Goal: Task Accomplishment & Management: Manage account settings

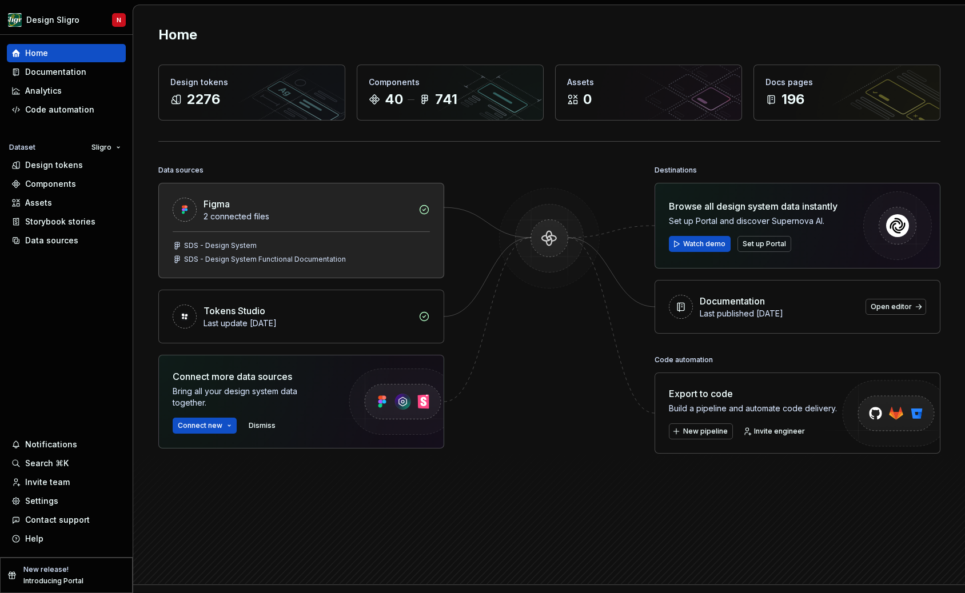
click at [306, 232] on div at bounding box center [301, 232] width 257 height 1
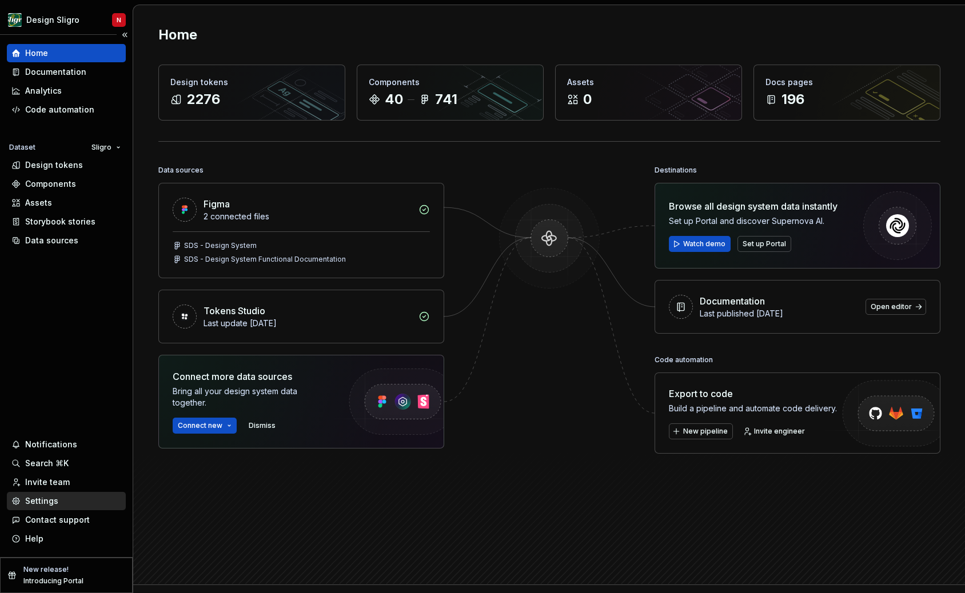
click at [39, 501] on div "Settings" at bounding box center [41, 501] width 33 height 11
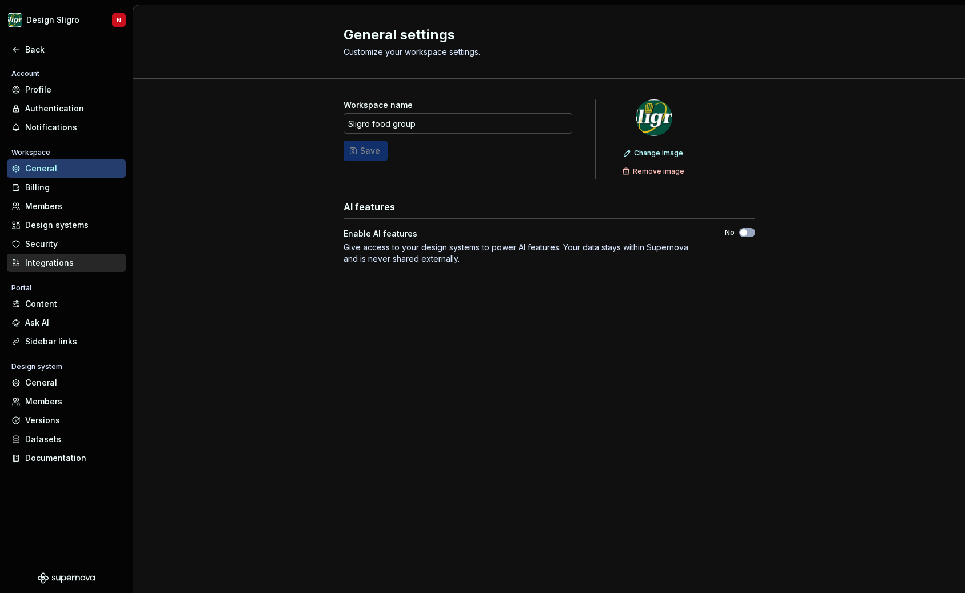
click at [58, 266] on div "Integrations" at bounding box center [73, 262] width 96 height 11
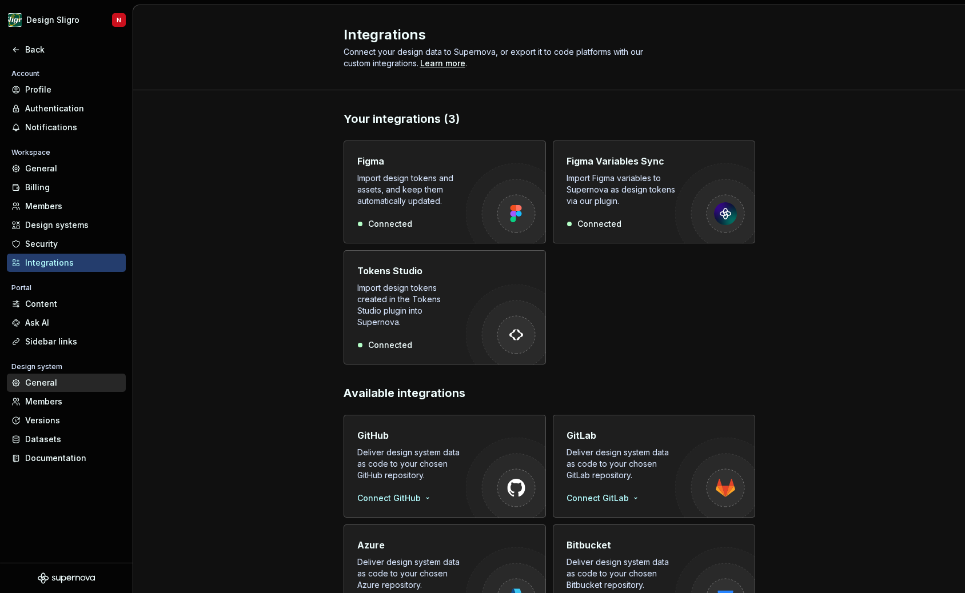
click at [55, 380] on div "General" at bounding box center [73, 382] width 96 height 11
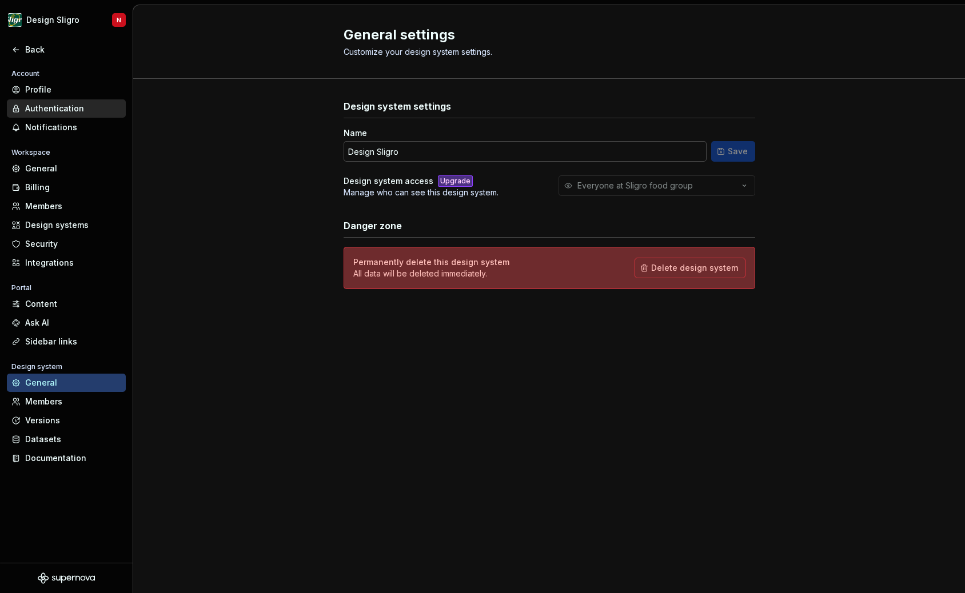
click at [58, 113] on div "Authentication" at bounding box center [73, 108] width 96 height 11
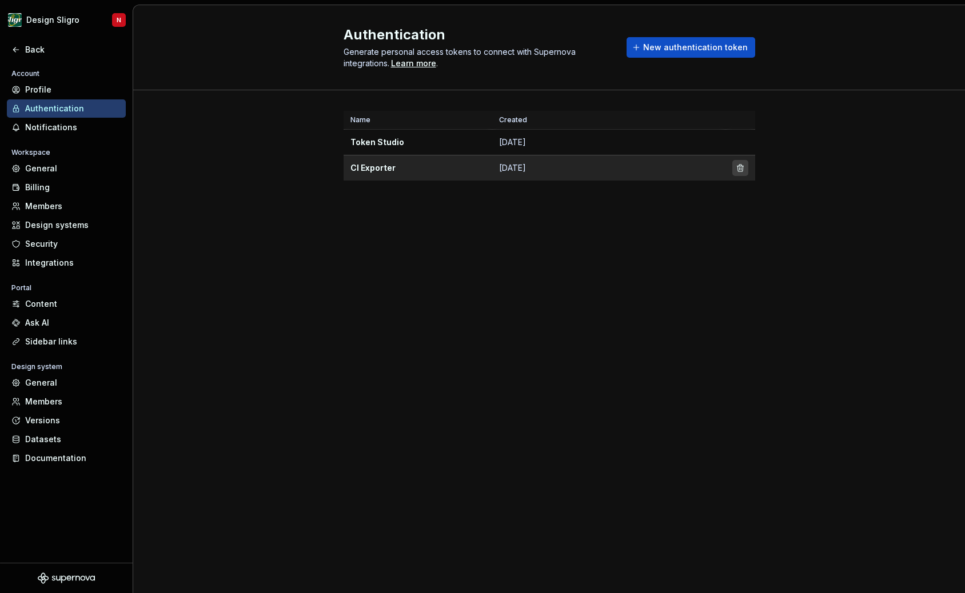
click at [742, 167] on button "button" at bounding box center [740, 168] width 16 height 16
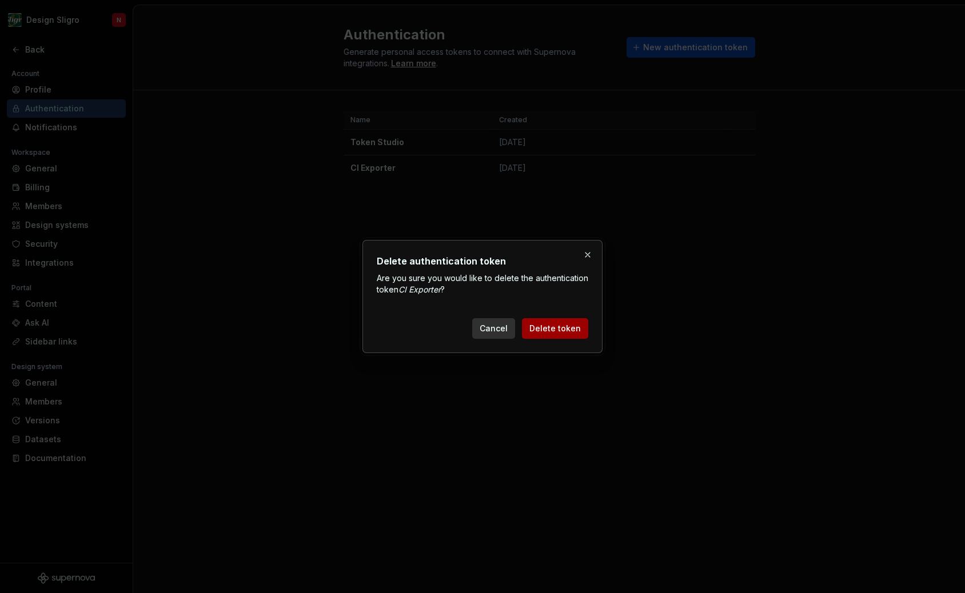
click at [563, 332] on span "Delete token" at bounding box center [554, 328] width 51 height 11
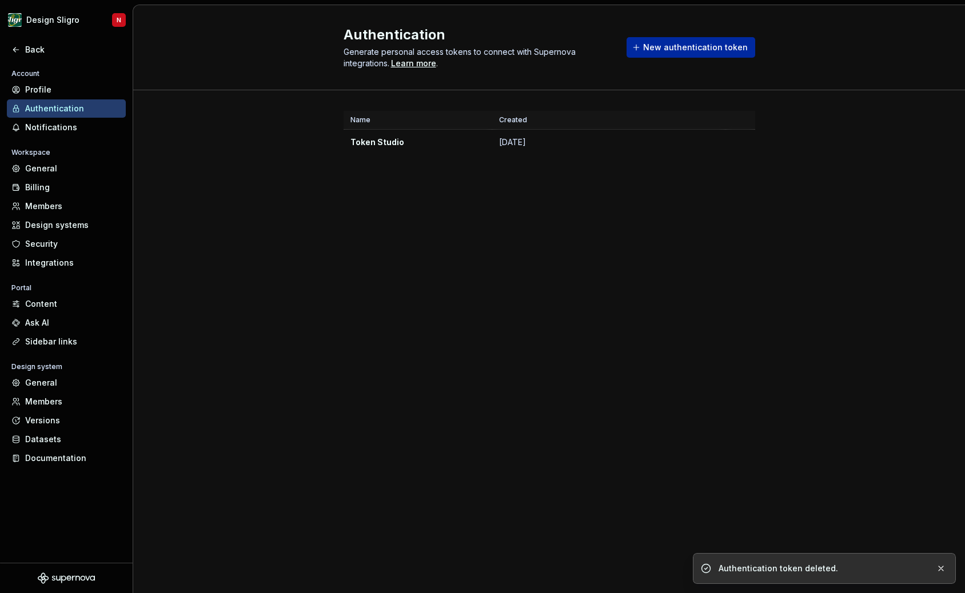
click at [684, 50] on span "New authentication token" at bounding box center [695, 47] width 105 height 11
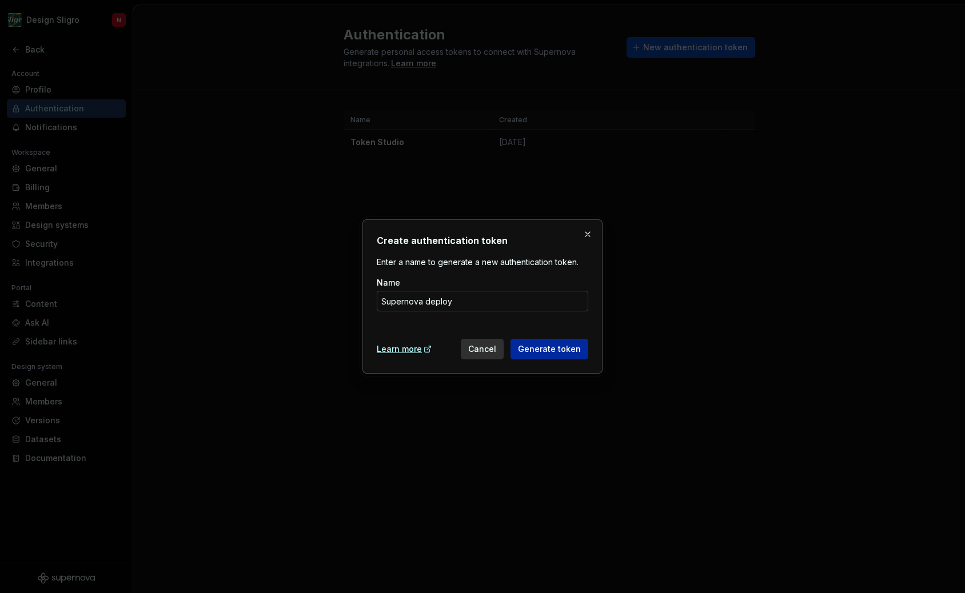
type input "Supernova deploy"
click at [539, 349] on span "Generate token" at bounding box center [549, 349] width 63 height 11
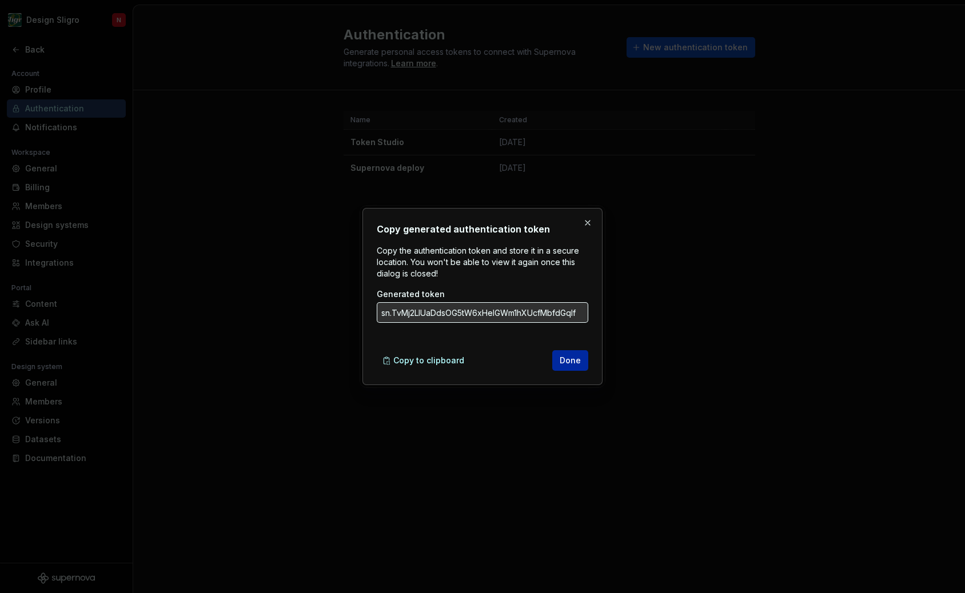
click at [585, 224] on button "button" at bounding box center [588, 223] width 16 height 16
click at [590, 224] on div "Authentication Generate personal access tokens to connect with Supernova integr…" at bounding box center [549, 299] width 832 height 588
click at [578, 361] on div "Authentication Generate personal access tokens to connect with Supernova integr…" at bounding box center [549, 299] width 832 height 588
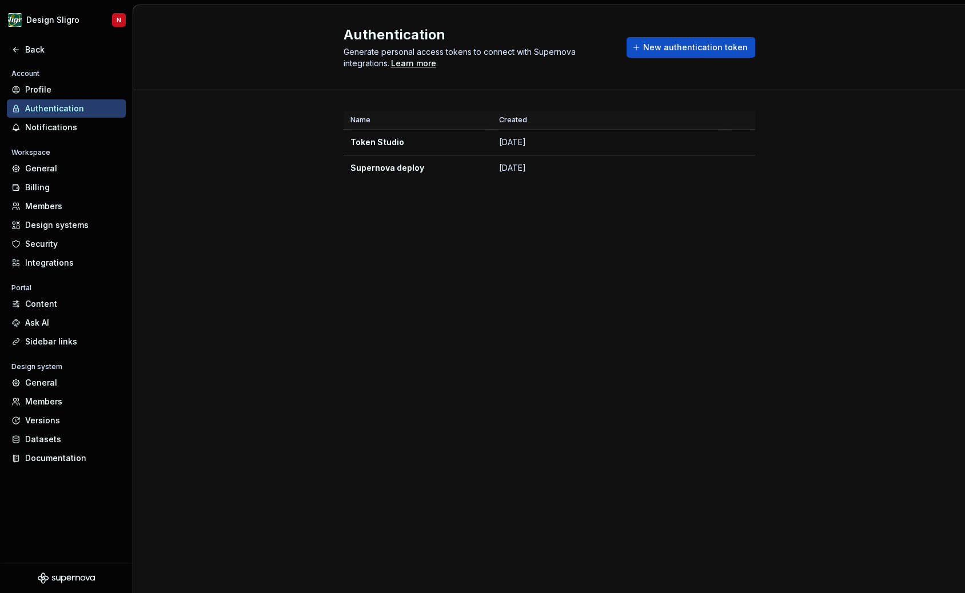
click at [403, 256] on div "Authentication Generate personal access tokens to connect with Supernova integr…" at bounding box center [549, 299] width 832 height 588
click at [185, 141] on div "Name Created Token Studio [DATE] Supernova deploy [DATE]" at bounding box center [549, 157] width 832 height 134
click at [21, 49] on div "Back" at bounding box center [66, 49] width 110 height 11
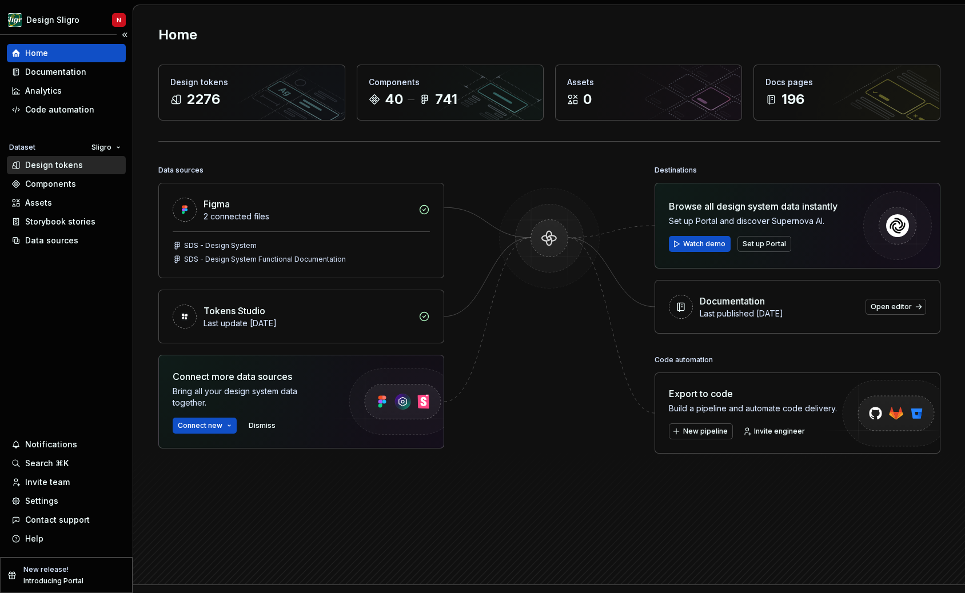
click at [69, 159] on div "Design tokens" at bounding box center [54, 164] width 58 height 11
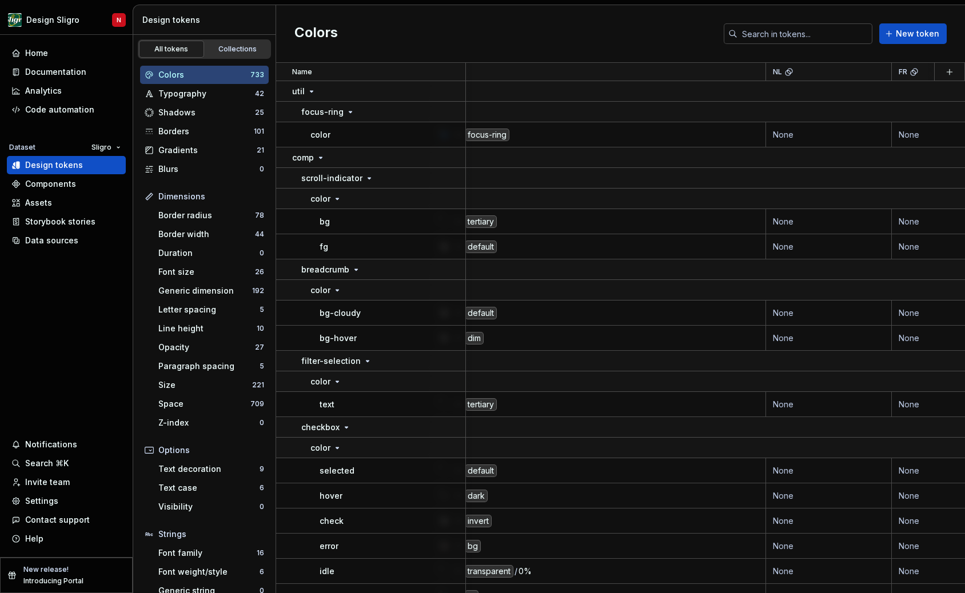
scroll to position [0, 35]
click at [118, 148] on html "Design Sligro N Home Documentation Analytics Code automation Dataset Sligro Des…" at bounding box center [482, 296] width 965 height 593
click at [49, 346] on div "Home Documentation Analytics Code automation Dataset Sligro Design tokens Compo…" at bounding box center [66, 296] width 133 height 522
click at [56, 56] on div "Home" at bounding box center [66, 52] width 110 height 11
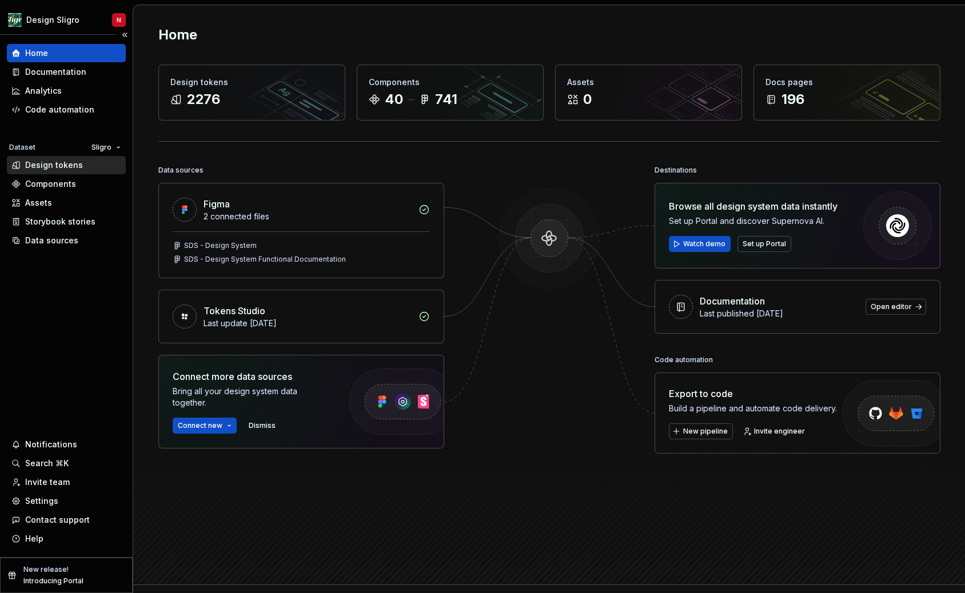
click at [58, 166] on div "Design tokens" at bounding box center [54, 164] width 58 height 11
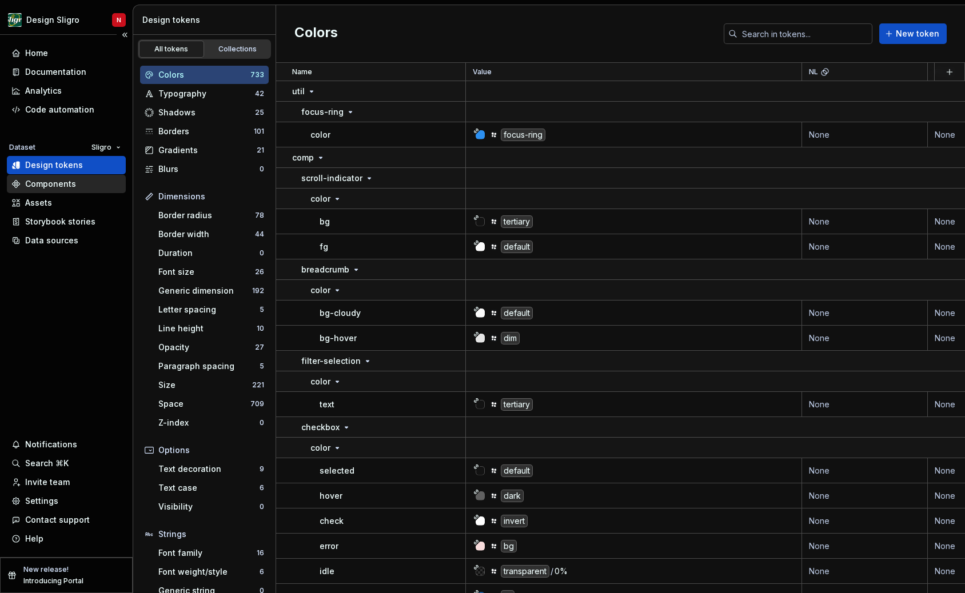
click at [55, 188] on div "Components" at bounding box center [50, 183] width 51 height 11
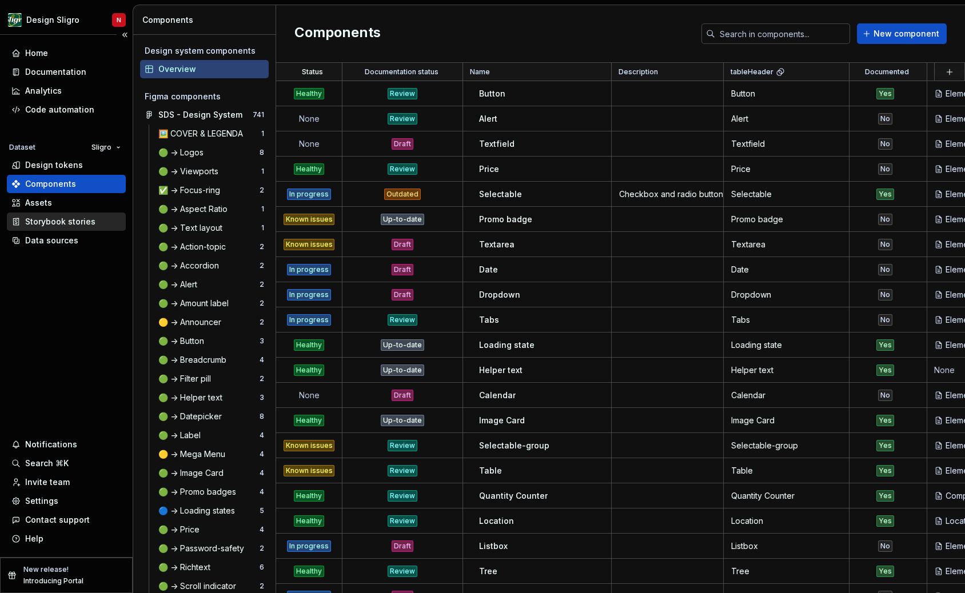
click at [75, 223] on div "Storybook stories" at bounding box center [60, 221] width 70 height 11
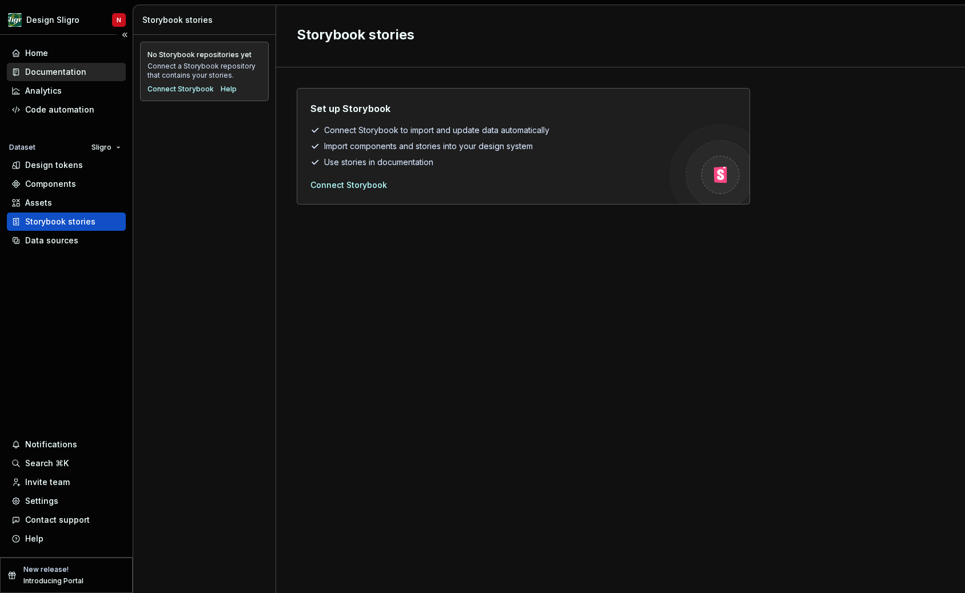
click at [47, 69] on div "Documentation" at bounding box center [55, 71] width 61 height 11
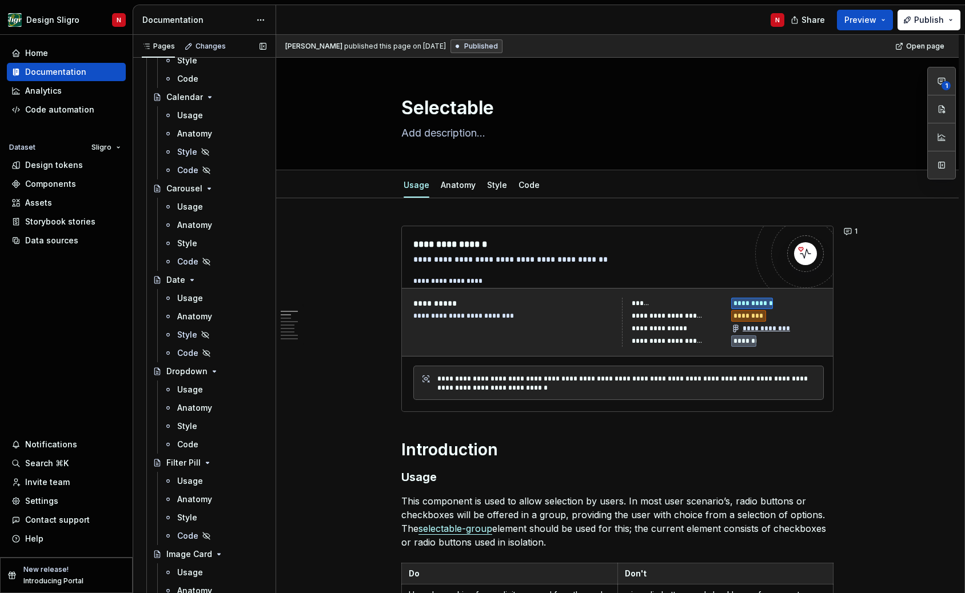
scroll to position [648, 0]
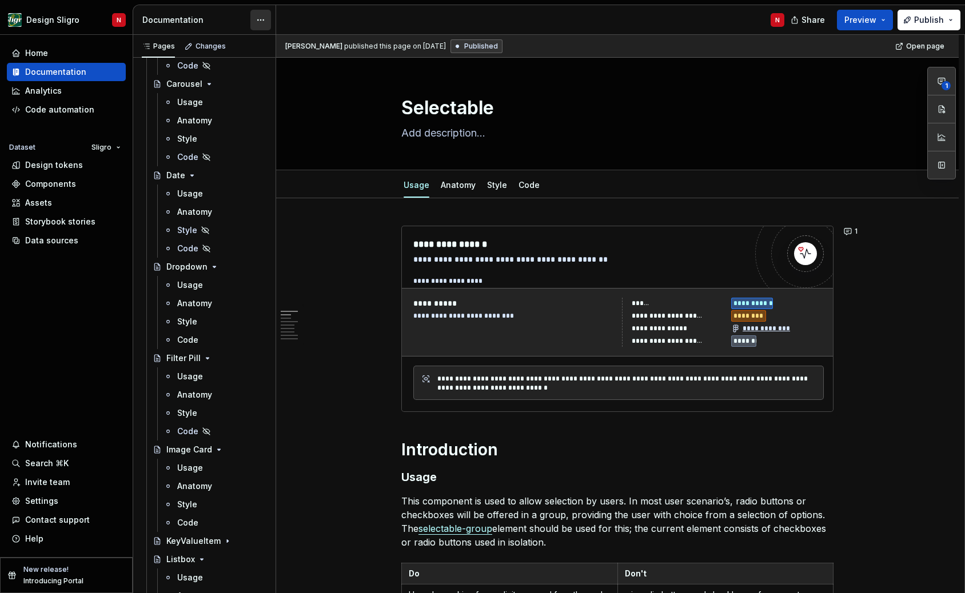
click at [262, 17] on html "Design Sligro N Home Documentation Analytics Code automation Dataset Sligro Des…" at bounding box center [482, 296] width 965 height 593
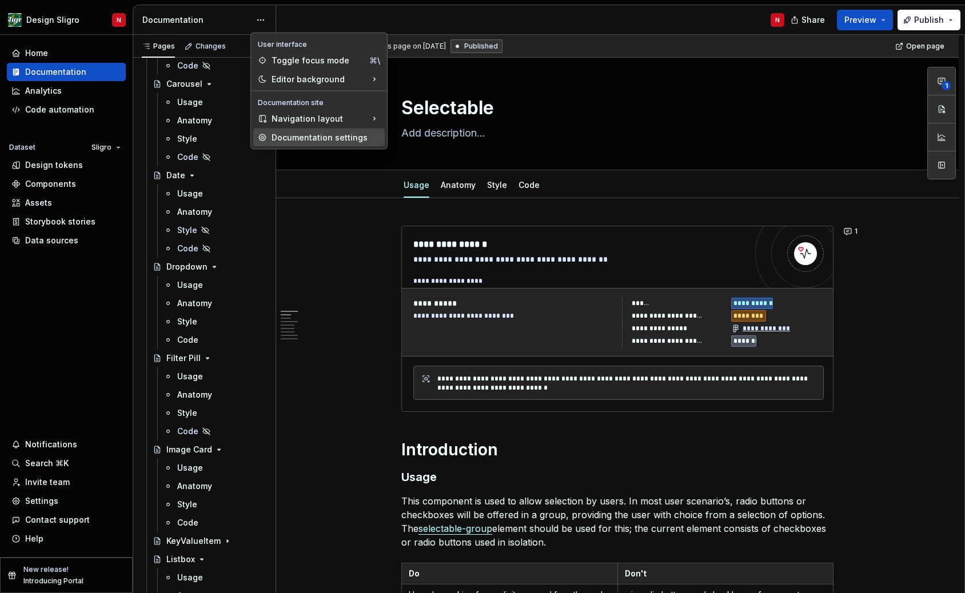
click at [354, 137] on div "Documentation settings" at bounding box center [326, 137] width 109 height 11
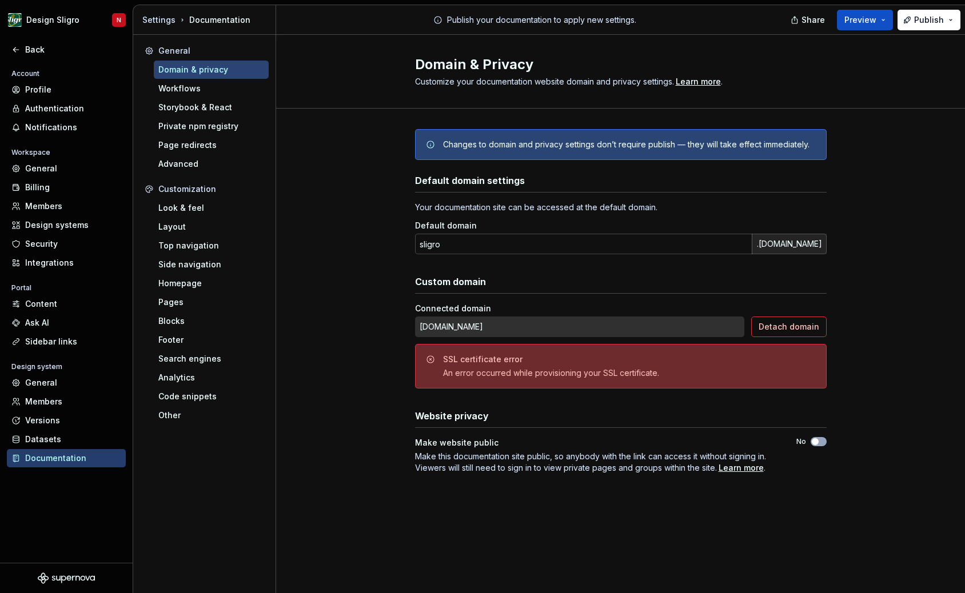
drag, startPoint x: 541, startPoint y: 325, endPoint x: 364, endPoint y: 322, distance: 177.2
click at [364, 322] on div "Changes to domain and privacy settings don’t require publish — they will take e…" at bounding box center [620, 313] width 689 height 409
copy div "[DOMAIN_NAME]"
click at [385, 290] on div "Changes to domain and privacy settings don’t require publish — they will take e…" at bounding box center [620, 313] width 689 height 409
click at [26, 48] on div "Back" at bounding box center [73, 49] width 96 height 11
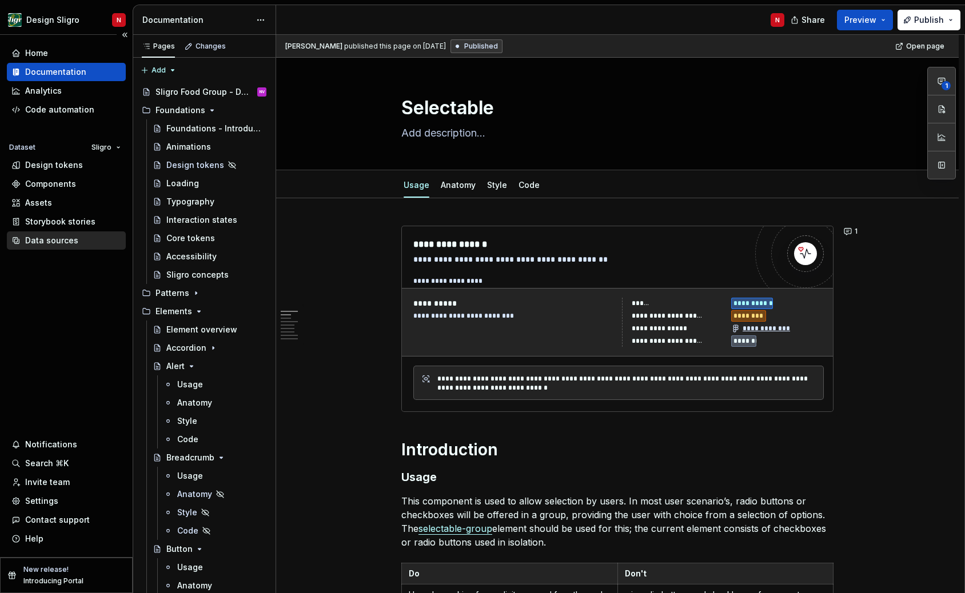
click at [62, 237] on div "Data sources" at bounding box center [51, 240] width 53 height 11
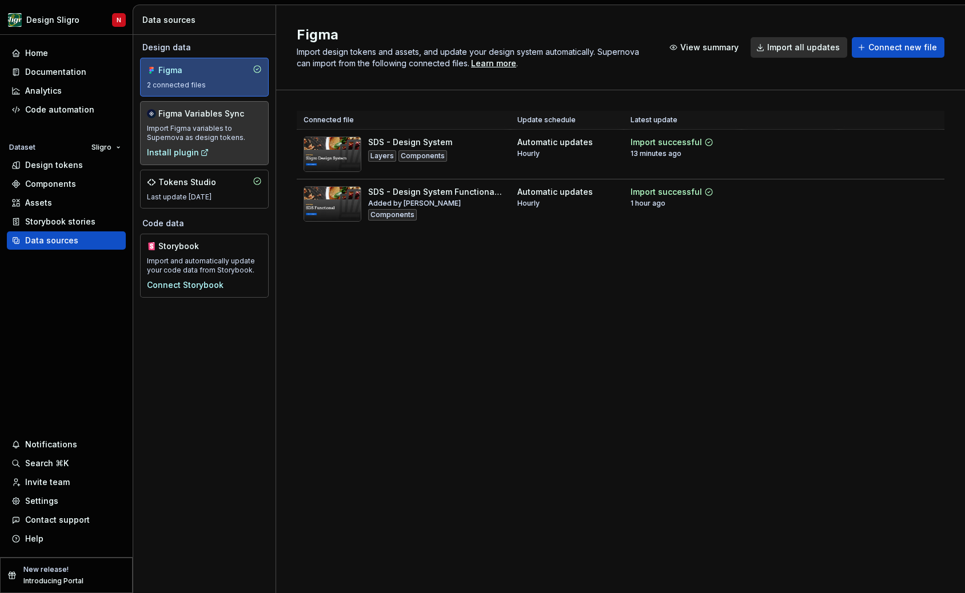
click at [207, 124] on div "Import Figma variables to Supernova as design tokens." at bounding box center [204, 133] width 115 height 18
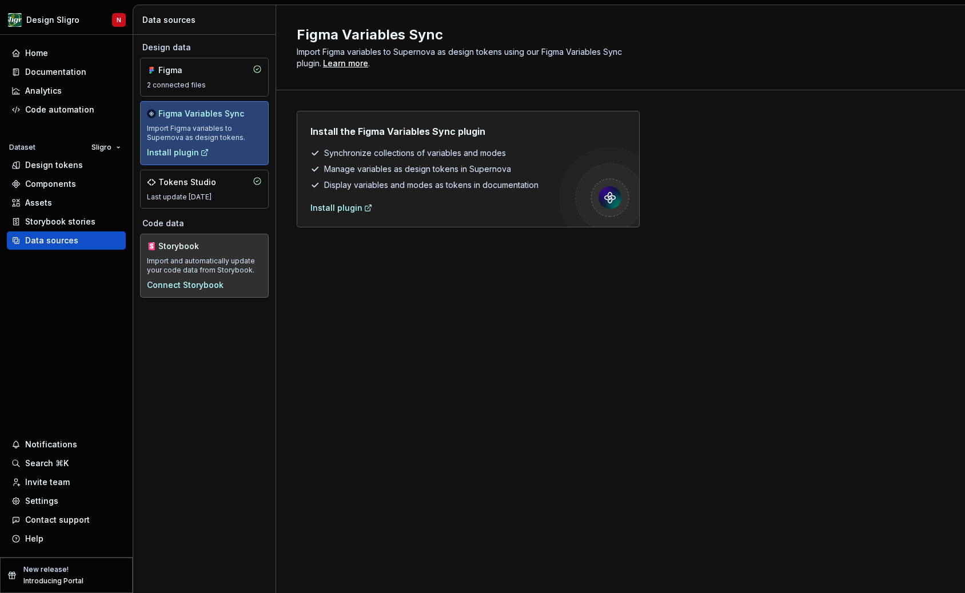
click at [216, 255] on div "Storybook Import and automatically update your code data from Storybook. Connec…" at bounding box center [204, 266] width 115 height 50
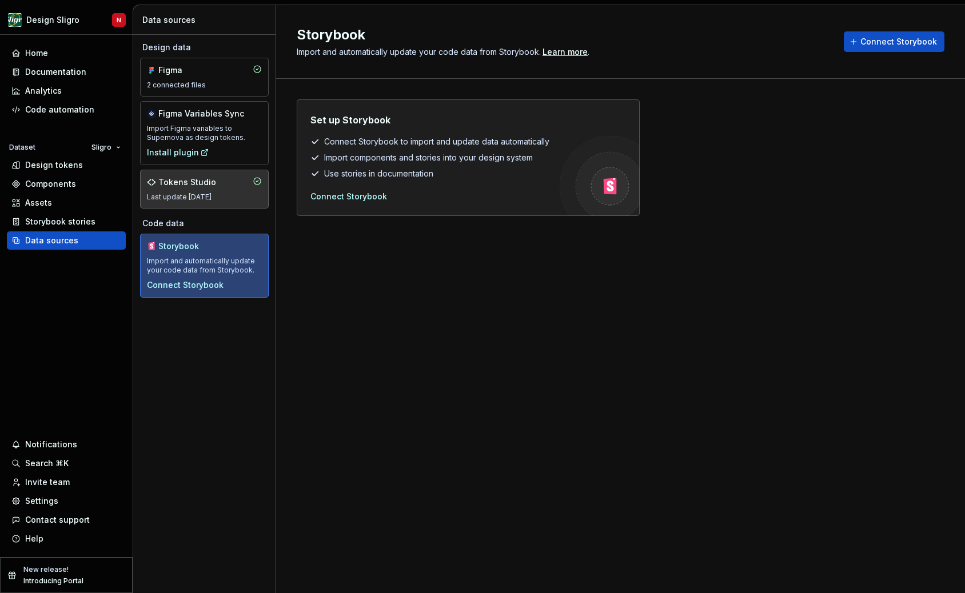
click at [198, 178] on div "Tokens Studio" at bounding box center [187, 182] width 58 height 11
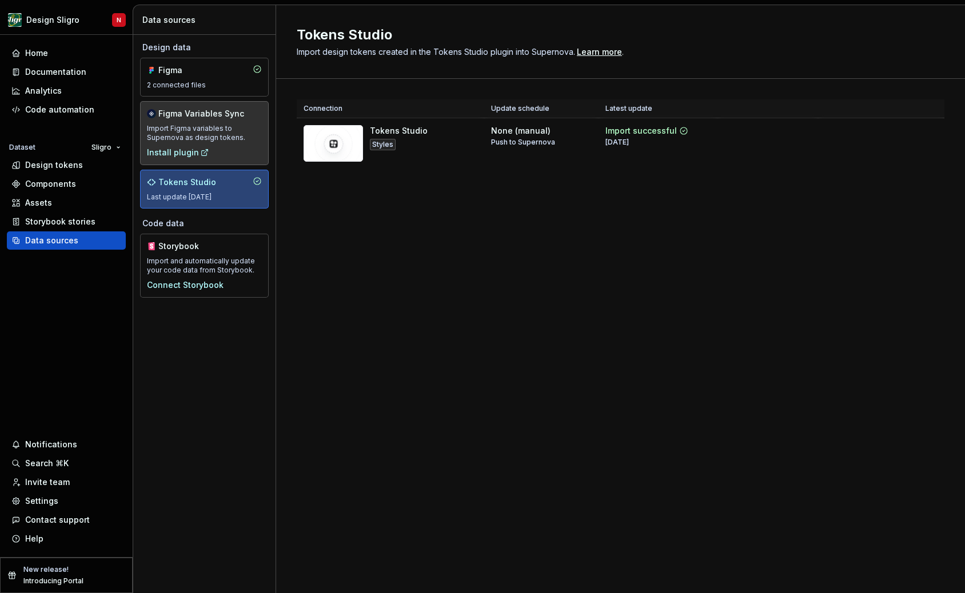
click at [188, 118] on div "Figma Variables Sync" at bounding box center [201, 113] width 86 height 11
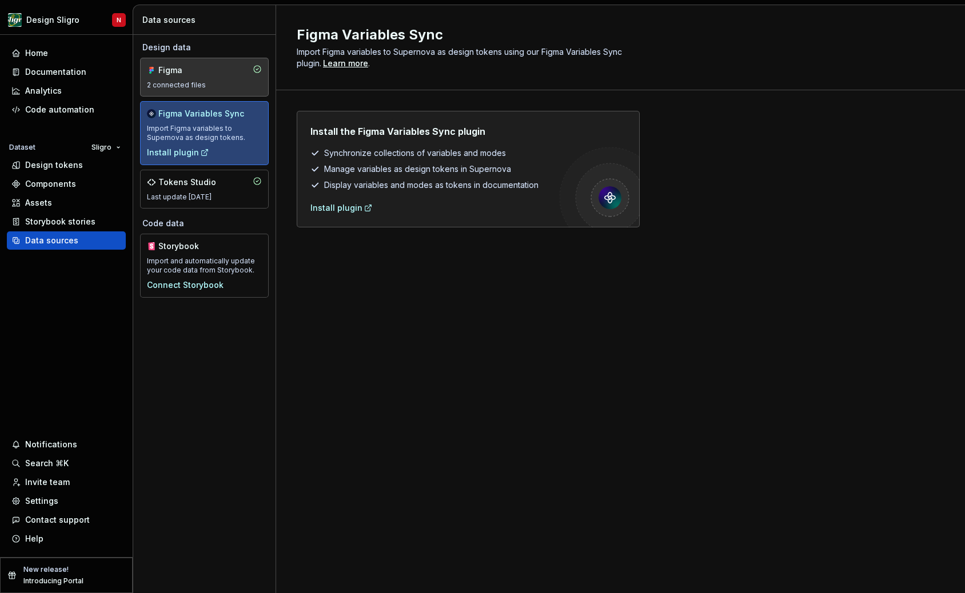
click at [193, 77] on div "Figma 2 connected files" at bounding box center [204, 77] width 115 height 25
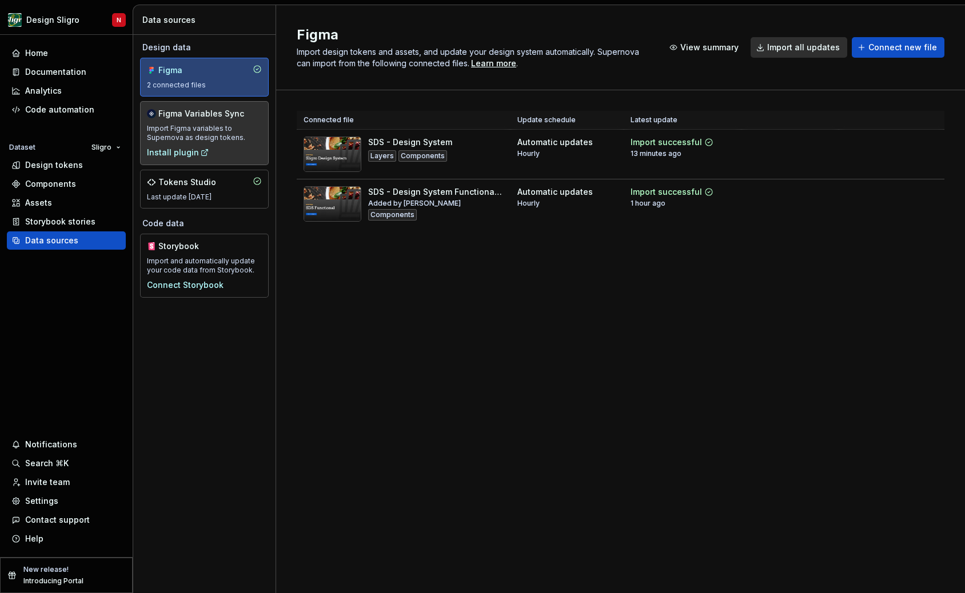
click at [185, 127] on div "Import Figma variables to Supernova as design tokens." at bounding box center [204, 133] width 115 height 18
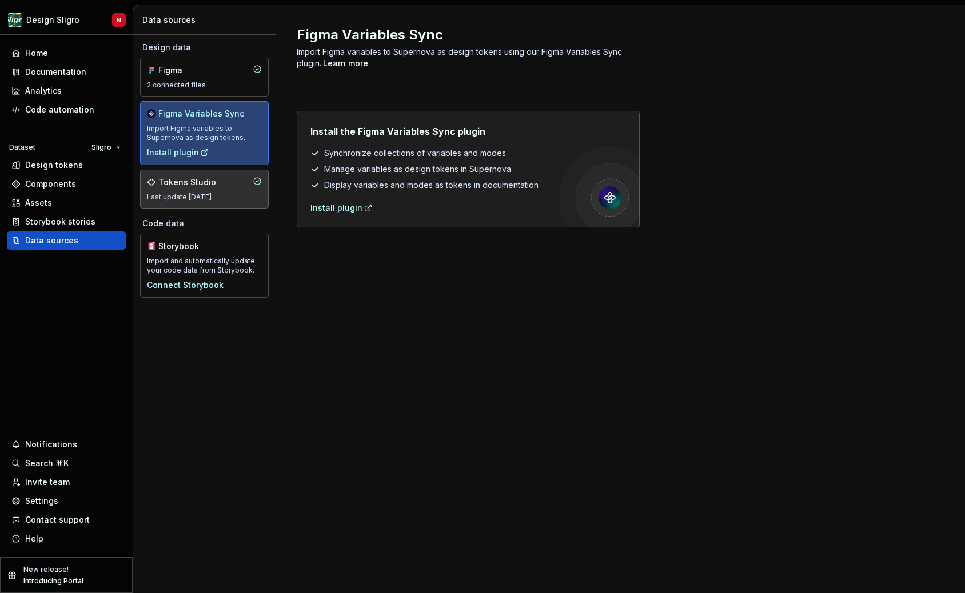
click at [185, 191] on div "Tokens Studio Last update [DATE]" at bounding box center [204, 189] width 115 height 25
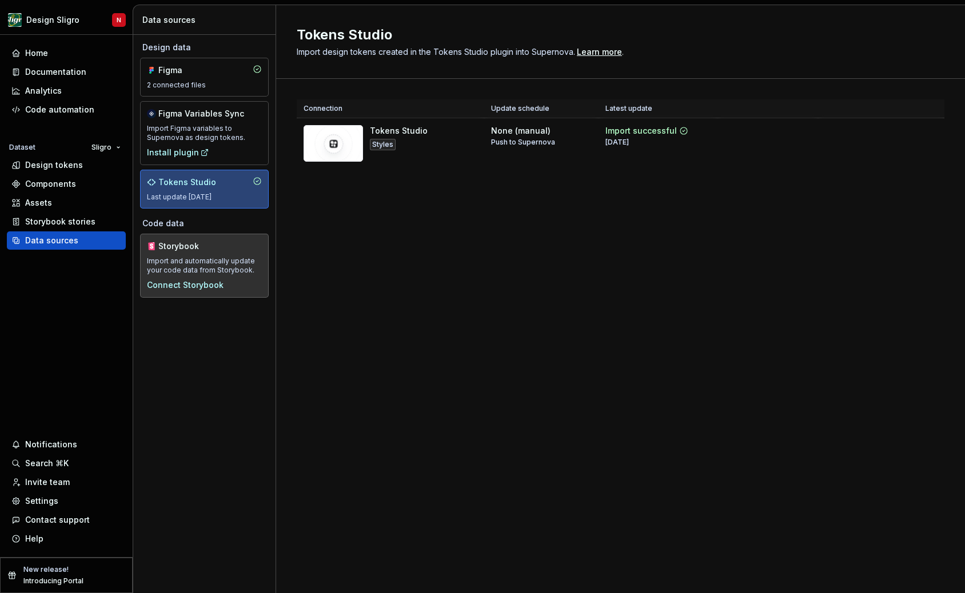
click at [221, 257] on div "Import and automatically update your code data from Storybook." at bounding box center [204, 266] width 115 height 18
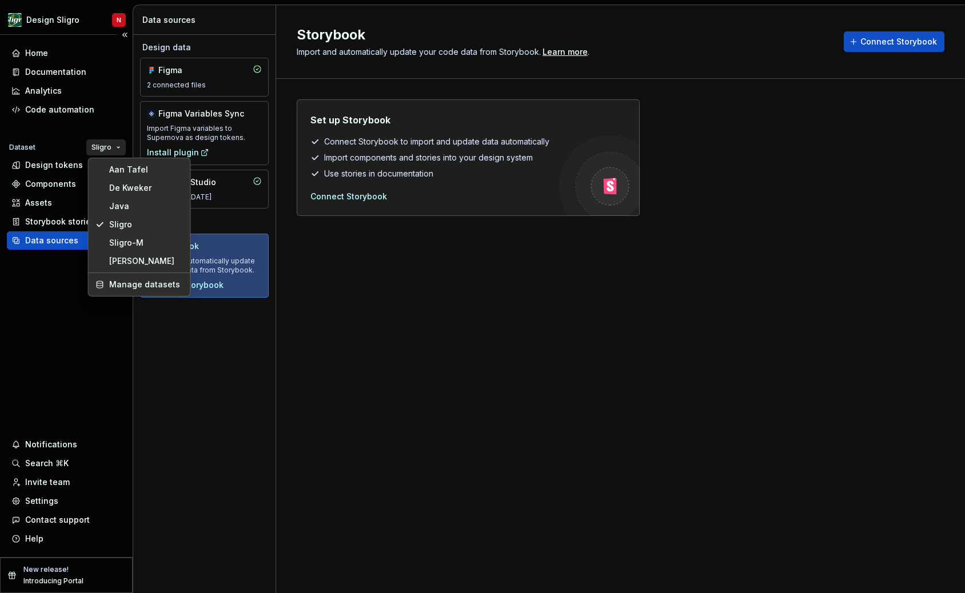
click at [111, 144] on html "Design Sligro N Home Documentation Analytics Code automation Dataset Sligro Des…" at bounding box center [482, 296] width 965 height 593
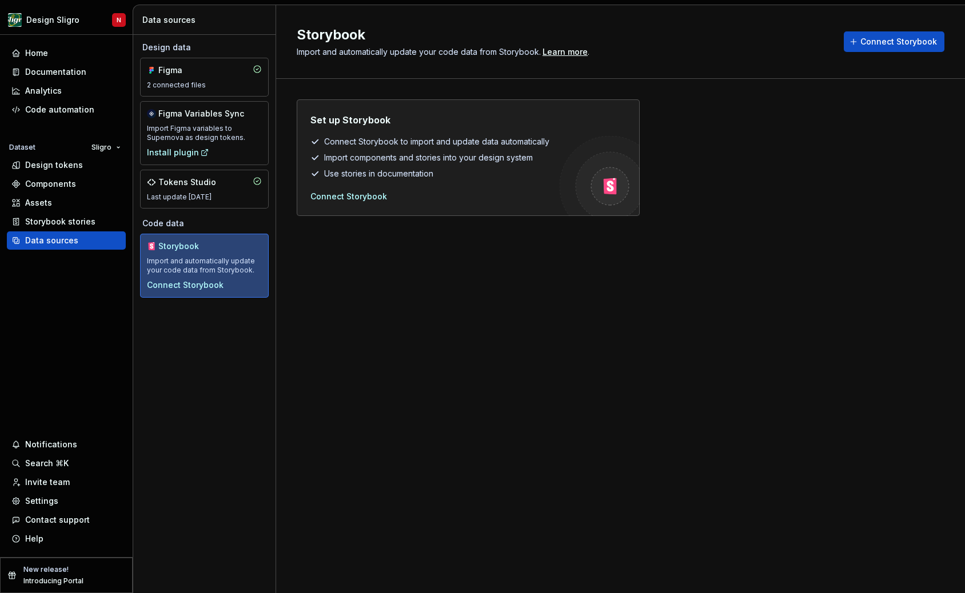
click at [62, 360] on html "Design Sligro N Home Documentation Analytics Code automation Dataset Sligro Des…" at bounding box center [482, 296] width 965 height 593
click at [102, 150] on html "Design Sligro N Home Documentation Analytics Code automation Dataset Sligro Des…" at bounding box center [482, 296] width 965 height 593
click at [60, 142] on html "Design Sligro N Home Documentation Analytics Code automation Dataset Sligro Des…" at bounding box center [482, 296] width 965 height 593
click at [471, 413] on div "Storybook Import and automatically update your code data from Storybook. Learn …" at bounding box center [620, 299] width 689 height 588
click at [42, 497] on div "Settings" at bounding box center [41, 501] width 33 height 11
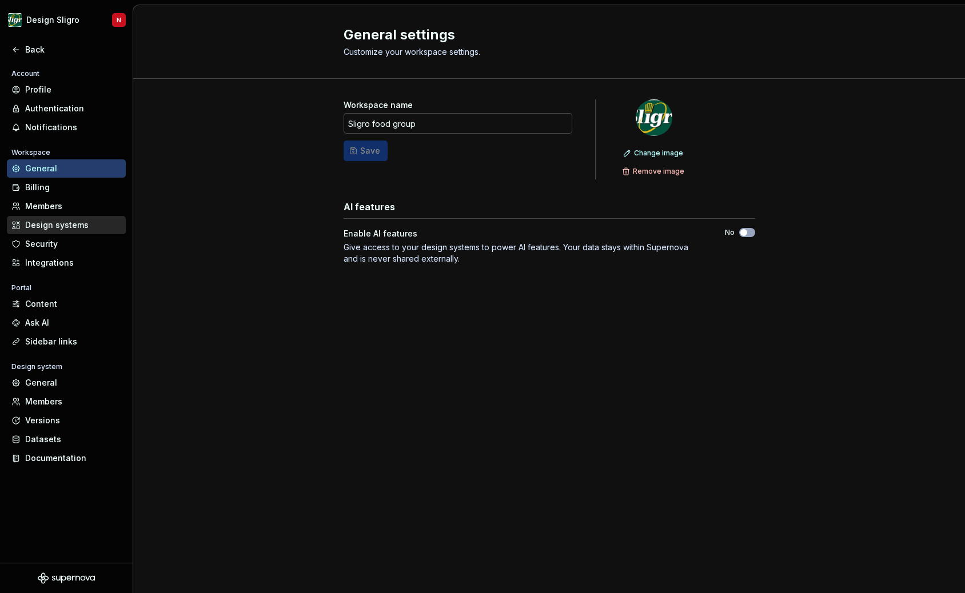
click at [54, 226] on div "Design systems" at bounding box center [73, 225] width 96 height 11
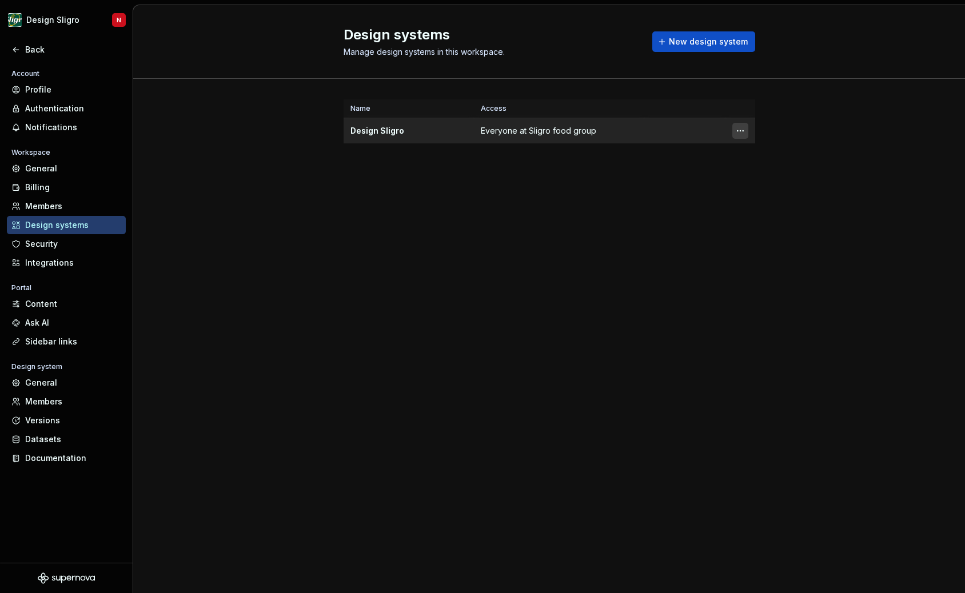
click at [739, 131] on html "Design Sligro N Back Account Profile Authentication Notifications Workspace Gen…" at bounding box center [482, 296] width 965 height 593
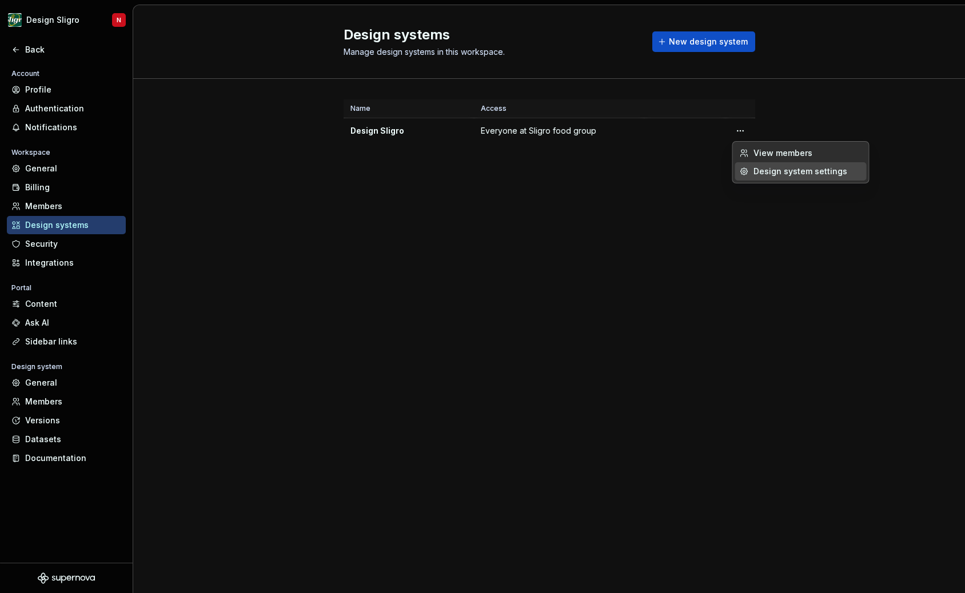
click at [769, 174] on div "Design system settings" at bounding box center [807, 171] width 109 height 11
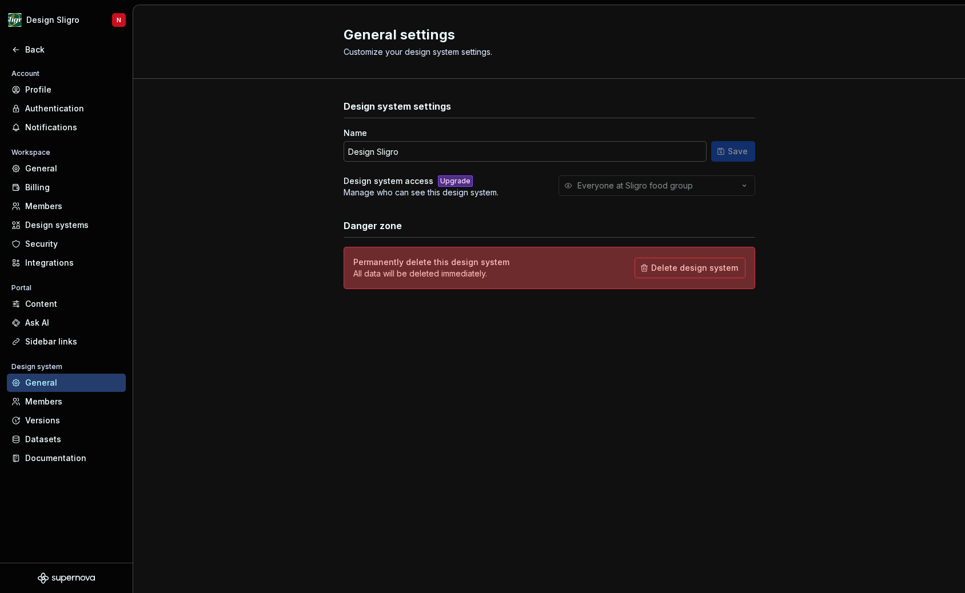
click at [345, 361] on div "General settings Customize your design system settings. Design system settings …" at bounding box center [549, 299] width 832 height 588
click at [50, 436] on div "Datasets" at bounding box center [73, 439] width 96 height 11
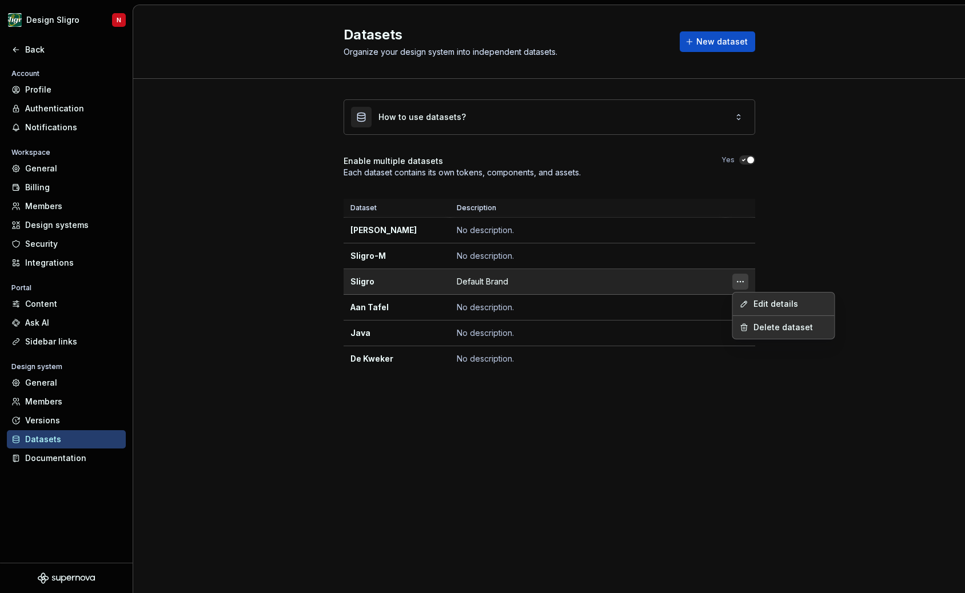
click at [740, 281] on html "Design Sligro N Back Account Profile Authentication Notifications Workspace Gen…" at bounding box center [482, 296] width 965 height 593
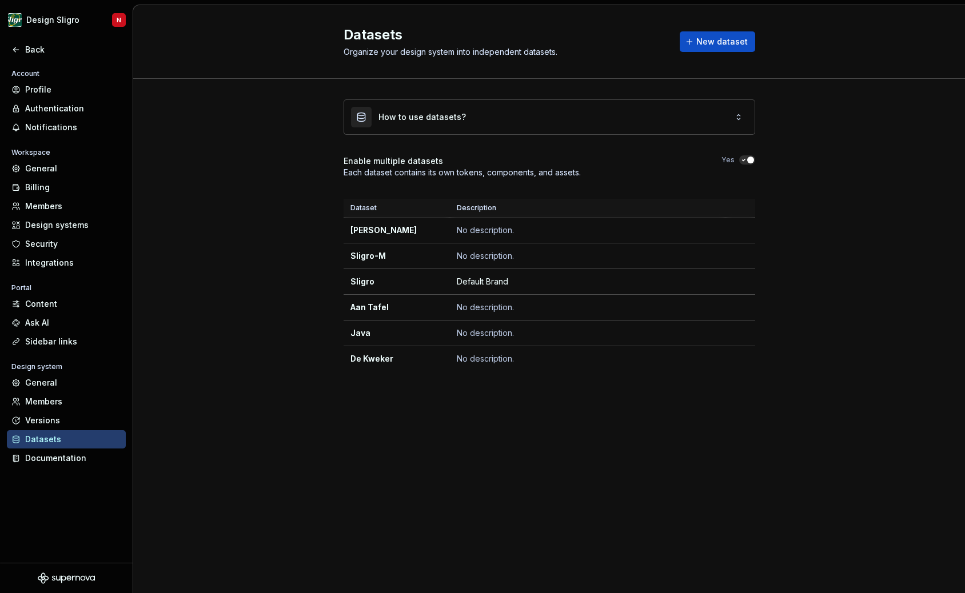
click at [785, 262] on html "Design Sligro N Back Account Profile Authentication Notifications Workspace Gen…" at bounding box center [482, 296] width 965 height 593
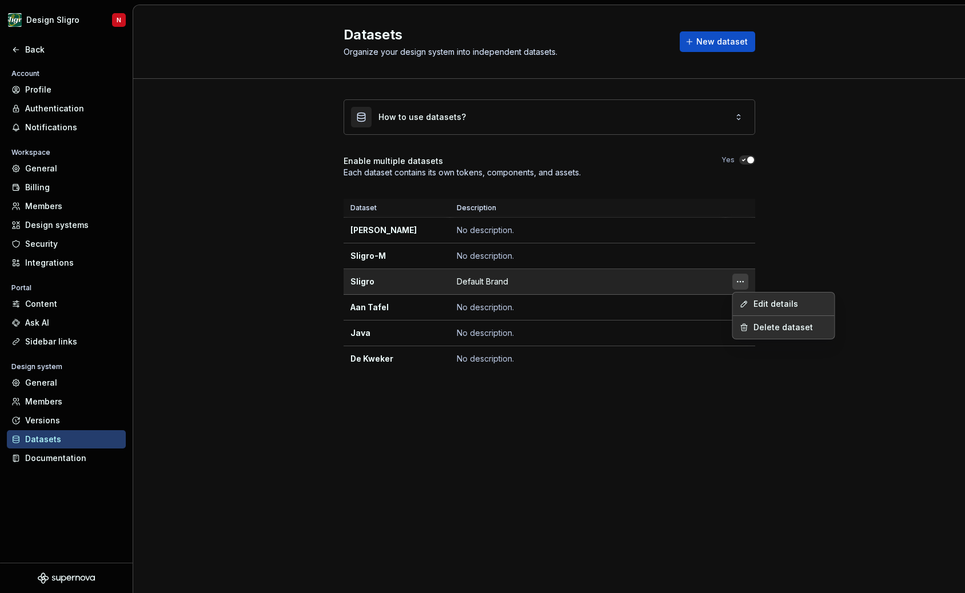
click at [743, 279] on html "Design Sligro N Back Account Profile Authentication Notifications Workspace Gen…" at bounding box center [482, 296] width 965 height 593
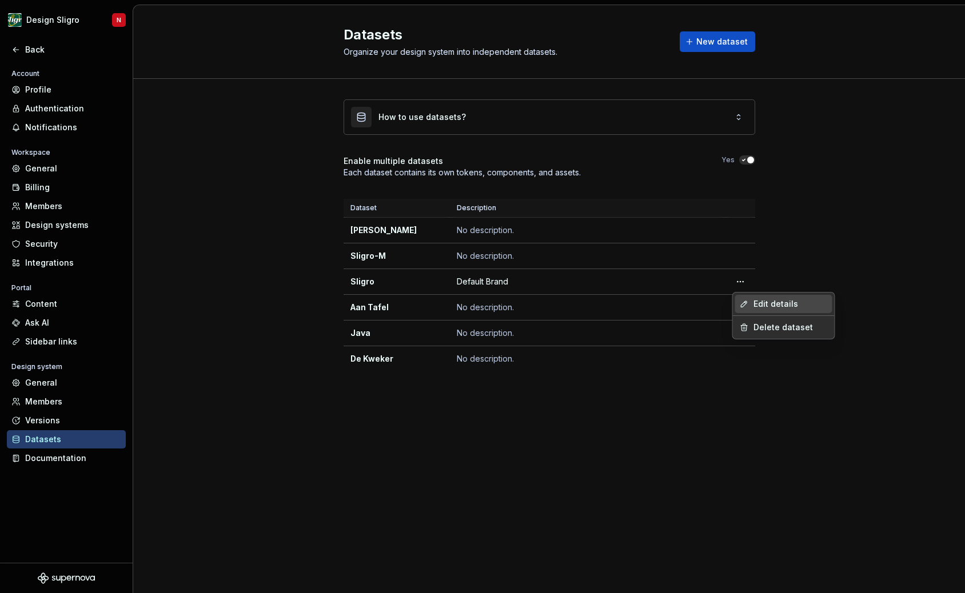
click at [772, 312] on div "Edit details" at bounding box center [783, 304] width 97 height 18
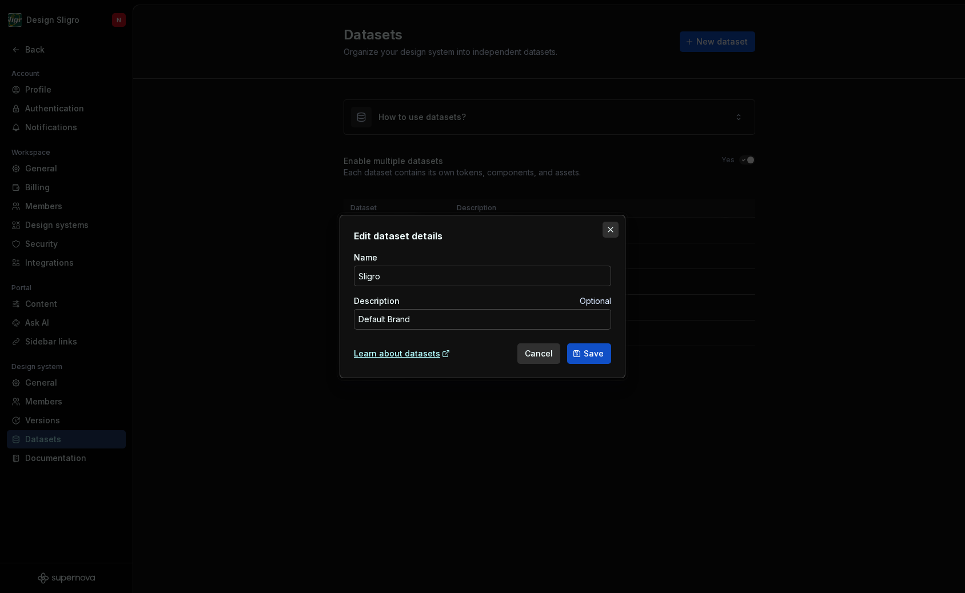
click at [609, 230] on button "button" at bounding box center [611, 230] width 16 height 16
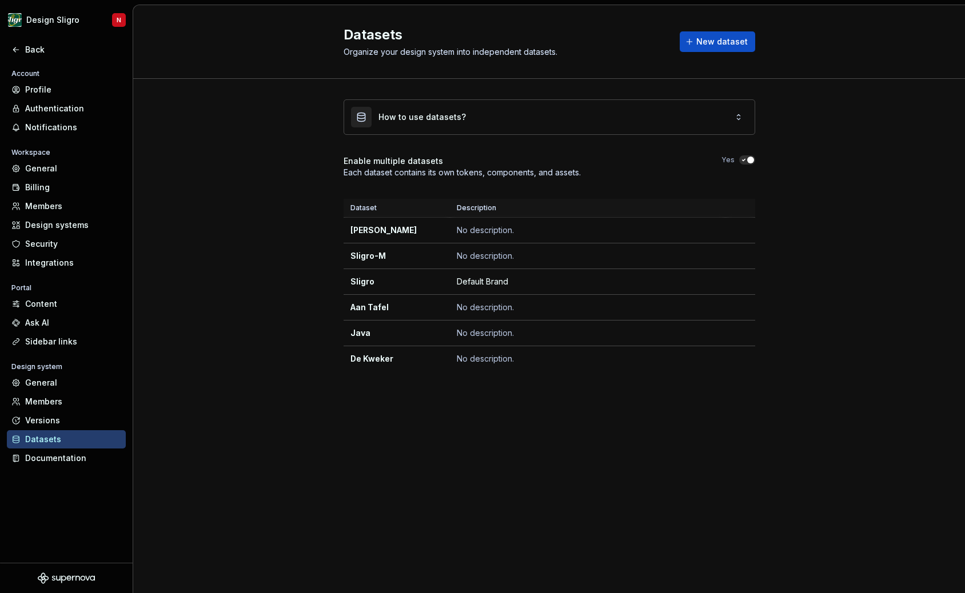
click at [225, 169] on div "How to use datasets? Enable multiple datasets Each dataset contains its own tok…" at bounding box center [549, 247] width 832 height 336
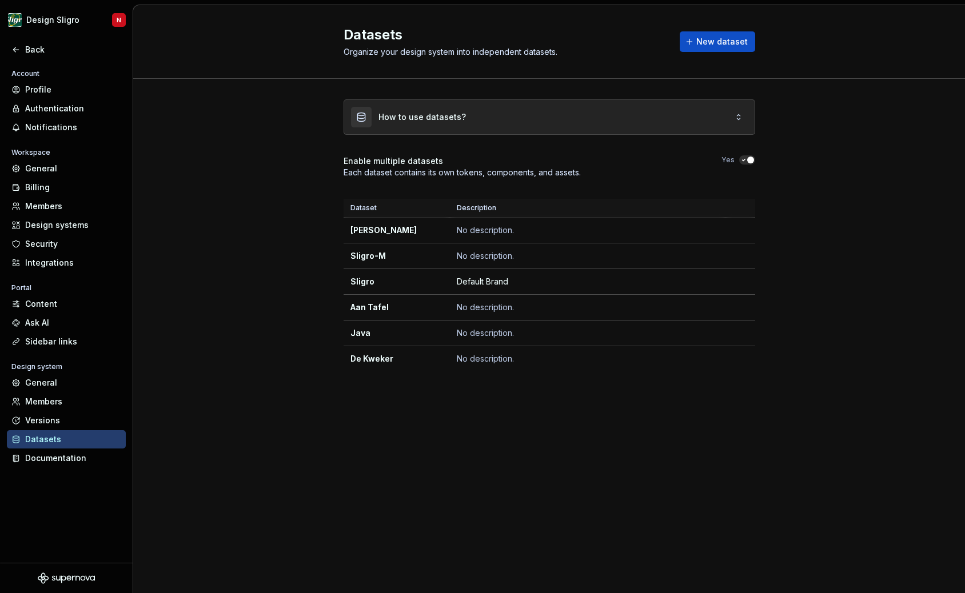
click at [738, 114] on icon at bounding box center [738, 116] width 3 height 5
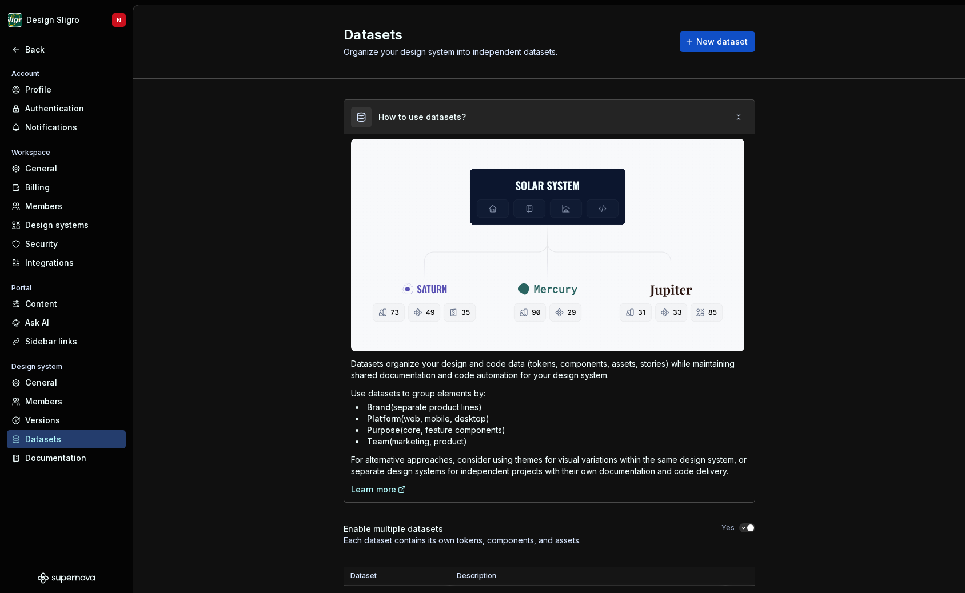
click at [738, 115] on icon at bounding box center [738, 117] width 9 height 9
click at [738, 115] on icon at bounding box center [738, 116] width 3 height 5
click at [738, 115] on icon at bounding box center [738, 117] width 9 height 9
click at [738, 115] on icon at bounding box center [738, 116] width 3 height 5
click at [738, 115] on icon at bounding box center [738, 117] width 9 height 9
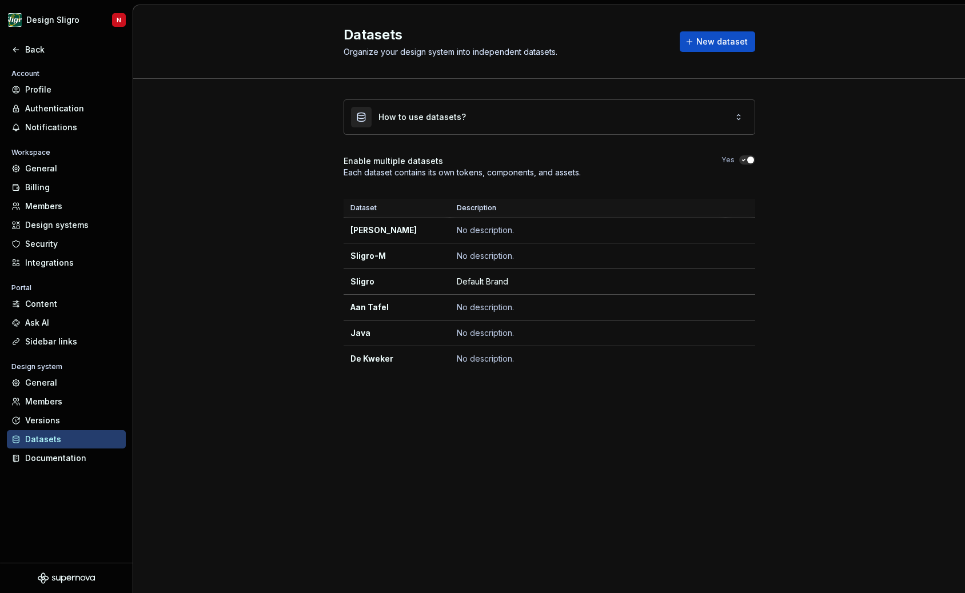
click at [271, 230] on div "How to use datasets? Enable multiple datasets Each dataset contains its own tok…" at bounding box center [549, 247] width 832 height 336
click at [67, 319] on div "Ask AI" at bounding box center [73, 322] width 96 height 11
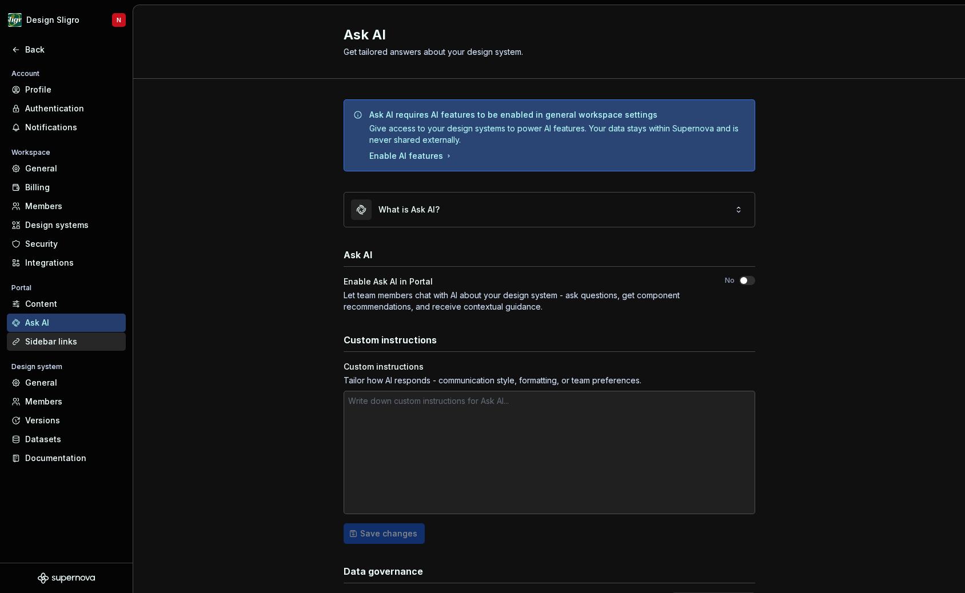
click at [70, 344] on div "Sidebar links" at bounding box center [73, 341] width 96 height 11
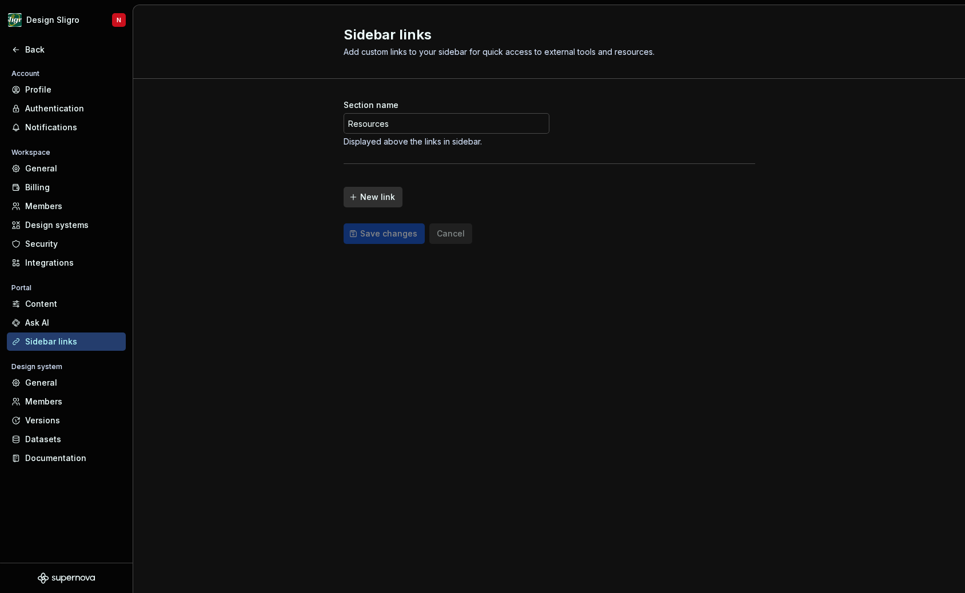
click at [200, 256] on div "Section name Resources Displayed above the links in sidebar. New link Save chan…" at bounding box center [549, 183] width 832 height 209
click at [38, 329] on div "Ask AI" at bounding box center [66, 323] width 119 height 18
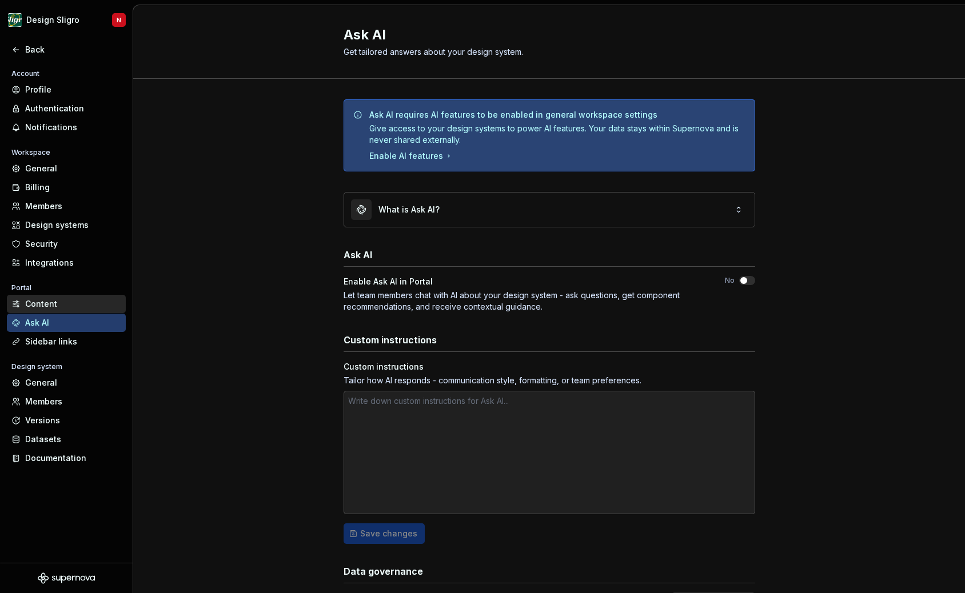
click at [37, 306] on div "Content" at bounding box center [73, 303] width 96 height 11
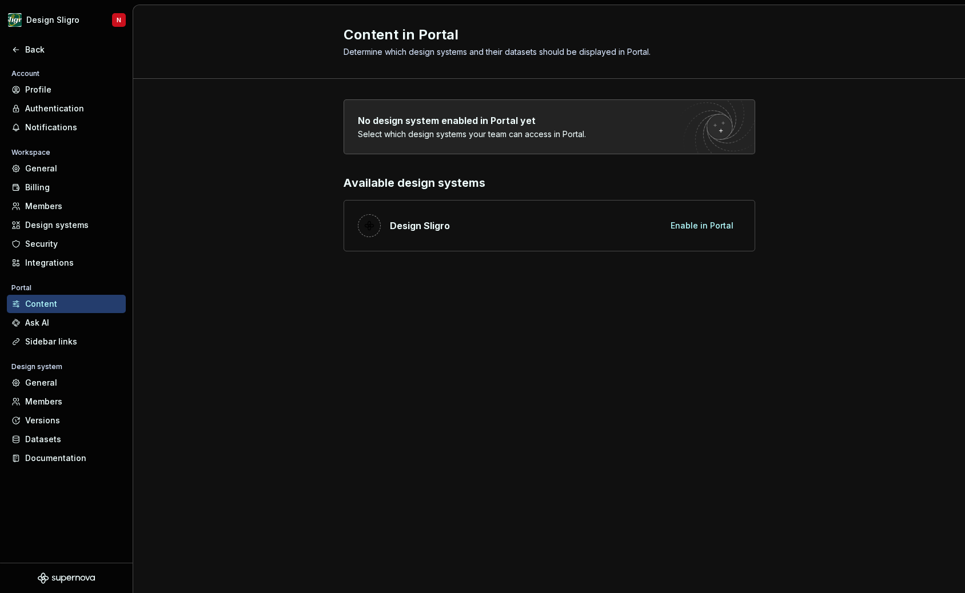
click at [540, 238] on div "Design Sligro Enable in Portal" at bounding box center [550, 225] width 412 height 51
click at [695, 229] on span "Enable in Portal" at bounding box center [702, 225] width 63 height 11
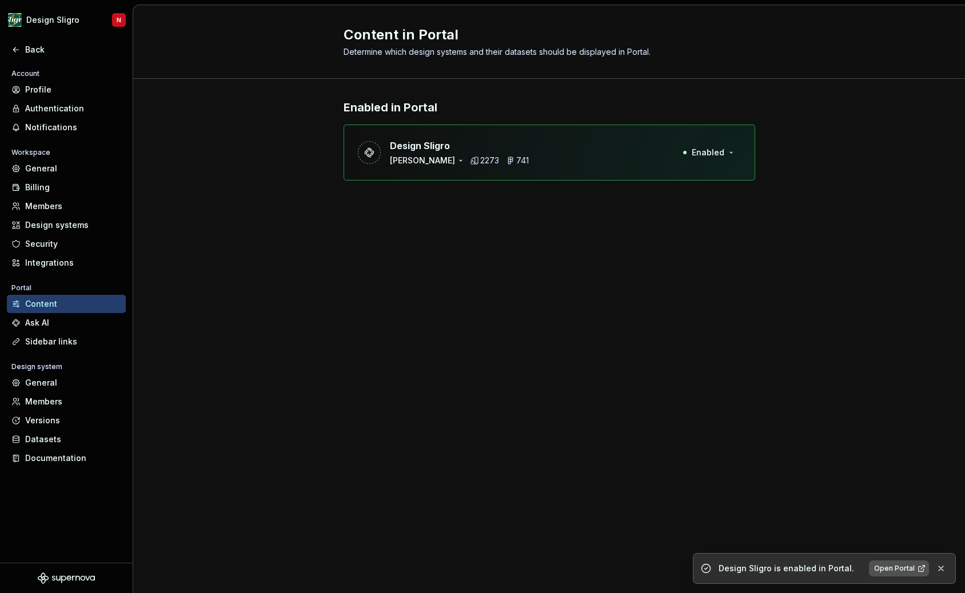
click at [908, 569] on span "Open Portal" at bounding box center [894, 568] width 41 height 9
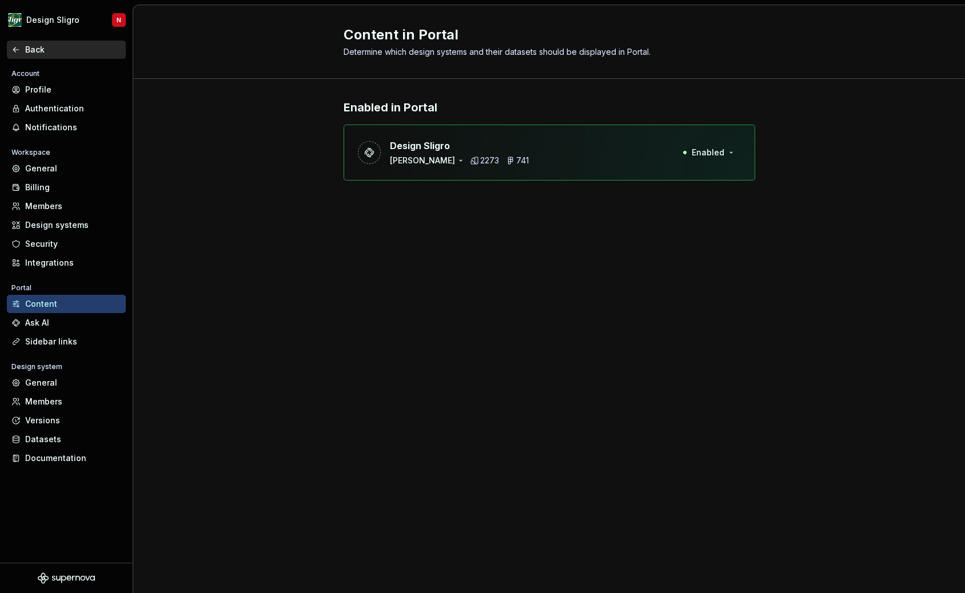
click at [19, 47] on icon at bounding box center [15, 49] width 9 height 9
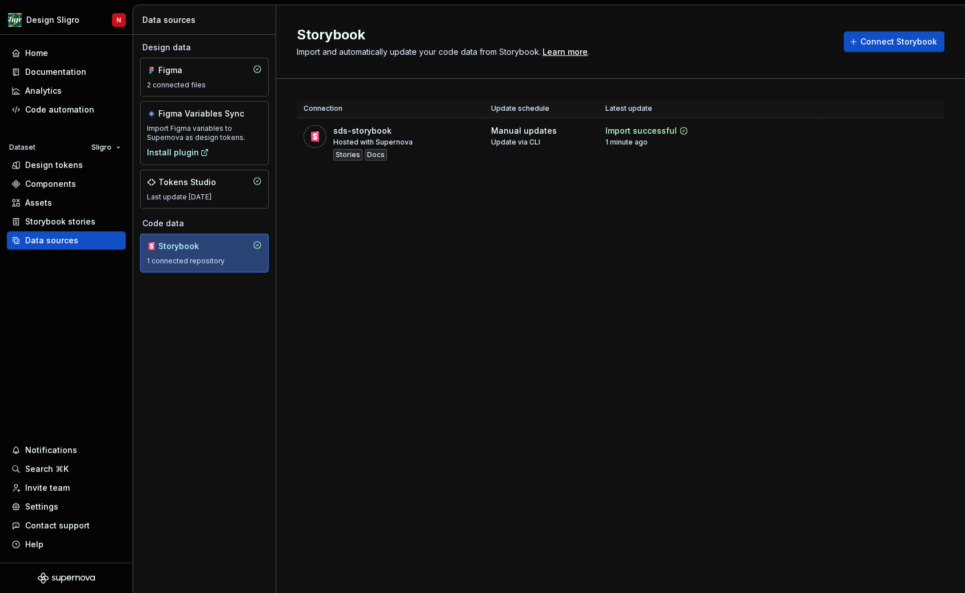
click at [211, 253] on div "Storybook 1 connected repository" at bounding box center [204, 253] width 115 height 25
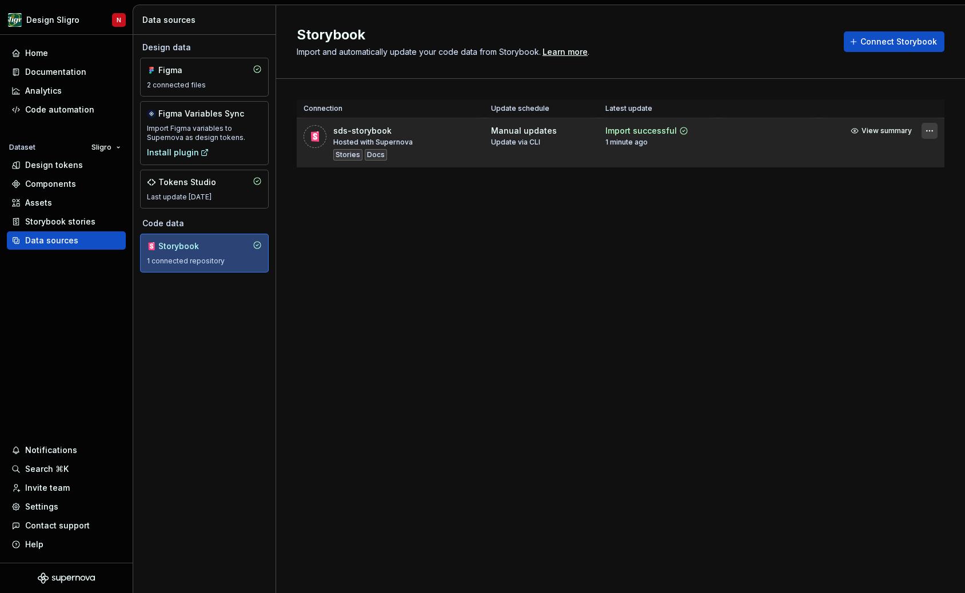
click at [932, 131] on html "Design Sligro N Home Documentation Analytics Code automation Dataset Sligro Des…" at bounding box center [482, 296] width 965 height 593
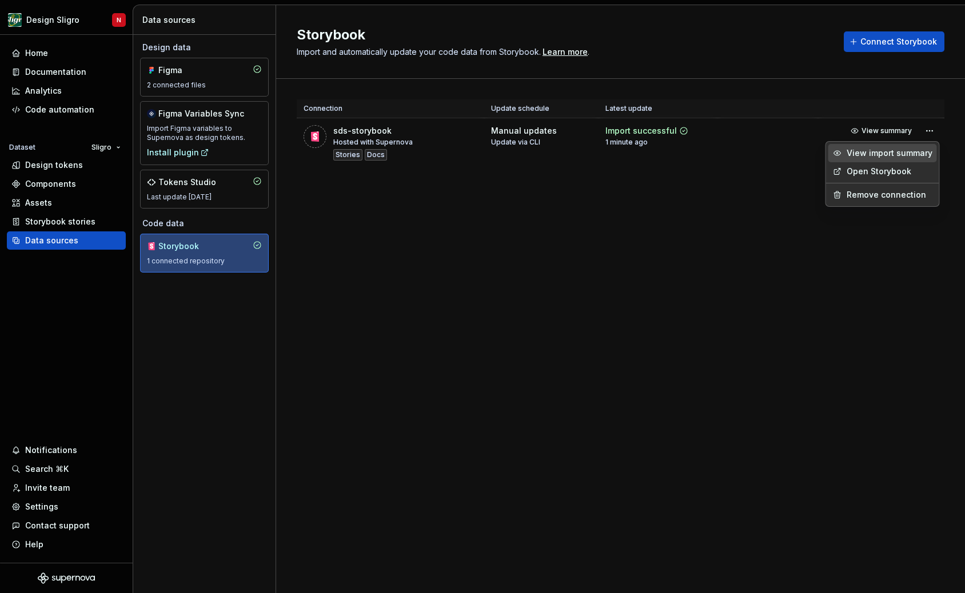
click at [909, 154] on div "View import summary" at bounding box center [890, 152] width 86 height 11
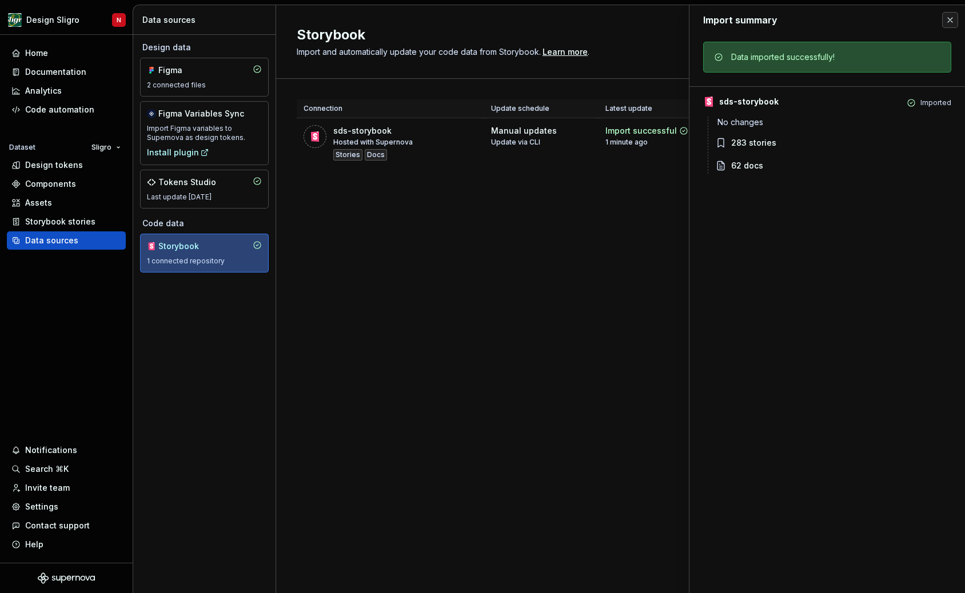
click at [591, 186] on div "Connection Update schedule Latest update sds-storybook Hosted with Supernova St…" at bounding box center [621, 145] width 648 height 132
click at [955, 22] on button "button" at bounding box center [950, 20] width 16 height 16
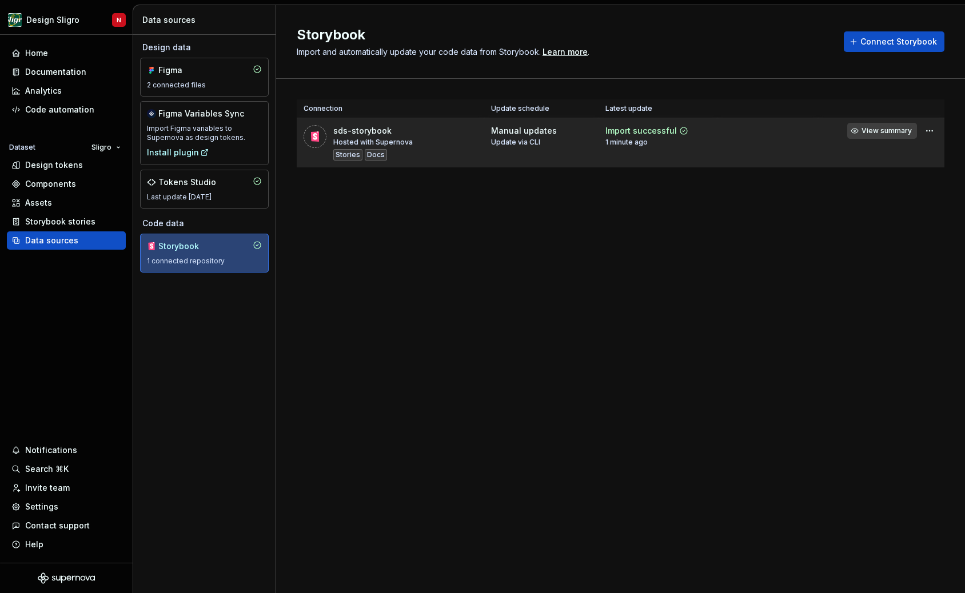
click at [898, 130] on span "View summary" at bounding box center [886, 130] width 50 height 9
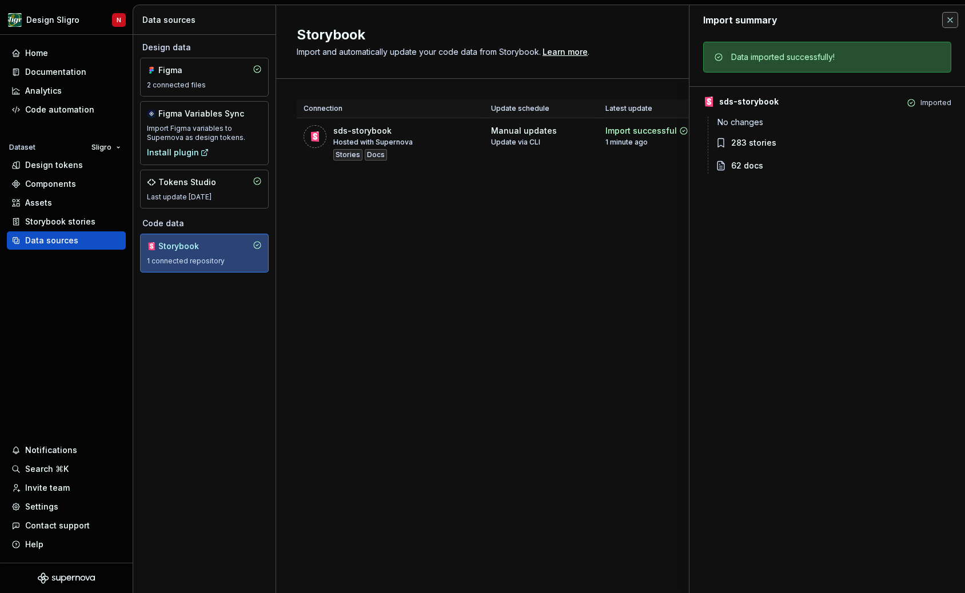
click at [951, 26] on button "button" at bounding box center [950, 20] width 16 height 16
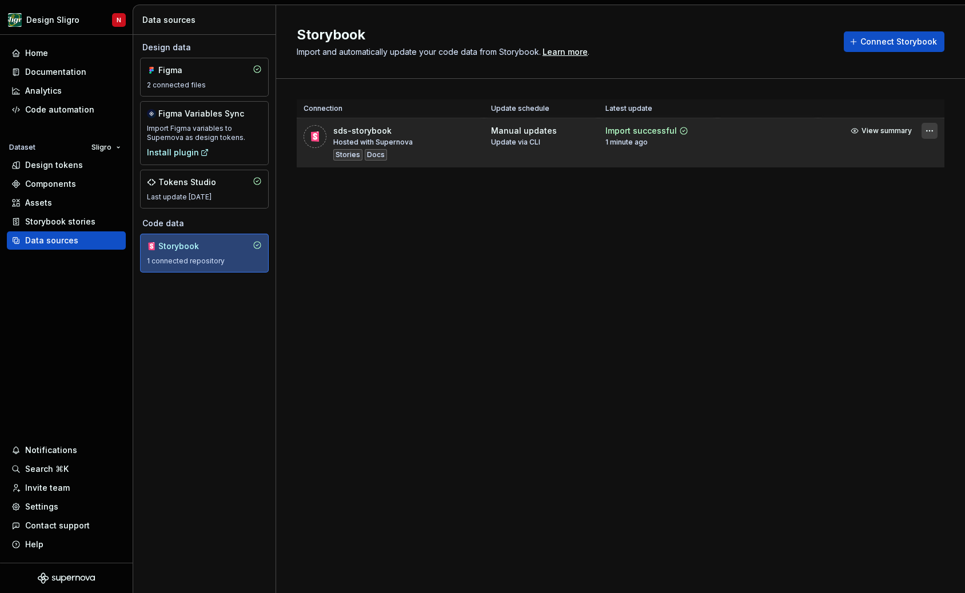
click at [932, 131] on html "Design Sligro N Home Documentation Analytics Code automation Dataset Sligro Des…" at bounding box center [482, 296] width 965 height 593
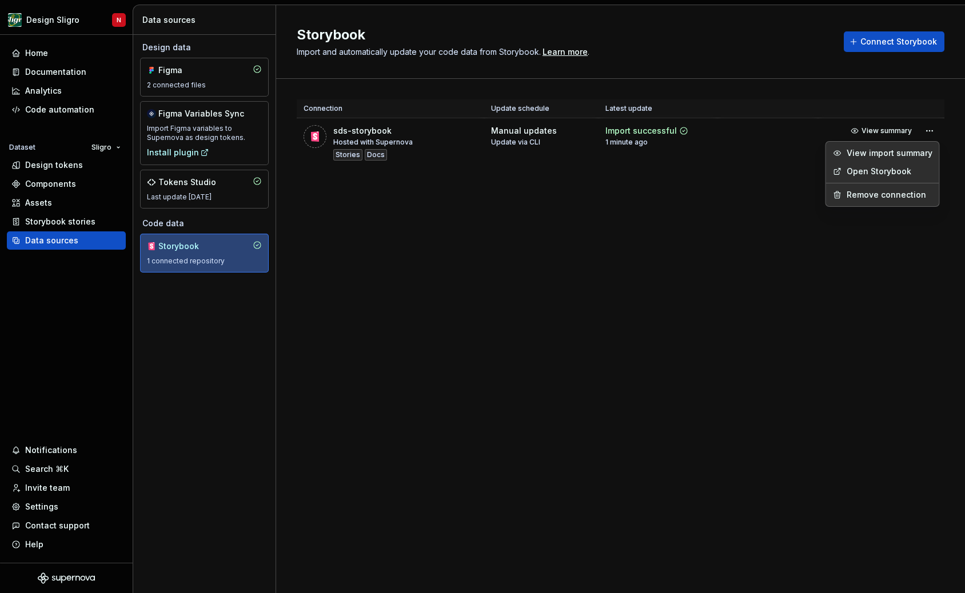
click at [448, 248] on html "Design Sligro N Home Documentation Analytics Code automation Dataset Sligro Des…" at bounding box center [482, 296] width 965 height 593
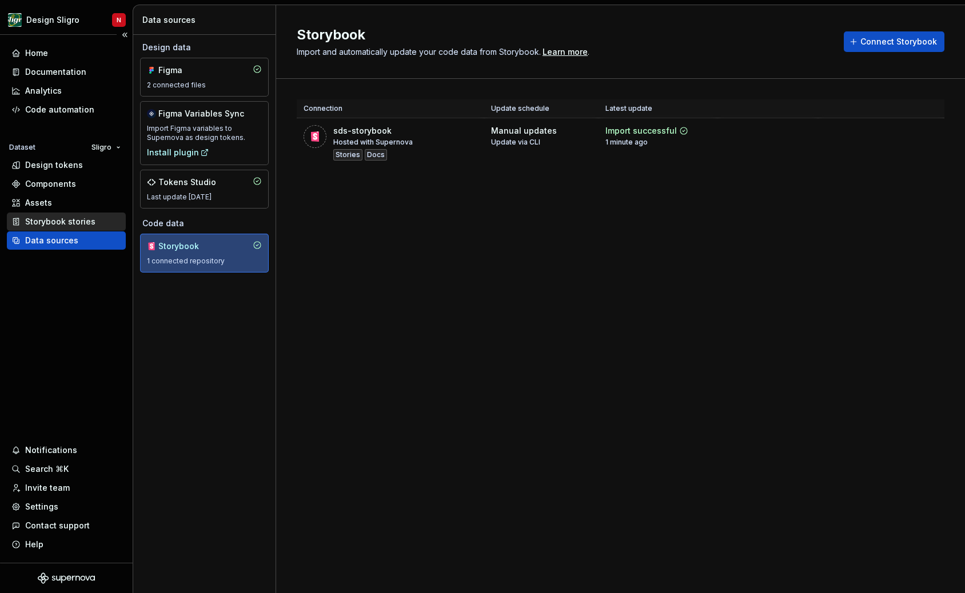
click at [74, 221] on div "Storybook stories" at bounding box center [60, 221] width 70 height 11
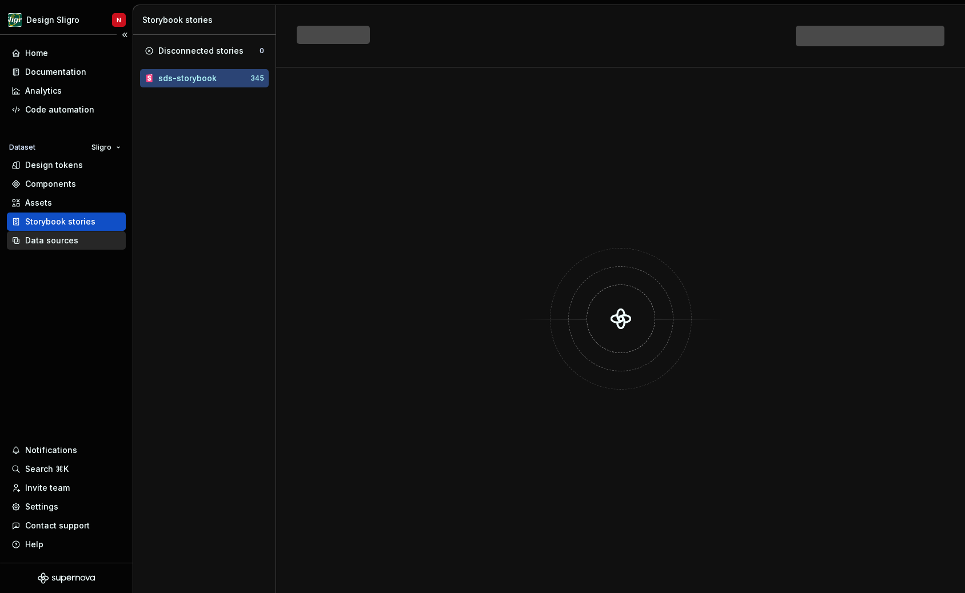
click at [41, 245] on div "Data sources" at bounding box center [51, 240] width 53 height 11
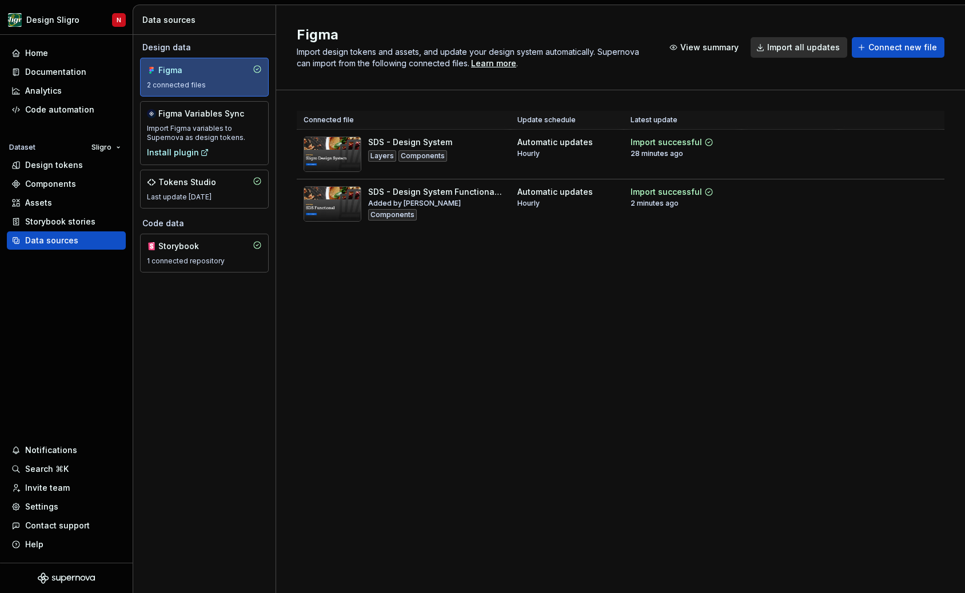
click at [438, 409] on div "Figma Import design tokens and assets, and update your design system automatica…" at bounding box center [620, 299] width 689 height 588
click at [62, 507] on div "Settings" at bounding box center [66, 506] width 110 height 11
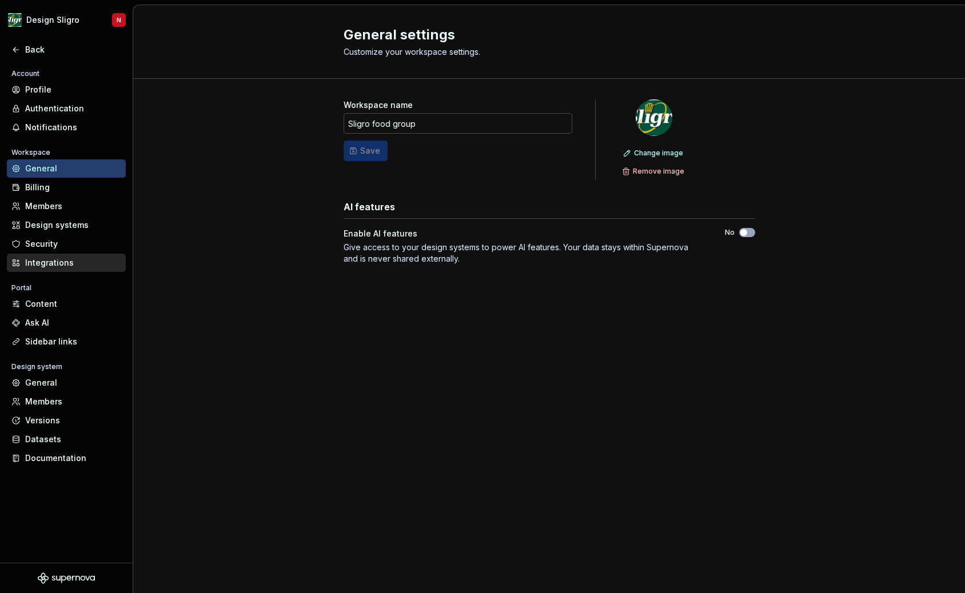
click at [77, 260] on div "Integrations" at bounding box center [73, 262] width 96 height 11
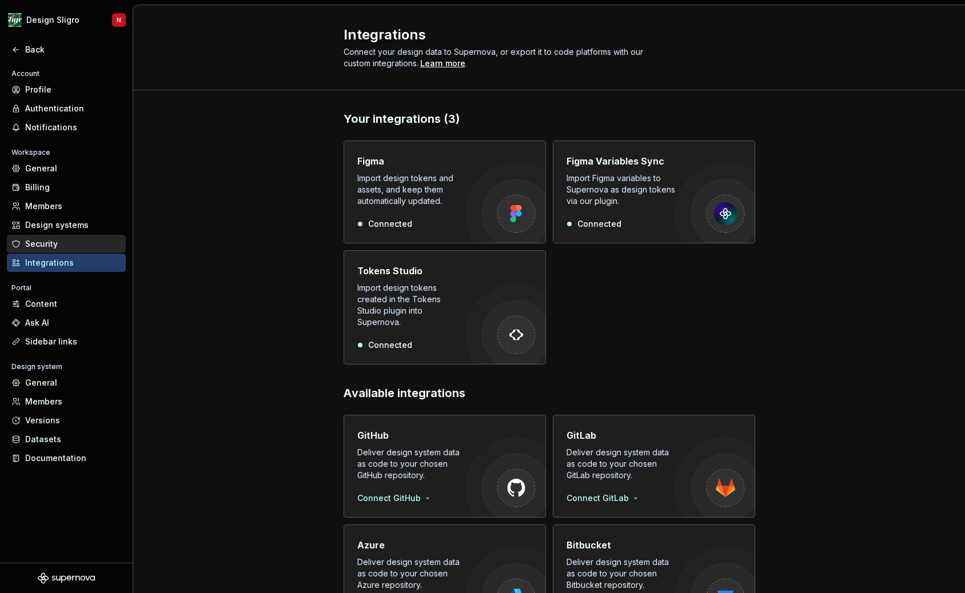
click at [49, 246] on div "Security" at bounding box center [73, 243] width 96 height 11
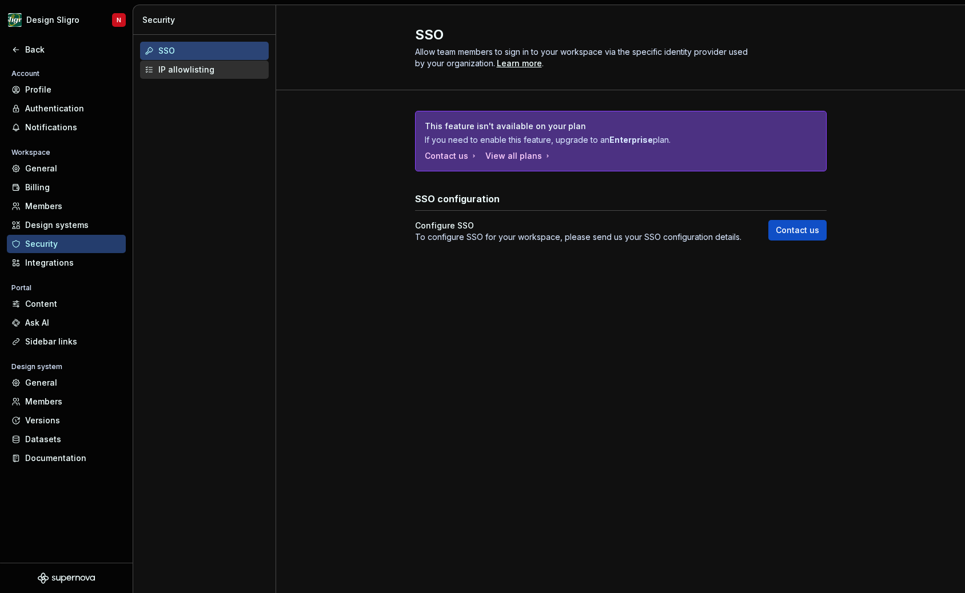
click at [194, 71] on div "IP allowlisting" at bounding box center [211, 69] width 106 height 11
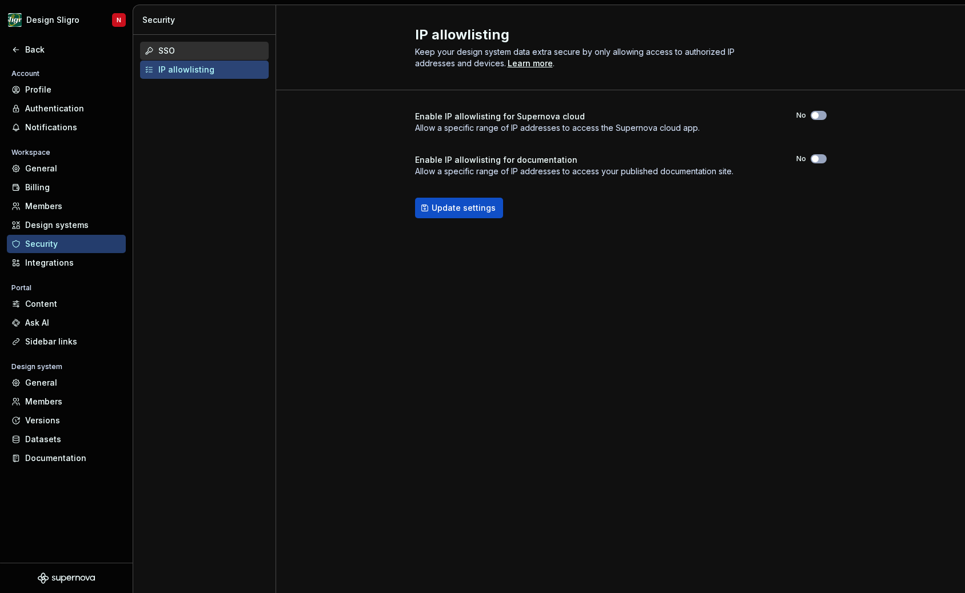
click at [183, 56] on div "SSO" at bounding box center [211, 50] width 106 height 11
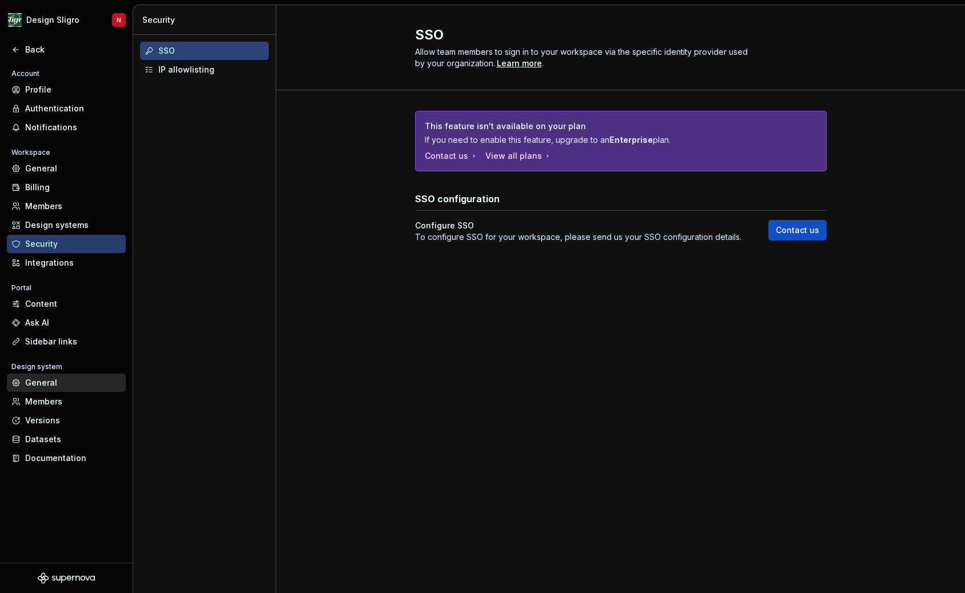
click at [62, 386] on div "General" at bounding box center [73, 382] width 96 height 11
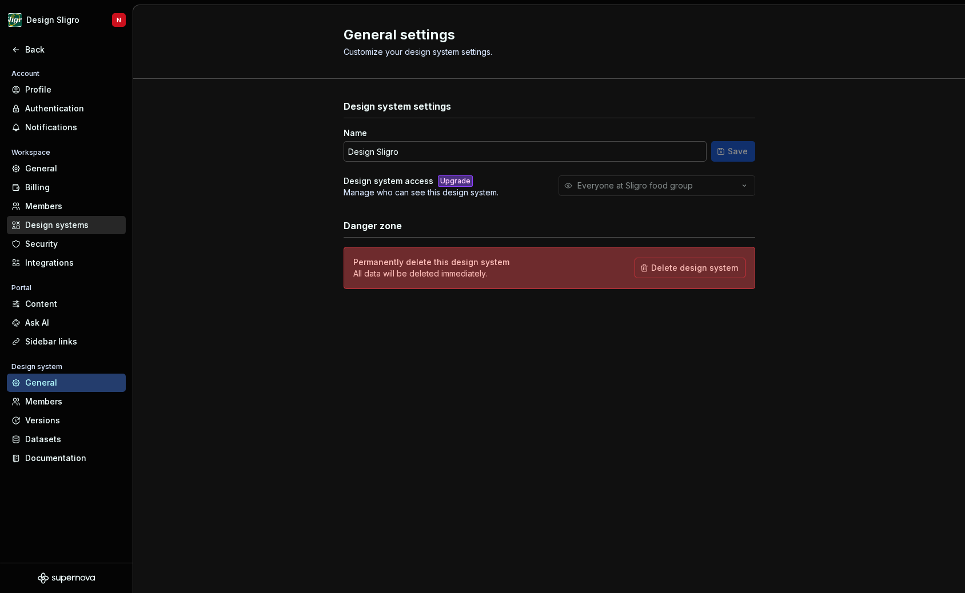
click at [68, 224] on div "Design systems" at bounding box center [73, 225] width 96 height 11
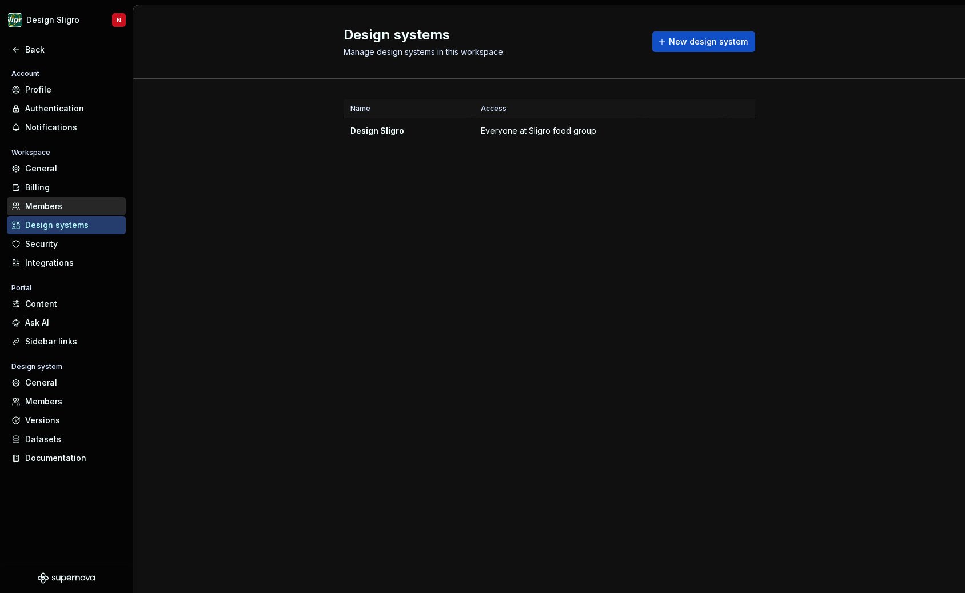
click at [52, 202] on div "Members" at bounding box center [73, 206] width 96 height 11
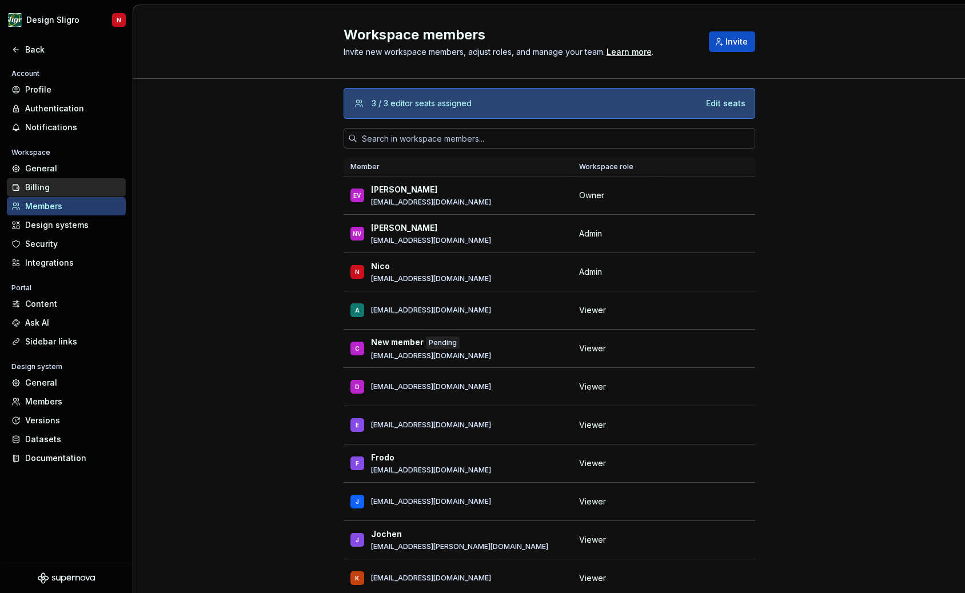
click at [43, 191] on div "Billing" at bounding box center [73, 187] width 96 height 11
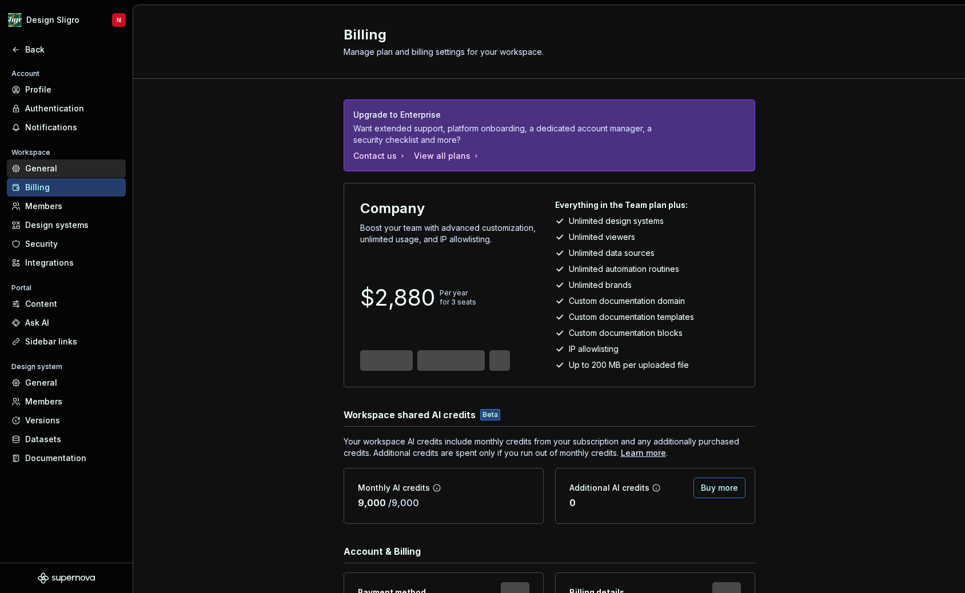
click at [47, 170] on div "General" at bounding box center [73, 168] width 96 height 11
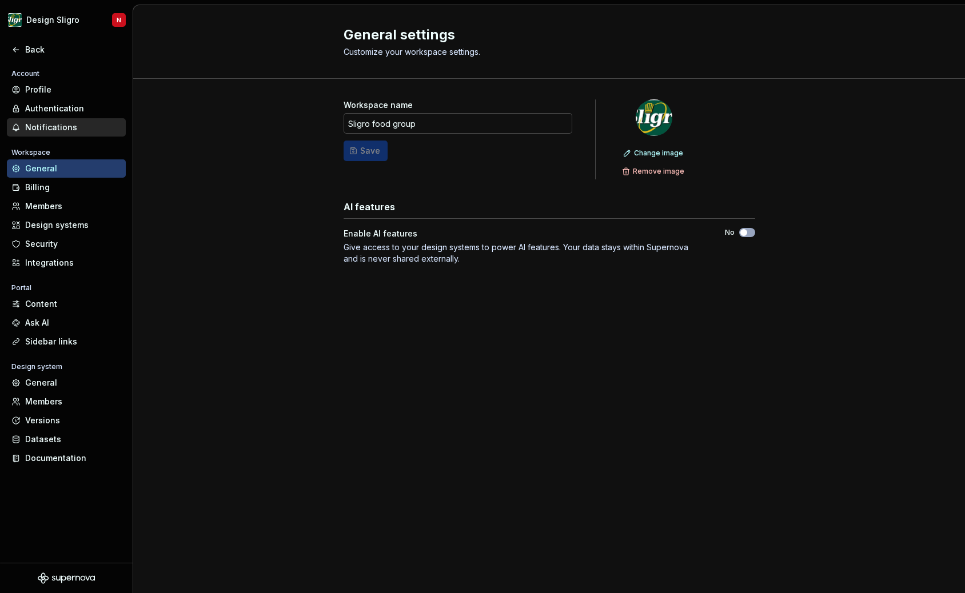
click at [65, 128] on div "Notifications" at bounding box center [73, 127] width 96 height 11
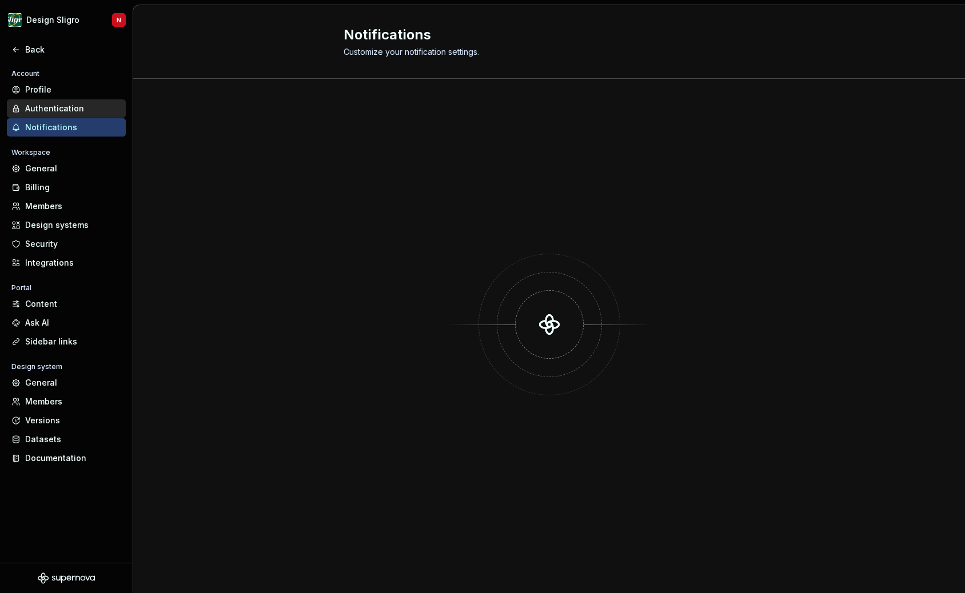
click at [57, 111] on div "Authentication" at bounding box center [73, 108] width 96 height 11
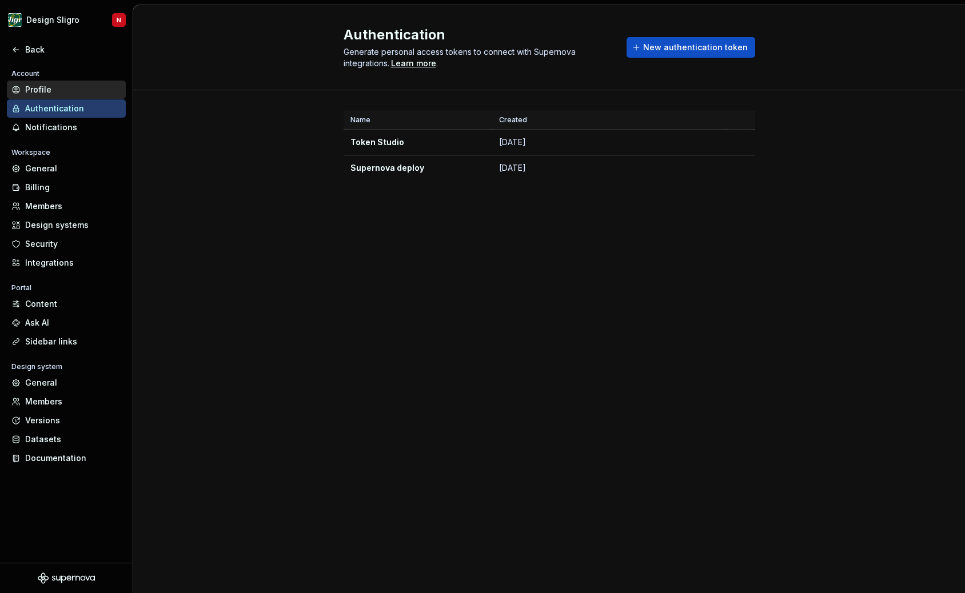
click at [32, 83] on div "Profile" at bounding box center [66, 90] width 119 height 18
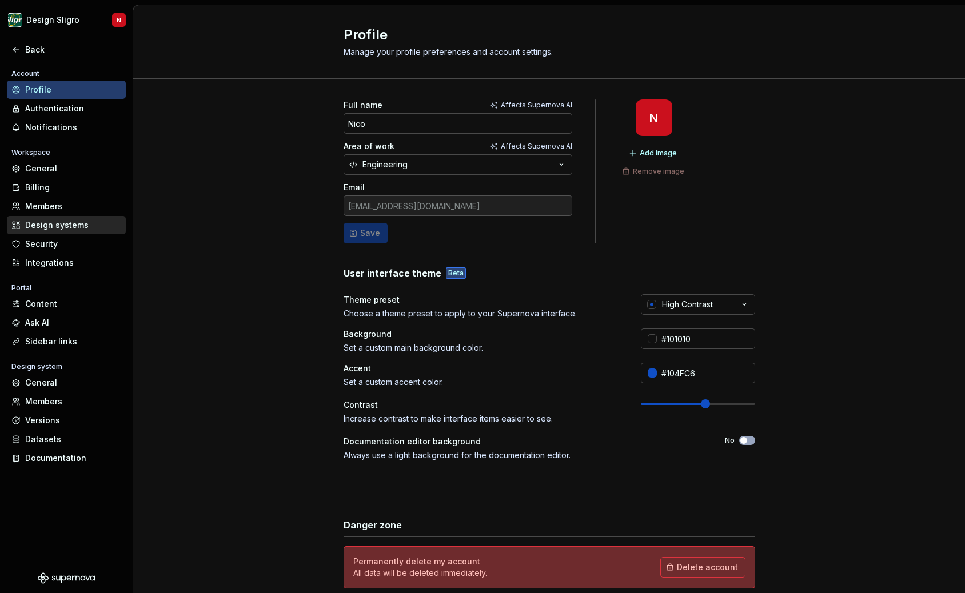
click at [77, 220] on div "Design systems" at bounding box center [73, 225] width 96 height 11
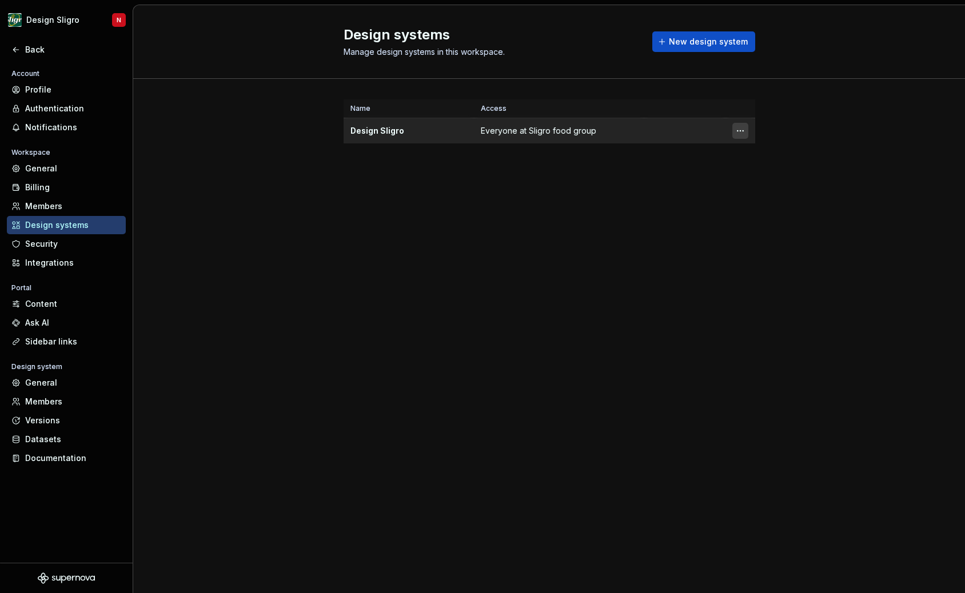
click at [741, 131] on html "Design Sligro N Back Account Profile Authentication Notifications Workspace Gen…" at bounding box center [482, 296] width 965 height 593
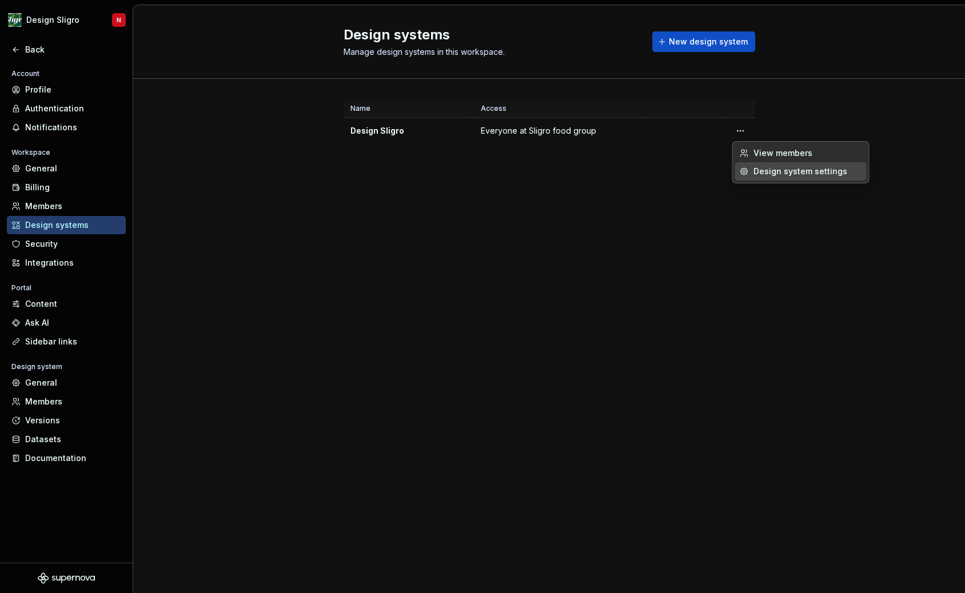
click at [825, 168] on div "Design system settings" at bounding box center [807, 171] width 109 height 11
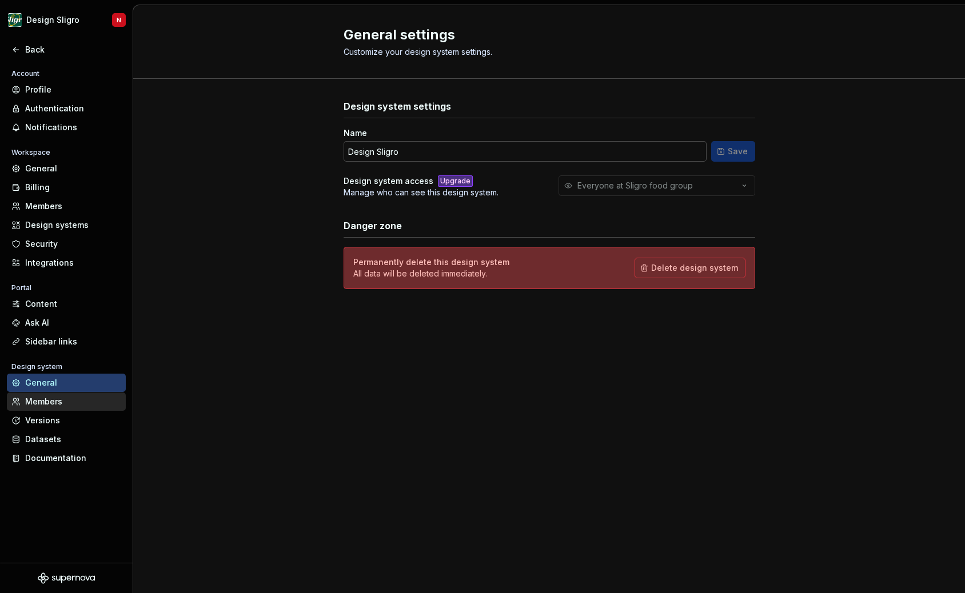
click at [27, 410] on div "Members" at bounding box center [66, 402] width 119 height 18
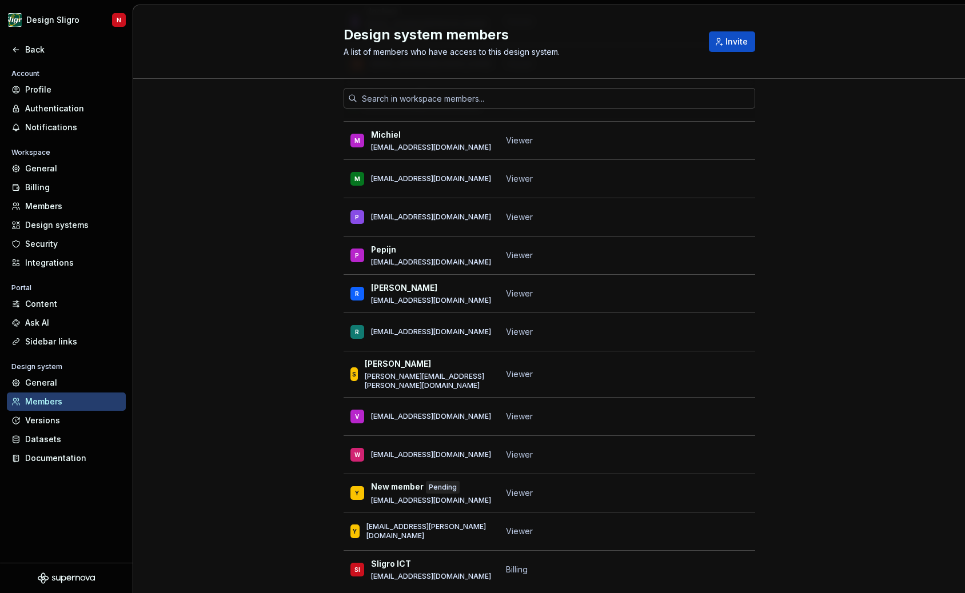
scroll to position [585, 0]
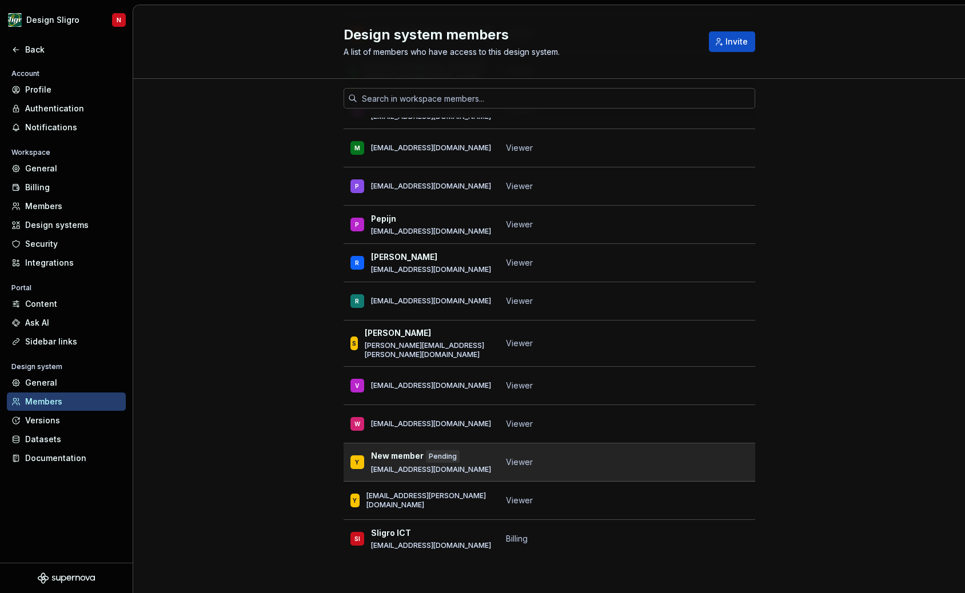
click at [530, 457] on span "Viewer" at bounding box center [519, 462] width 27 height 10
click at [372, 450] on p "New member" at bounding box center [397, 456] width 53 height 13
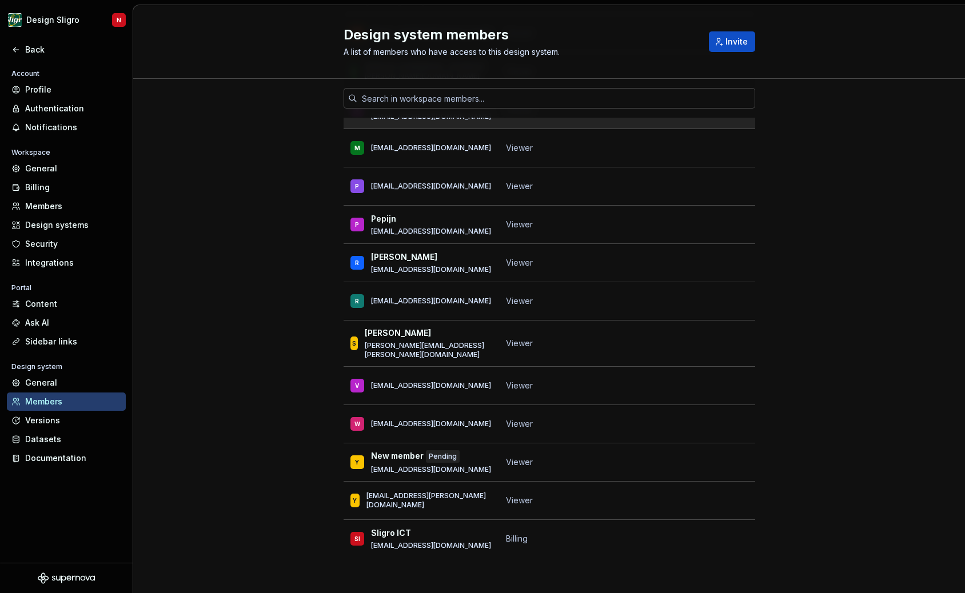
scroll to position [0, 0]
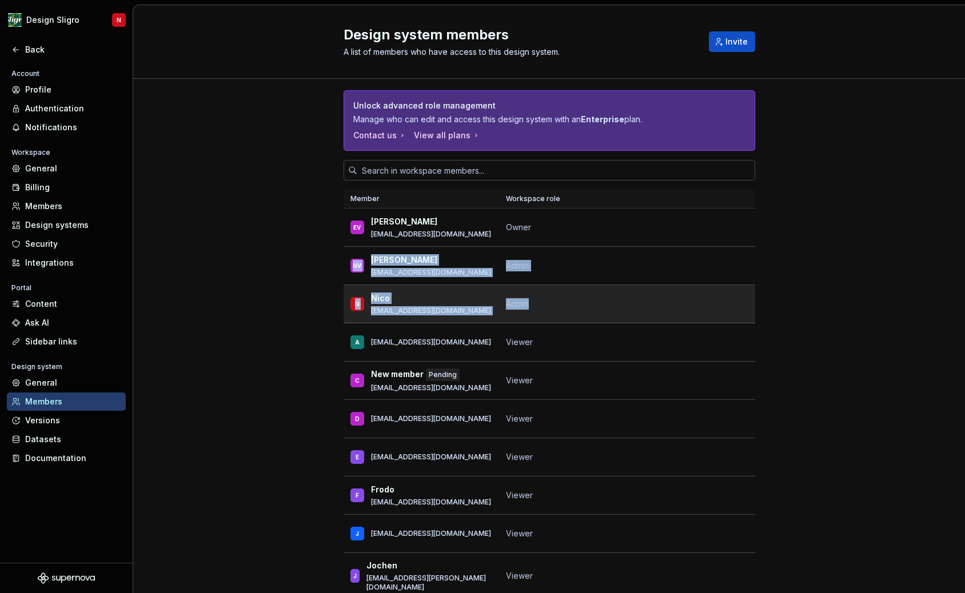
drag, startPoint x: 366, startPoint y: 258, endPoint x: 557, endPoint y: 317, distance: 199.3
click at [557, 317] on td "Admin" at bounding box center [537, 304] width 77 height 38
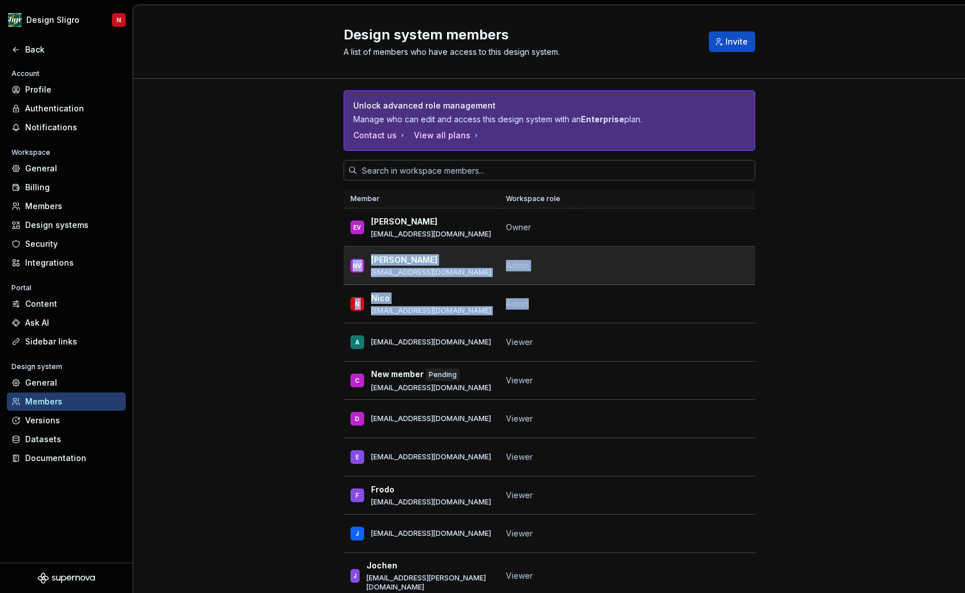
drag, startPoint x: 566, startPoint y: 317, endPoint x: 360, endPoint y: 257, distance: 214.2
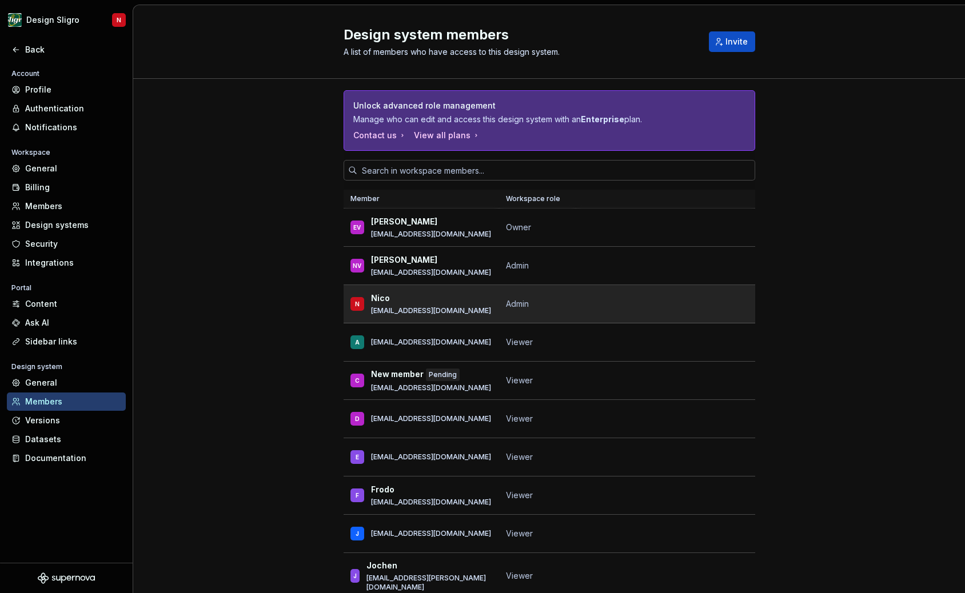
click at [616, 285] on td at bounding box center [665, 304] width 179 height 38
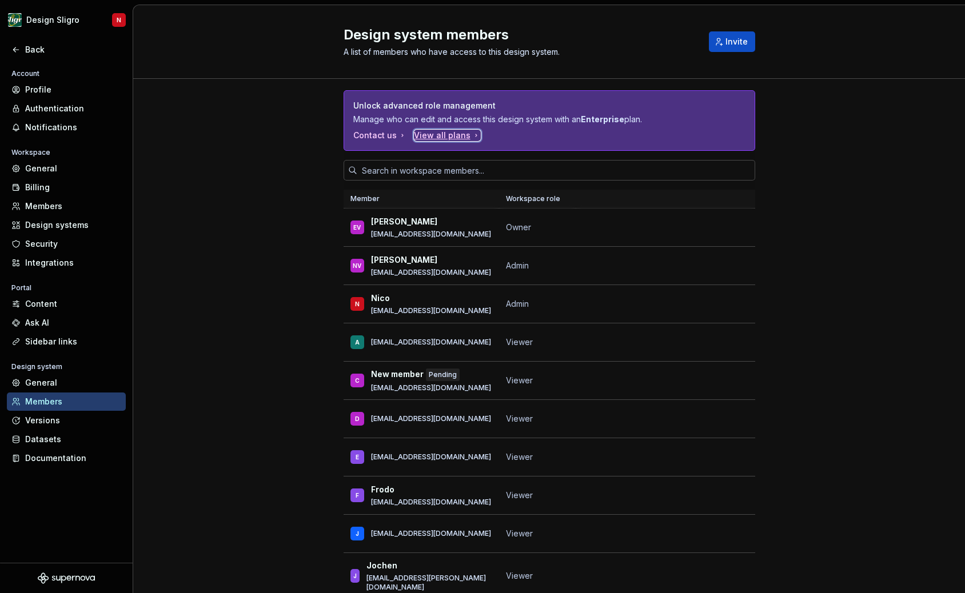
click at [450, 137] on div "View all plans" at bounding box center [447, 135] width 67 height 11
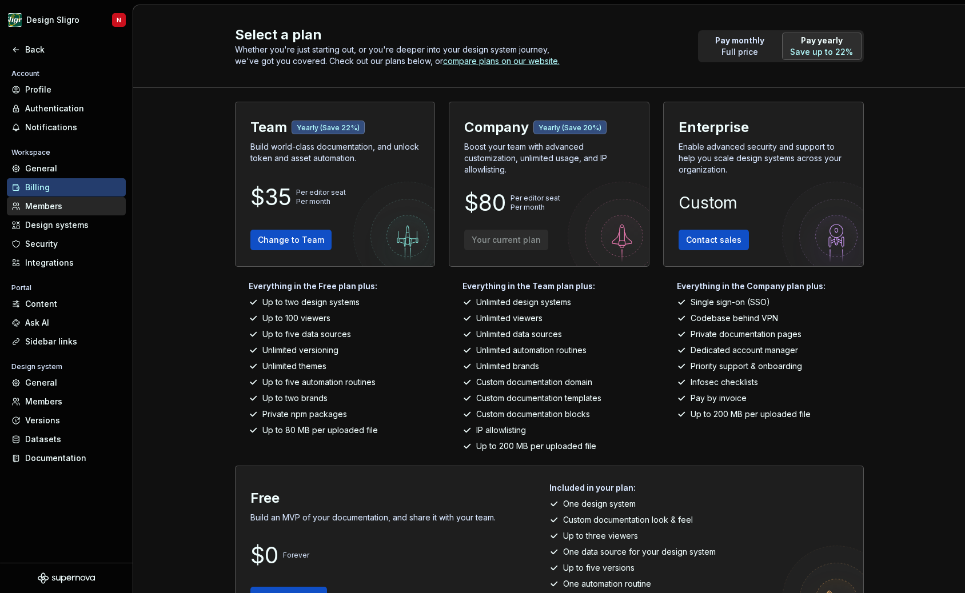
click at [47, 201] on div "Members" at bounding box center [73, 206] width 96 height 11
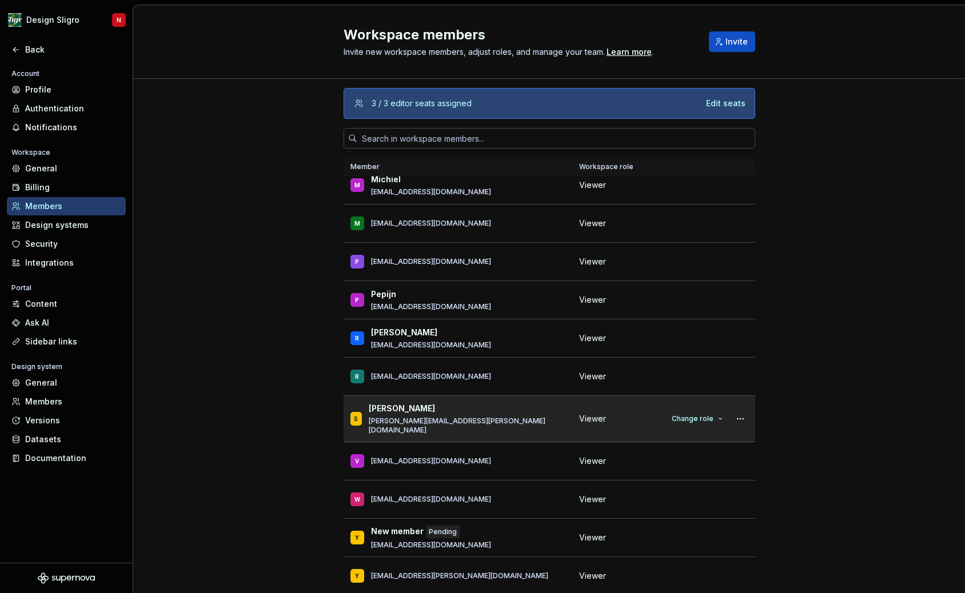
scroll to position [472, 0]
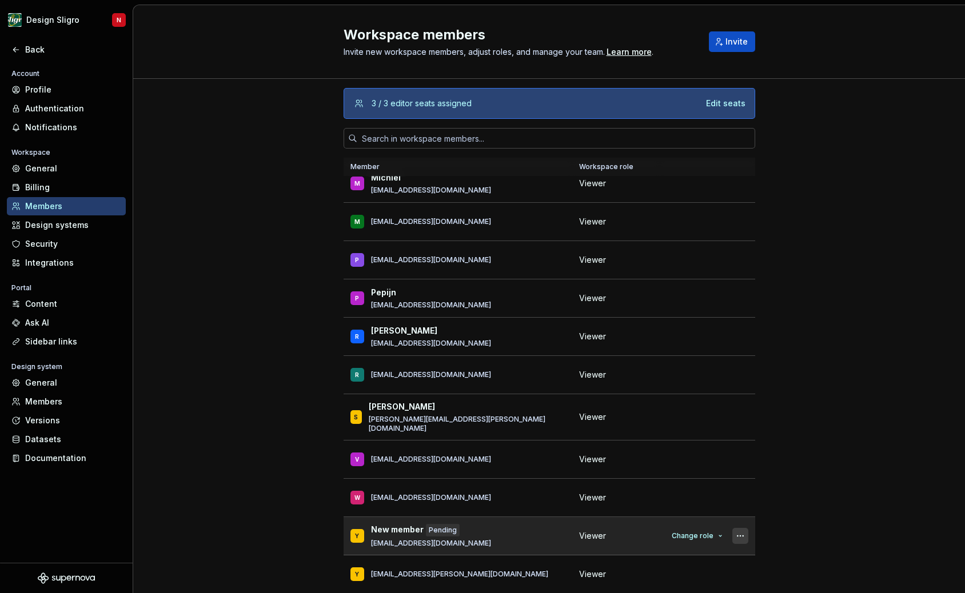
click at [737, 528] on button "button" at bounding box center [740, 536] width 16 height 16
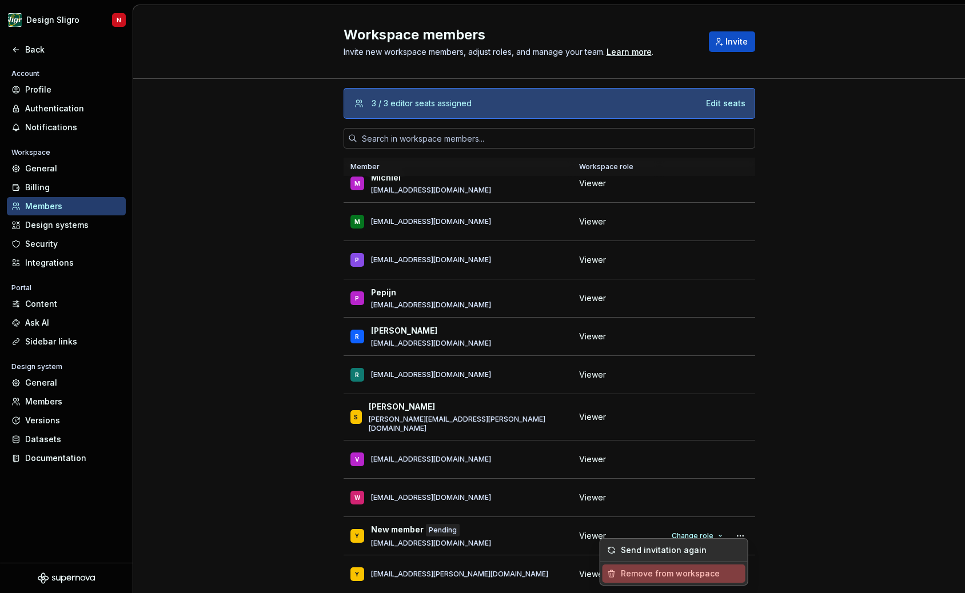
click at [680, 576] on div "Remove from workspace" at bounding box center [670, 573] width 99 height 11
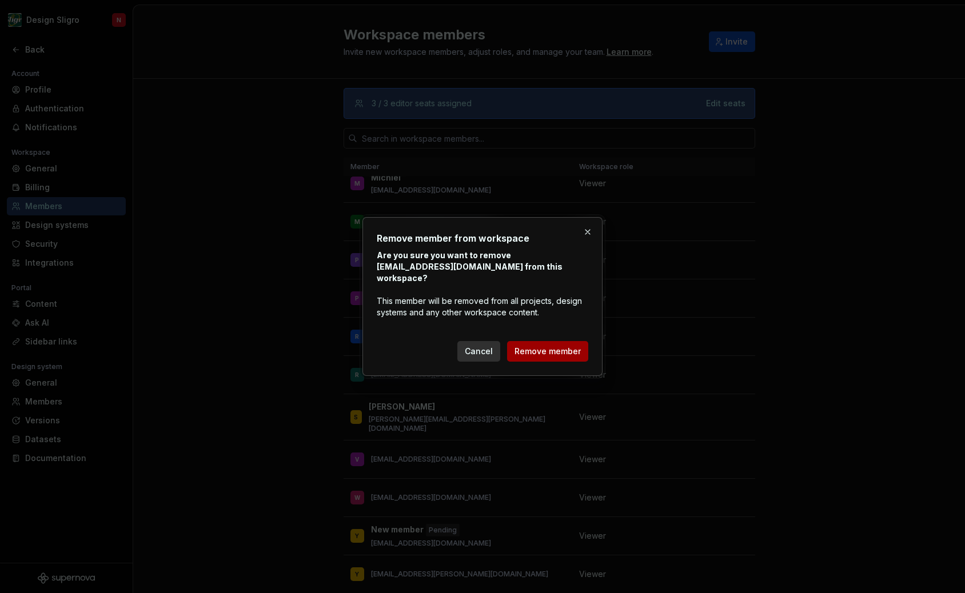
click at [549, 346] on span "Remove member" at bounding box center [547, 351] width 66 height 11
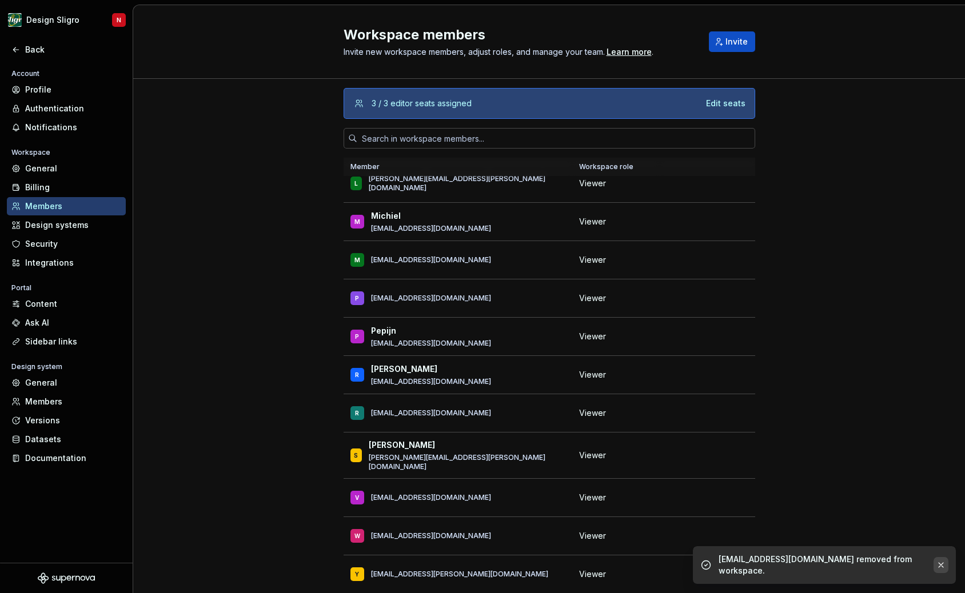
click at [937, 566] on button "button" at bounding box center [940, 565] width 15 height 16
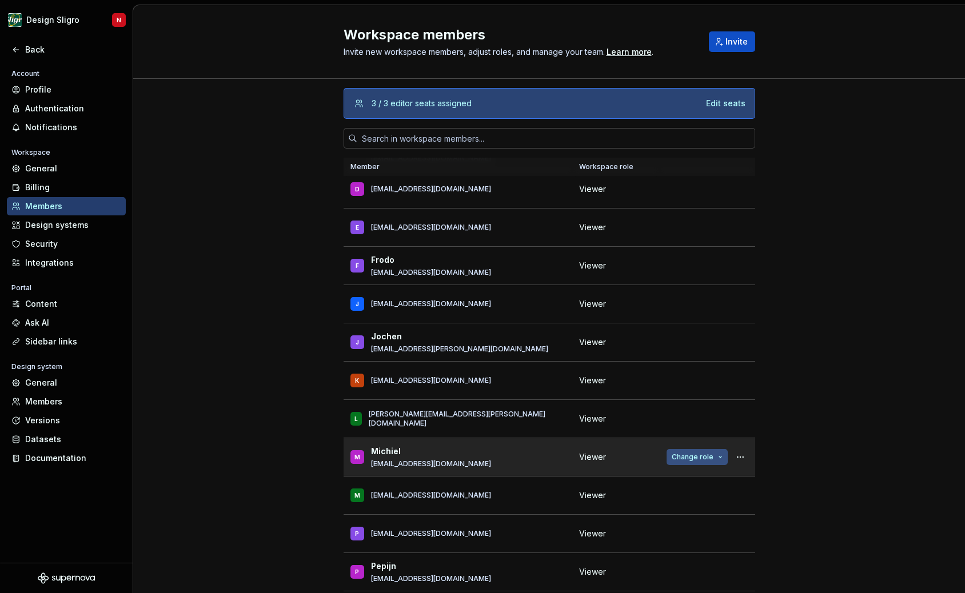
scroll to position [0, 0]
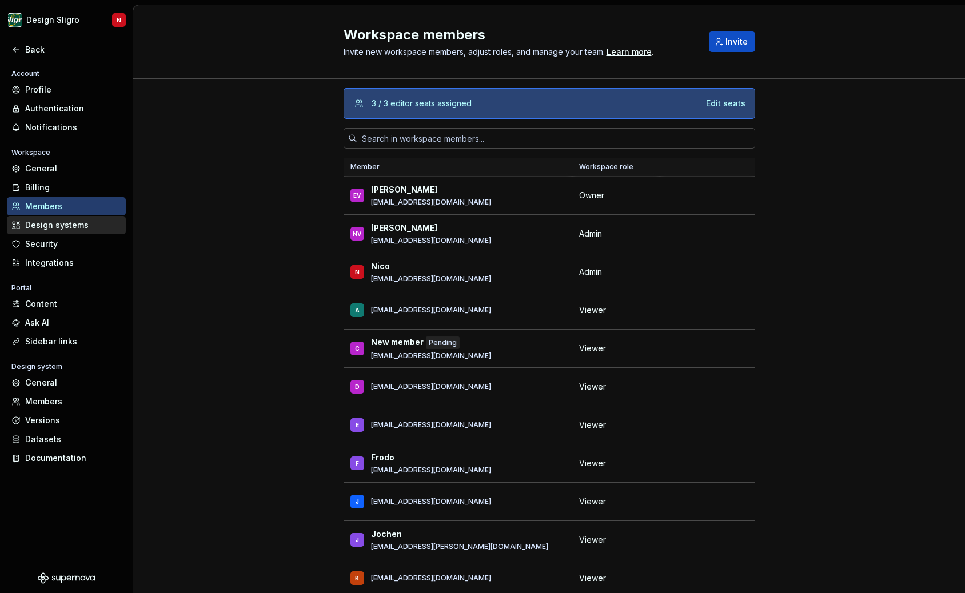
click at [75, 226] on div "Design systems" at bounding box center [73, 225] width 96 height 11
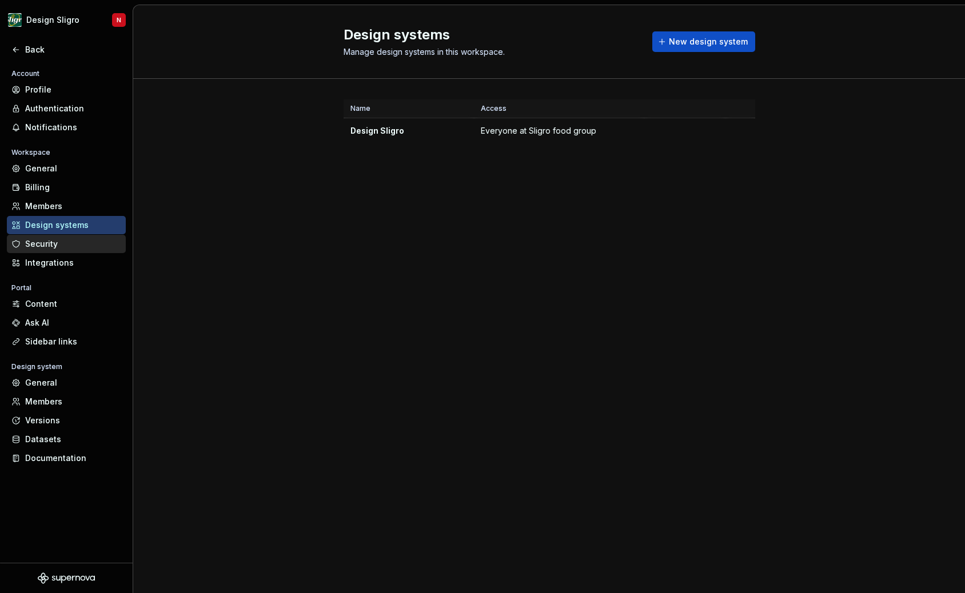
click at [69, 245] on div "Security" at bounding box center [73, 243] width 96 height 11
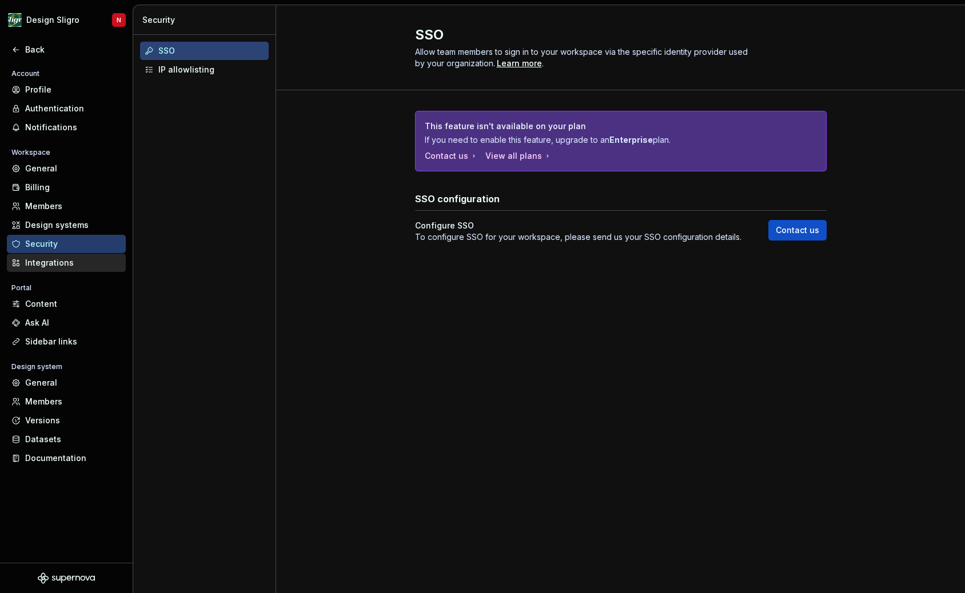
click at [59, 262] on div "Integrations" at bounding box center [73, 262] width 96 height 11
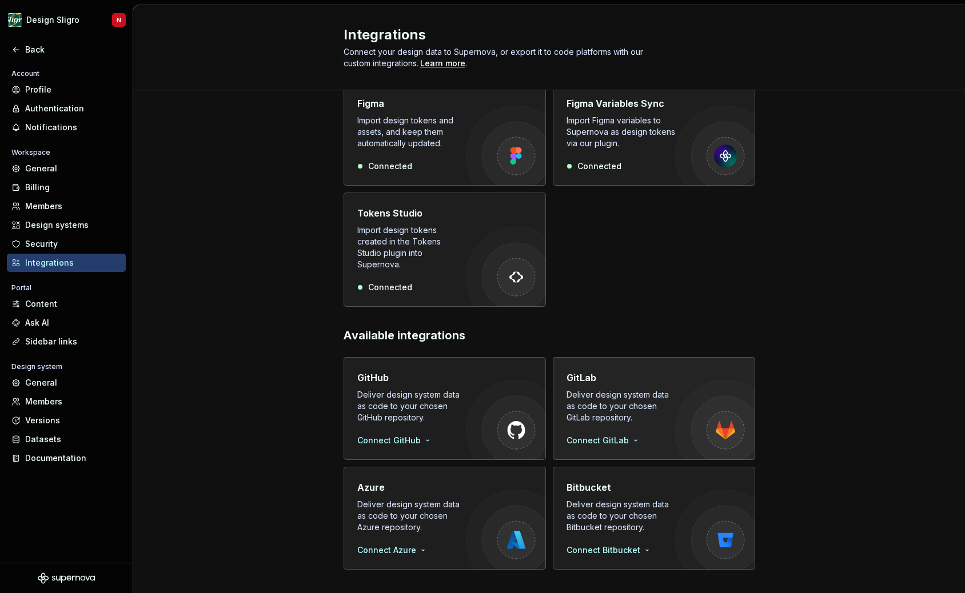
scroll to position [66, 0]
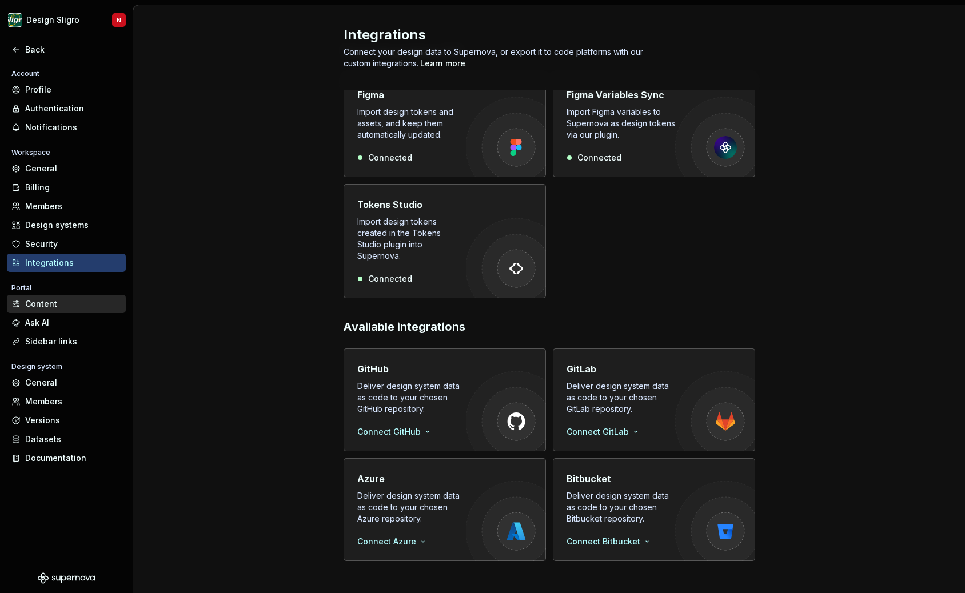
click at [45, 306] on div "Content" at bounding box center [73, 303] width 96 height 11
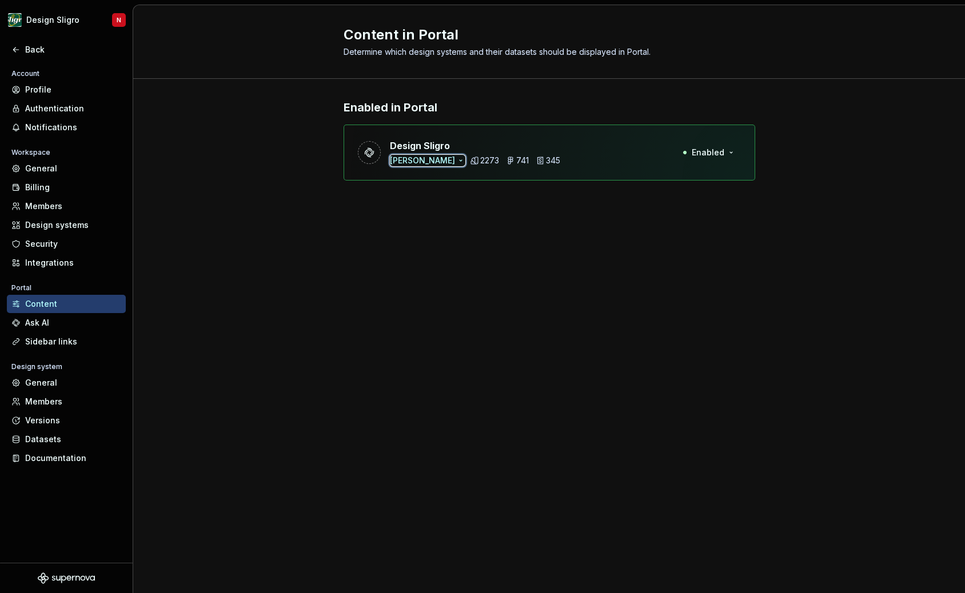
click at [432, 159] on div "[PERSON_NAME]" at bounding box center [422, 160] width 65 height 11
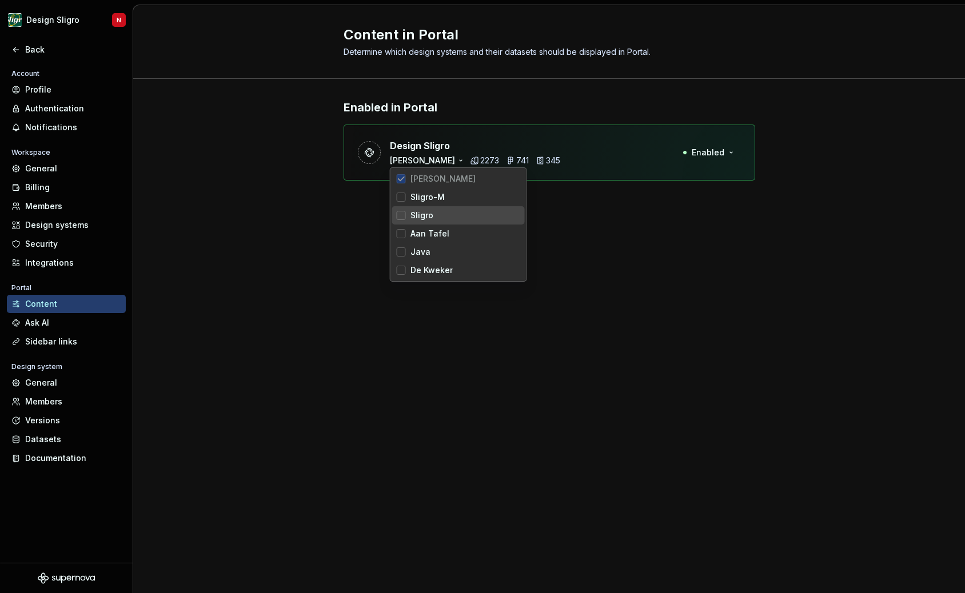
click at [403, 219] on div at bounding box center [401, 215] width 9 height 9
click at [402, 175] on icon at bounding box center [401, 178] width 9 height 9
click at [724, 279] on div "Content in Portal Determine which design systems and their datasets should be d…" at bounding box center [549, 299] width 832 height 588
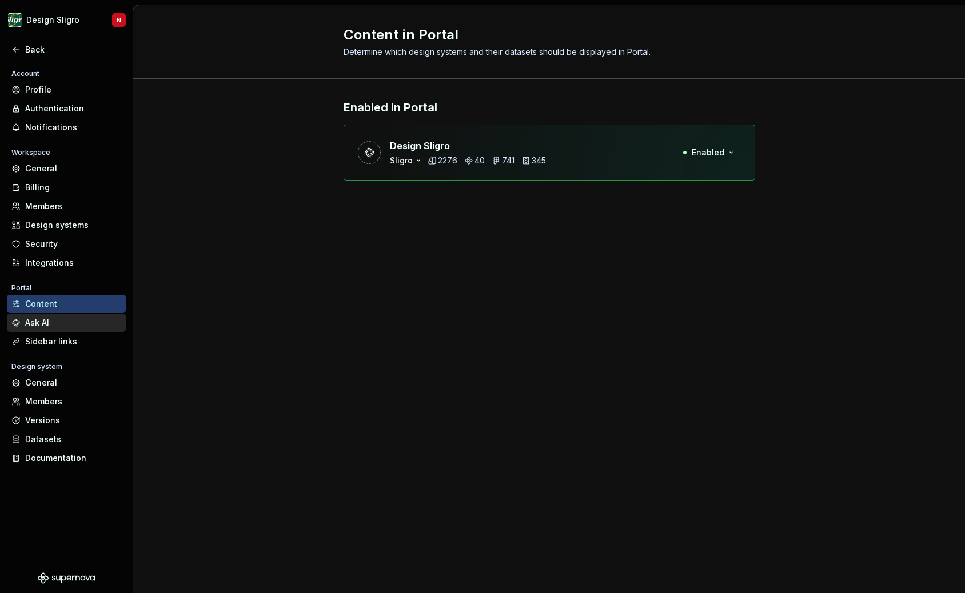
click at [48, 320] on div "Ask AI" at bounding box center [73, 322] width 96 height 11
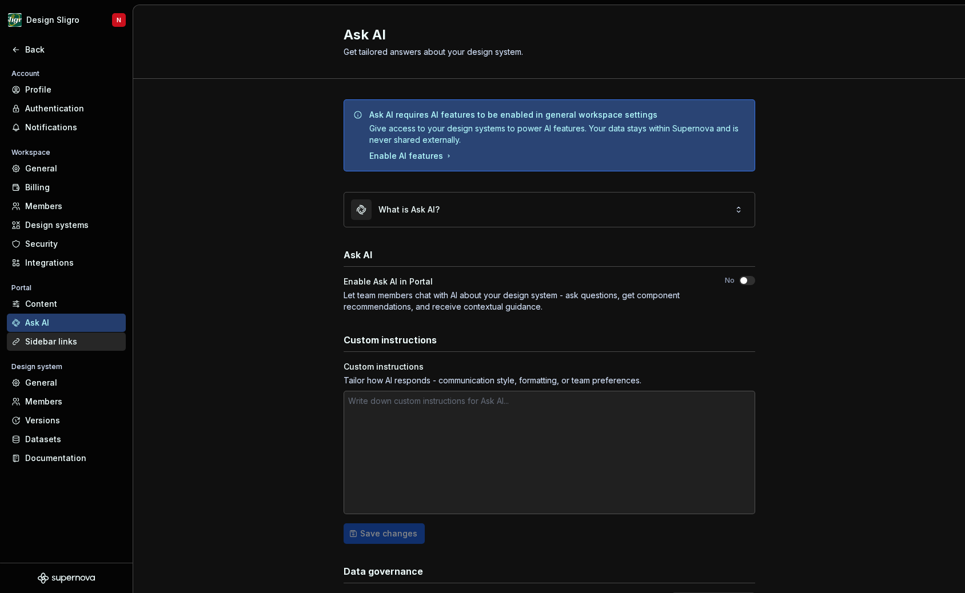
click at [58, 347] on div "Sidebar links" at bounding box center [73, 341] width 96 height 11
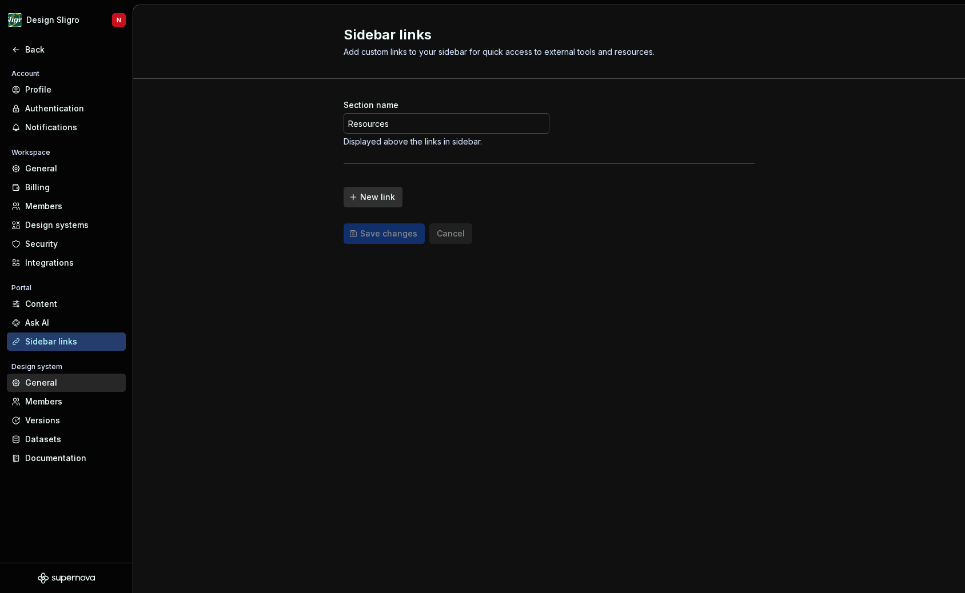
click at [58, 379] on div "General" at bounding box center [73, 382] width 96 height 11
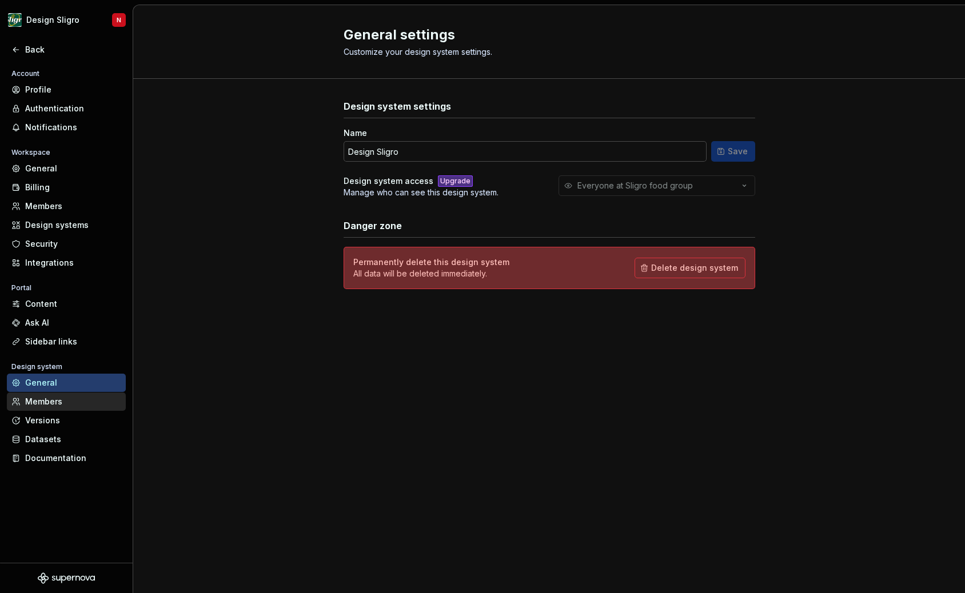
click at [53, 401] on div "Members" at bounding box center [73, 401] width 96 height 11
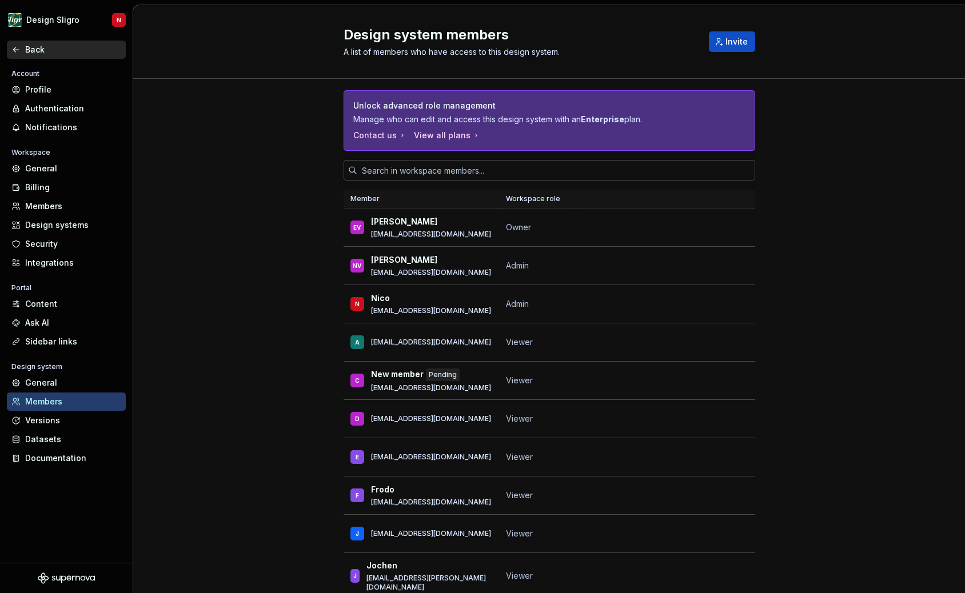
click at [30, 51] on div "Back" at bounding box center [73, 49] width 96 height 11
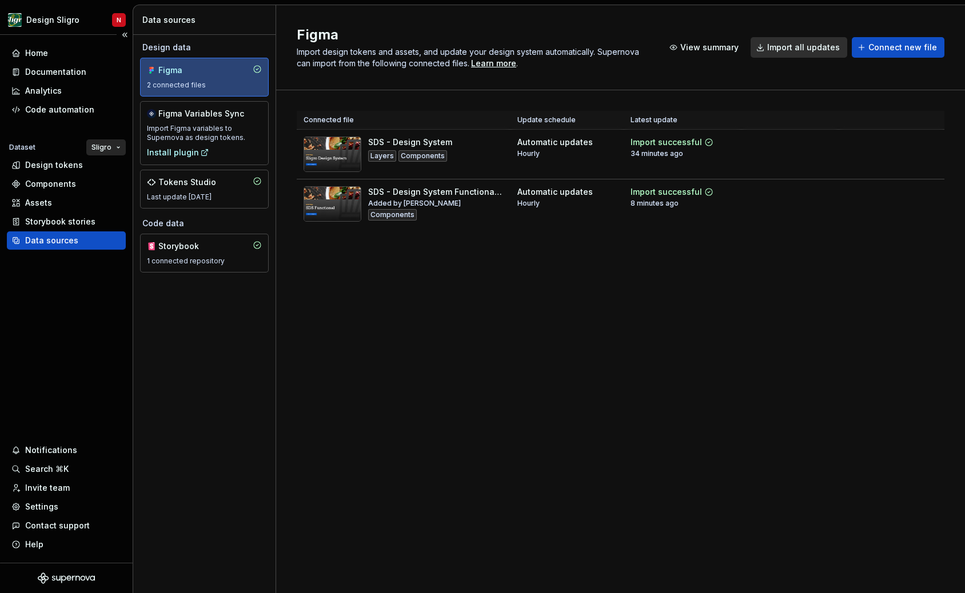
click at [95, 148] on html "Design Sligro N Home Documentation Analytics Code automation Dataset Sligro Des…" at bounding box center [482, 296] width 965 height 593
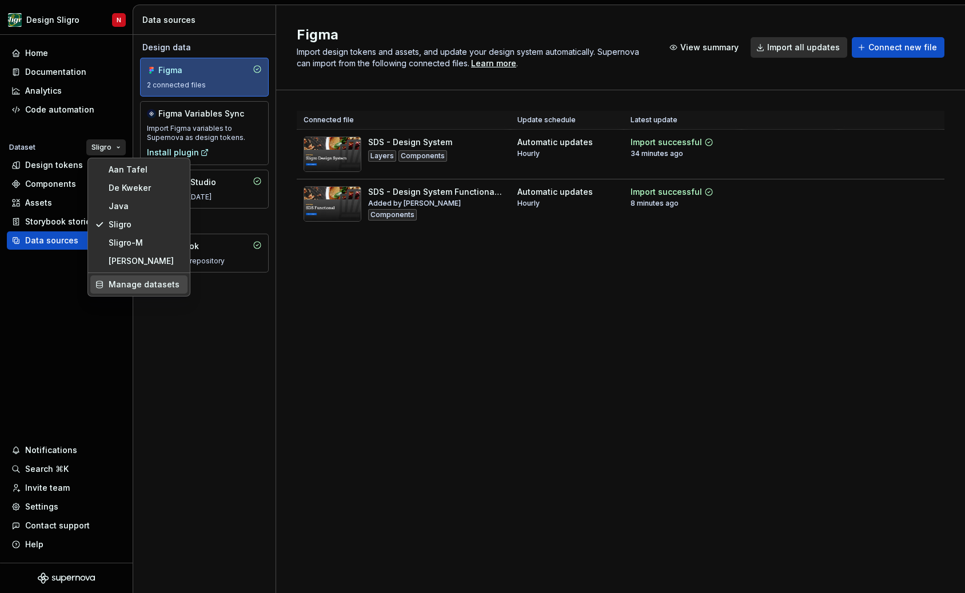
click at [129, 287] on div "Manage datasets" at bounding box center [146, 284] width 74 height 11
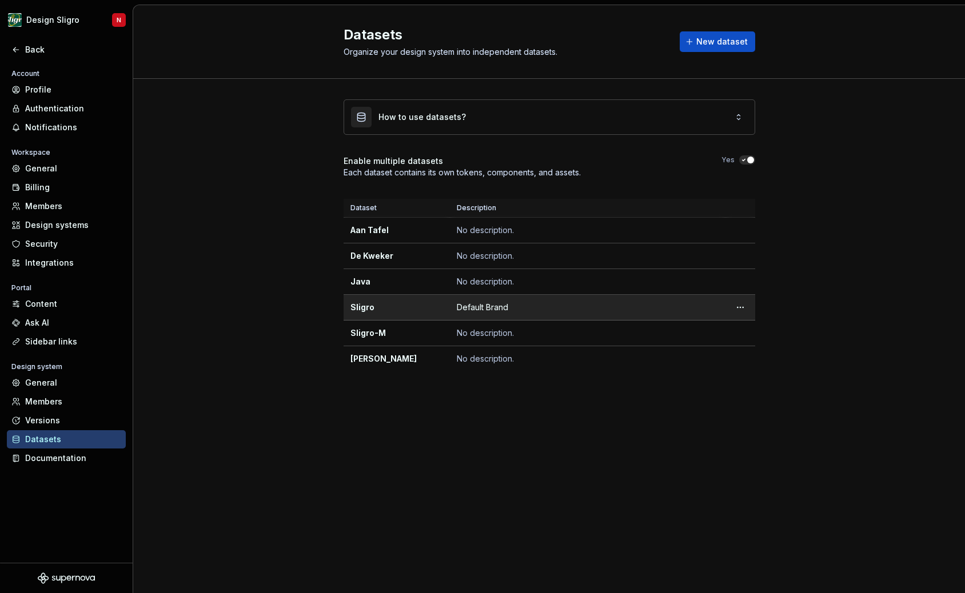
click at [729, 305] on td at bounding box center [740, 308] width 30 height 26
click at [741, 308] on html "Design Sligro N Back Account Profile Authentication Notifications Workspace Gen…" at bounding box center [482, 296] width 965 height 593
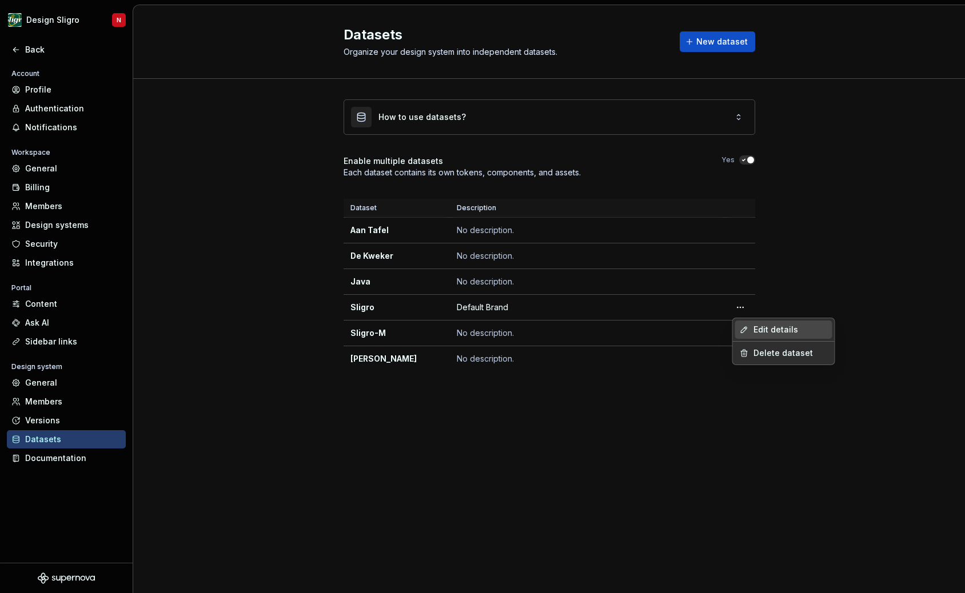
click at [780, 328] on div "Edit details" at bounding box center [790, 329] width 74 height 11
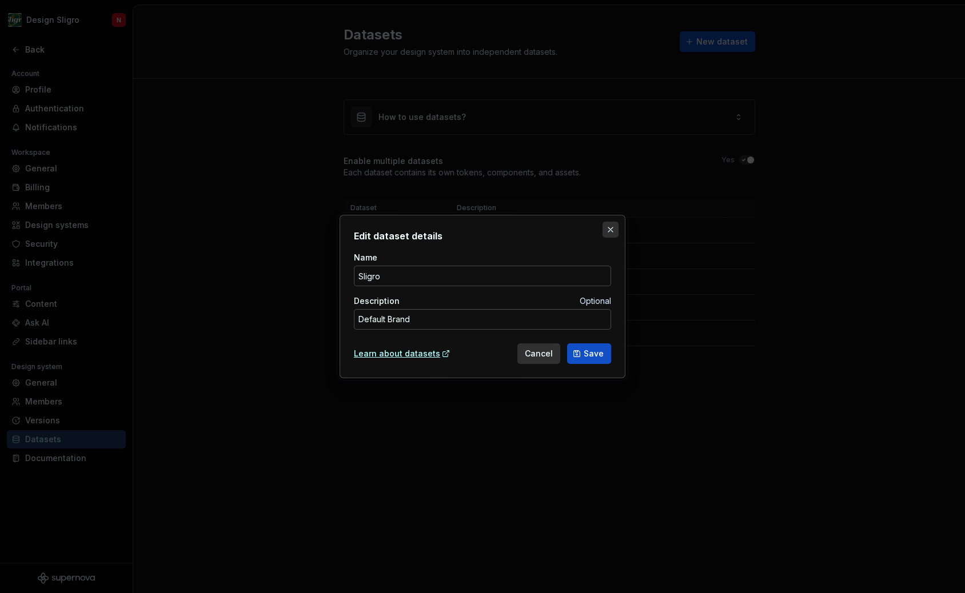
click at [612, 229] on button "button" at bounding box center [611, 230] width 16 height 16
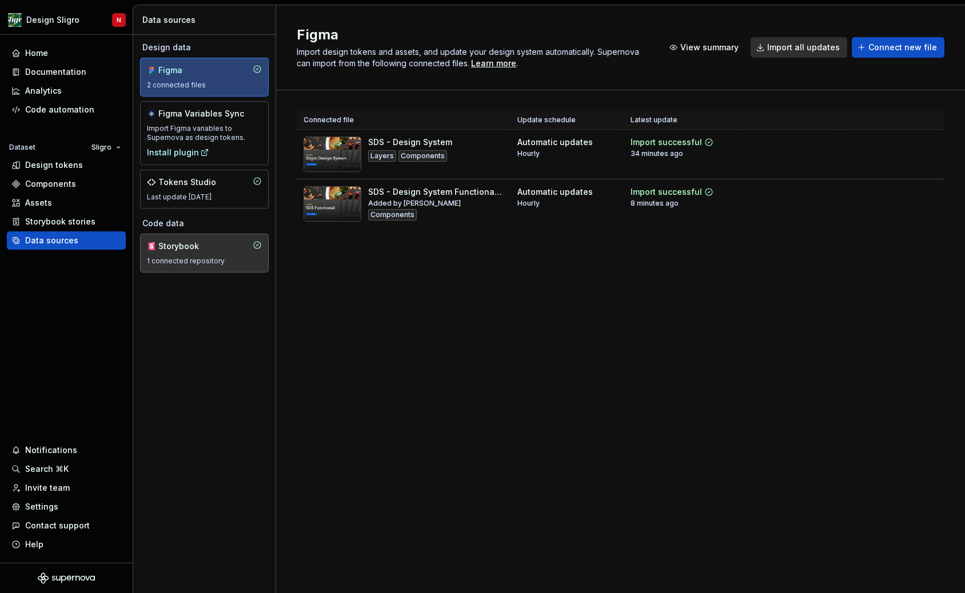
click at [181, 250] on div "Storybook" at bounding box center [185, 246] width 55 height 11
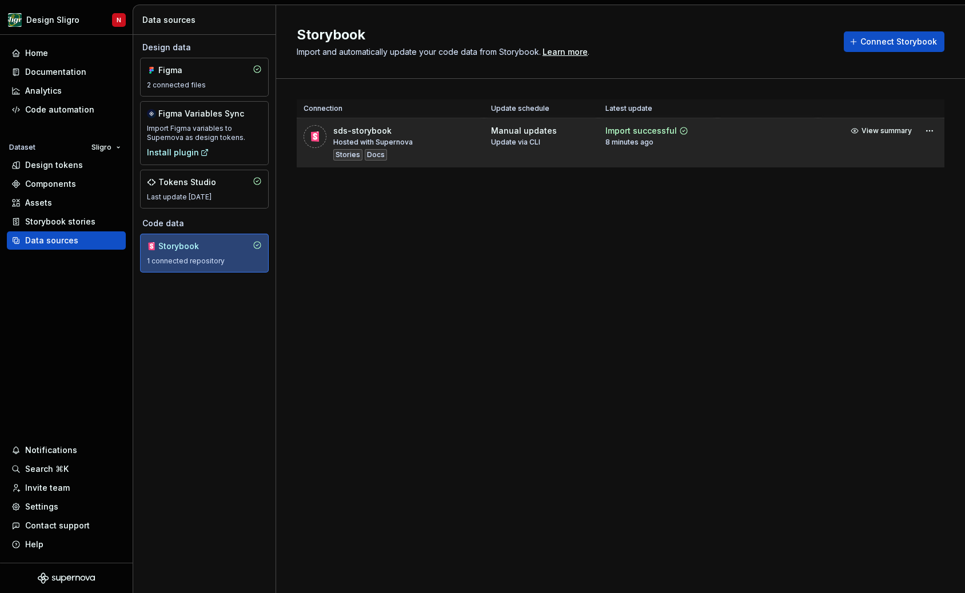
click at [344, 156] on div "Stories" at bounding box center [347, 154] width 29 height 11
click at [925, 134] on html "Design Sligro N Home Documentation Analytics Code automation Dataset Sligro Des…" at bounding box center [482, 296] width 965 height 593
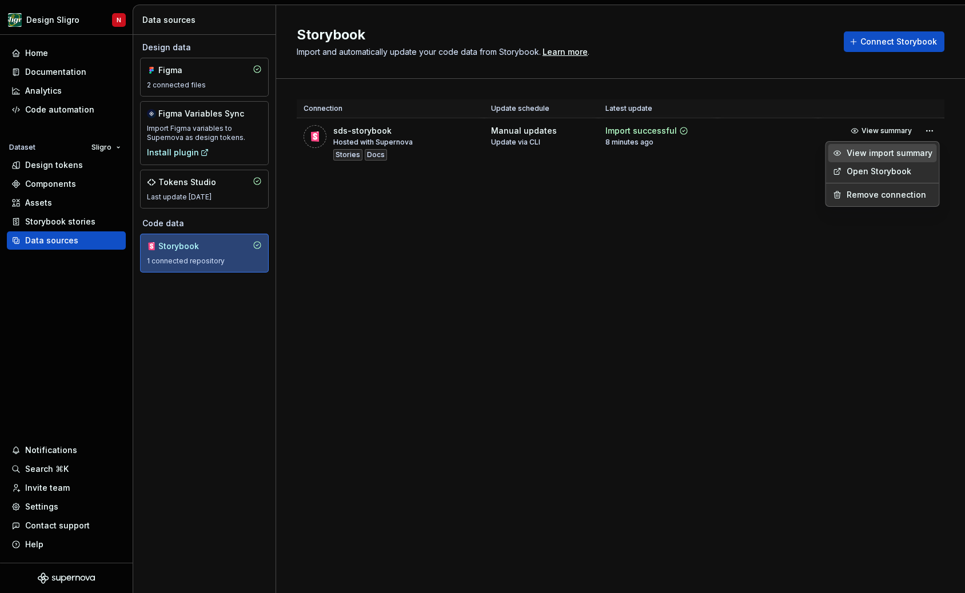
click at [892, 158] on div "View import summary" at bounding box center [890, 152] width 86 height 11
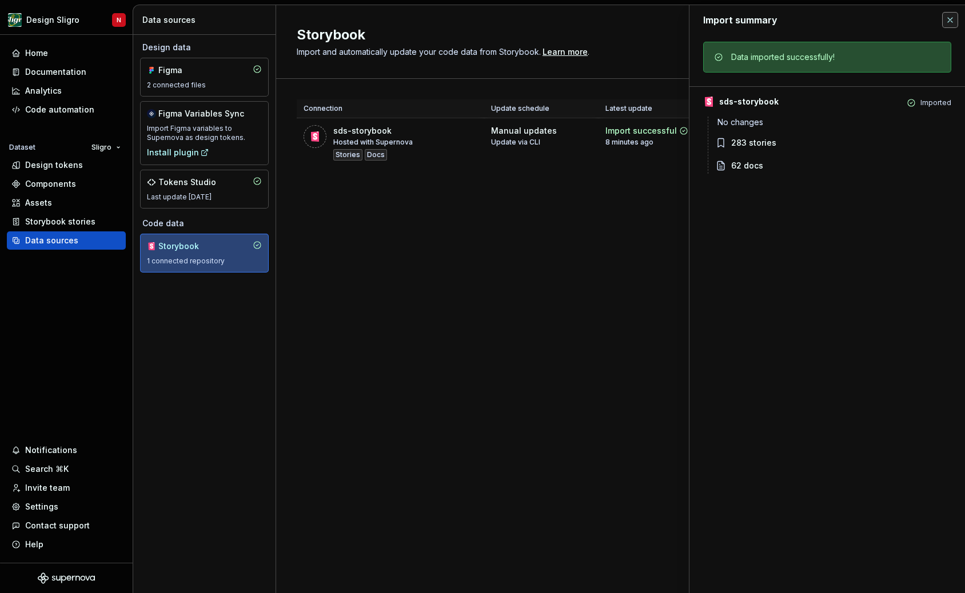
click at [953, 18] on button "button" at bounding box center [950, 20] width 16 height 16
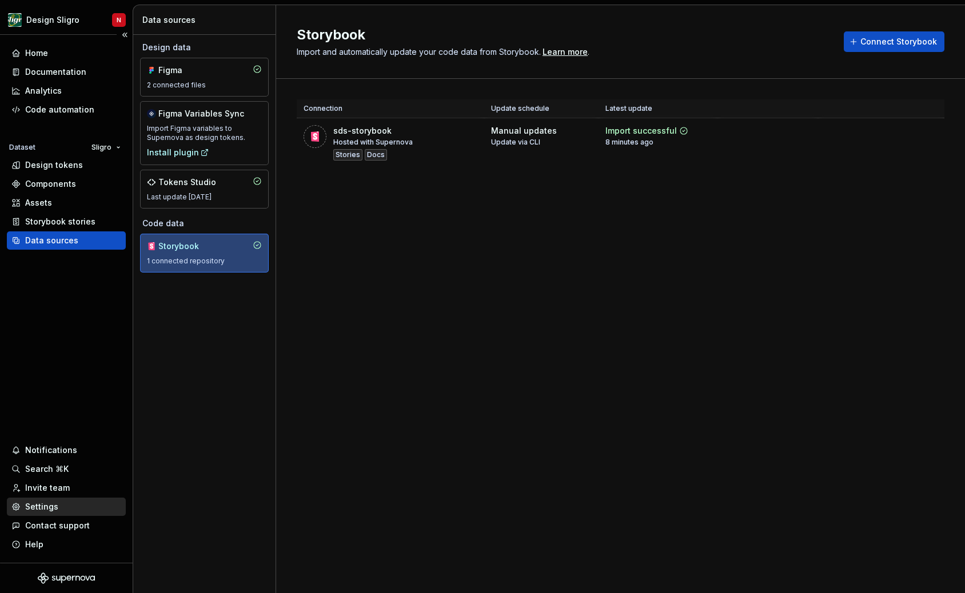
click at [41, 505] on div "Settings" at bounding box center [41, 506] width 33 height 11
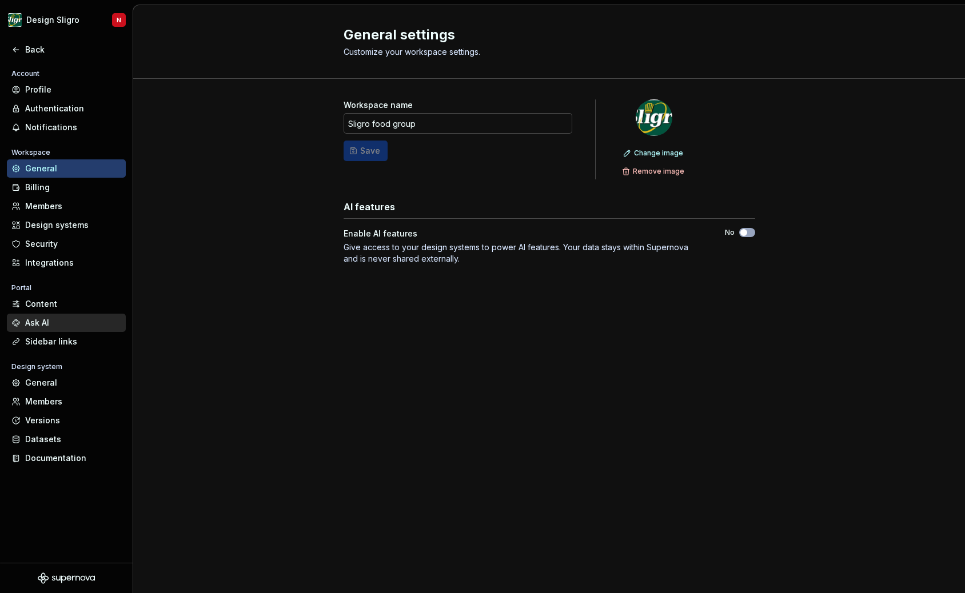
click at [49, 322] on div "Ask AI" at bounding box center [73, 322] width 96 height 11
type textarea "*"
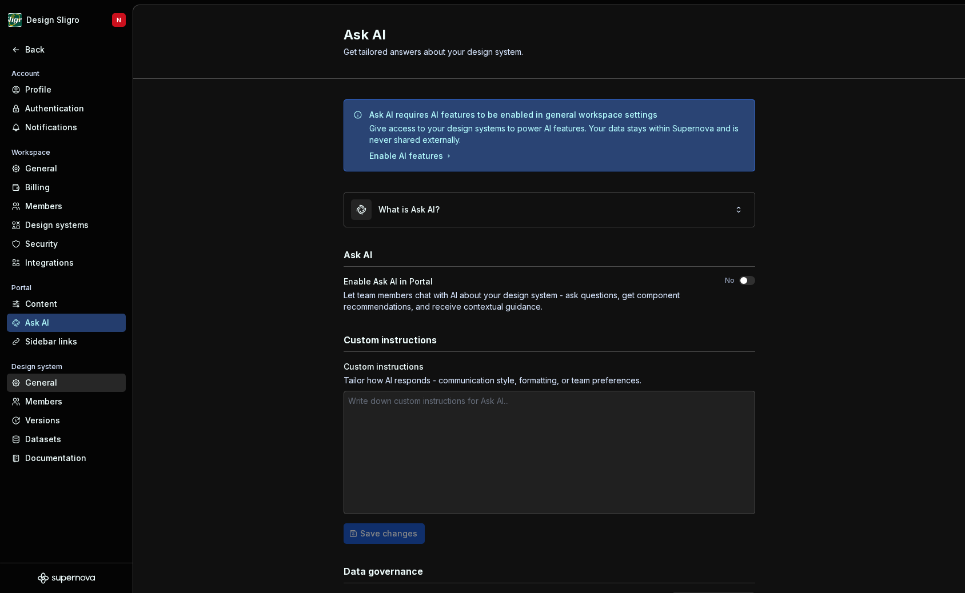
click at [49, 384] on div "General" at bounding box center [73, 382] width 96 height 11
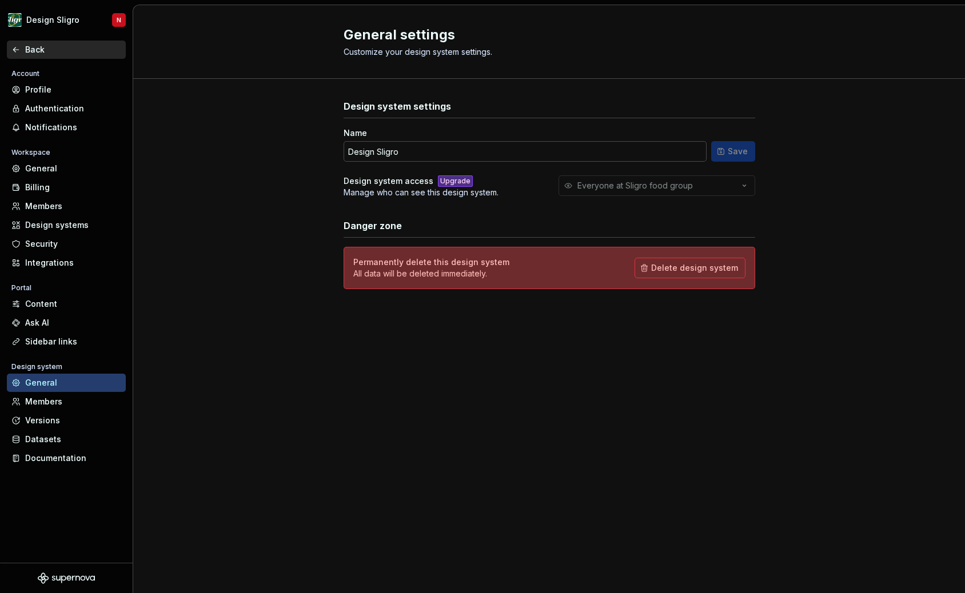
click at [37, 49] on div "Back" at bounding box center [73, 49] width 96 height 11
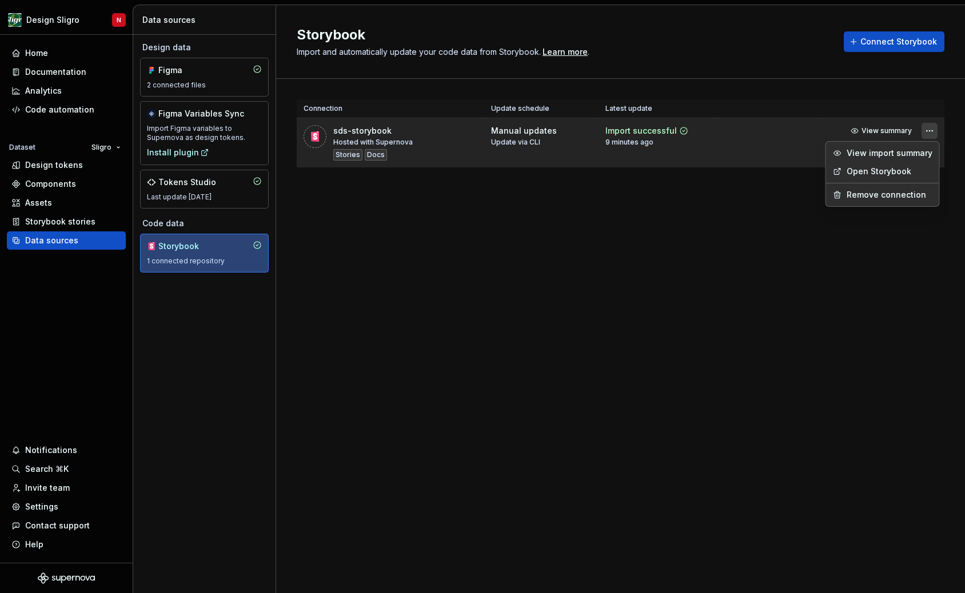
click at [932, 132] on html "Design Sligro N Home Documentation Analytics Code automation Dataset Sligro Des…" at bounding box center [482, 296] width 965 height 593
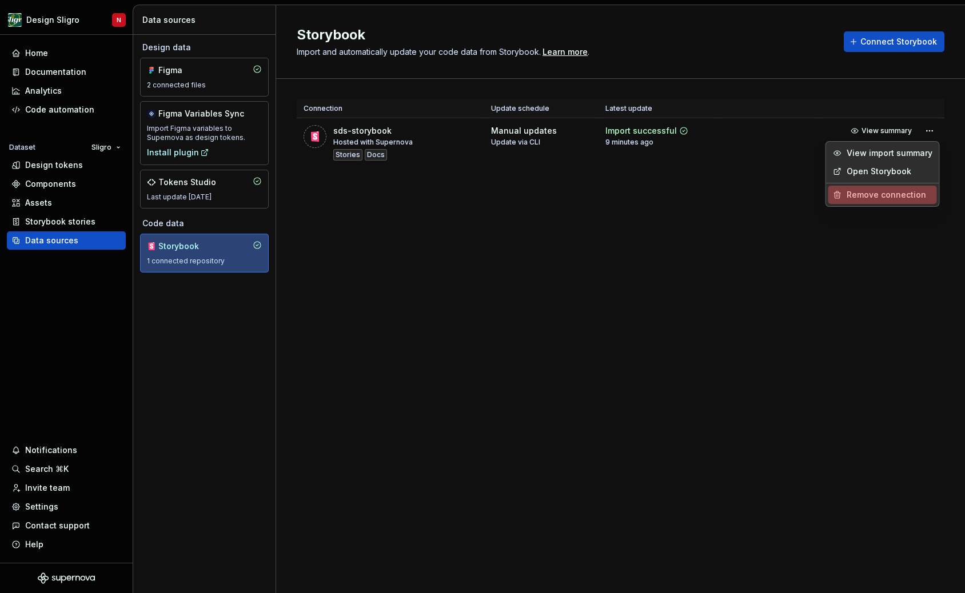
click at [896, 200] on div "Remove connection" at bounding box center [890, 194] width 86 height 11
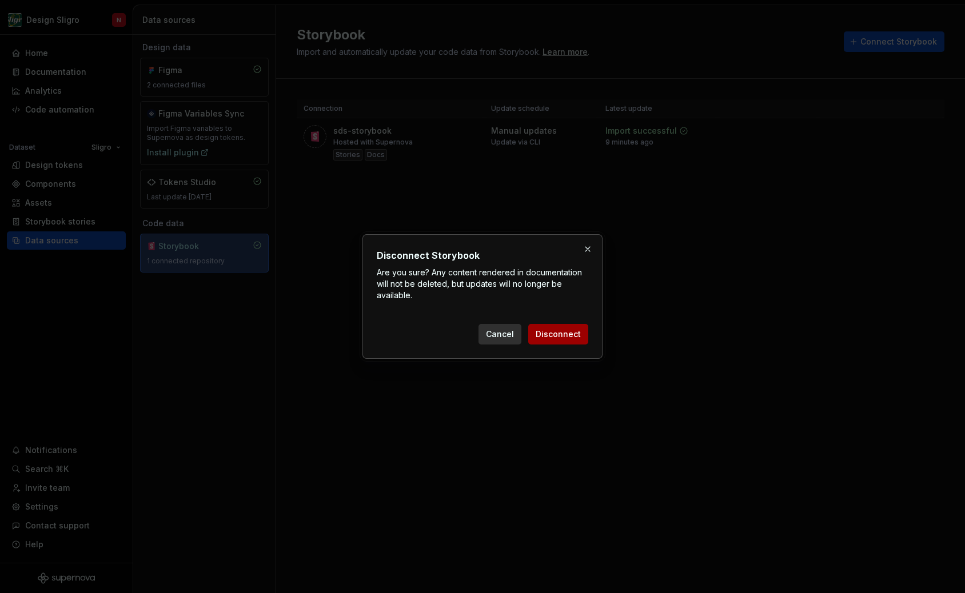
click at [572, 328] on button "Disconnect" at bounding box center [558, 334] width 60 height 21
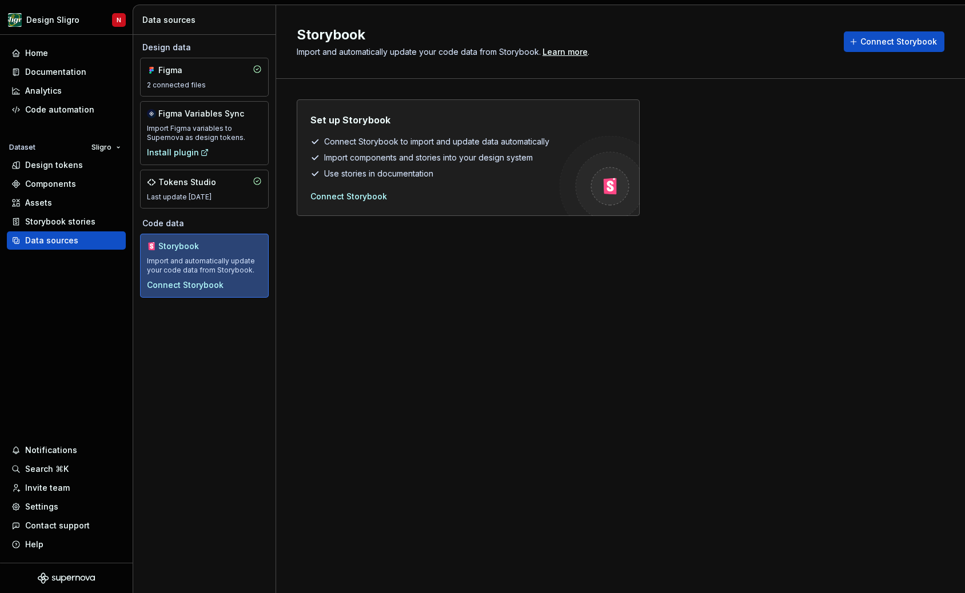
click at [354, 283] on div "Storybook Import and automatically update your code data from Storybook. Learn …" at bounding box center [620, 299] width 689 height 588
click at [887, 42] on span "Connect Storybook" at bounding box center [898, 41] width 77 height 11
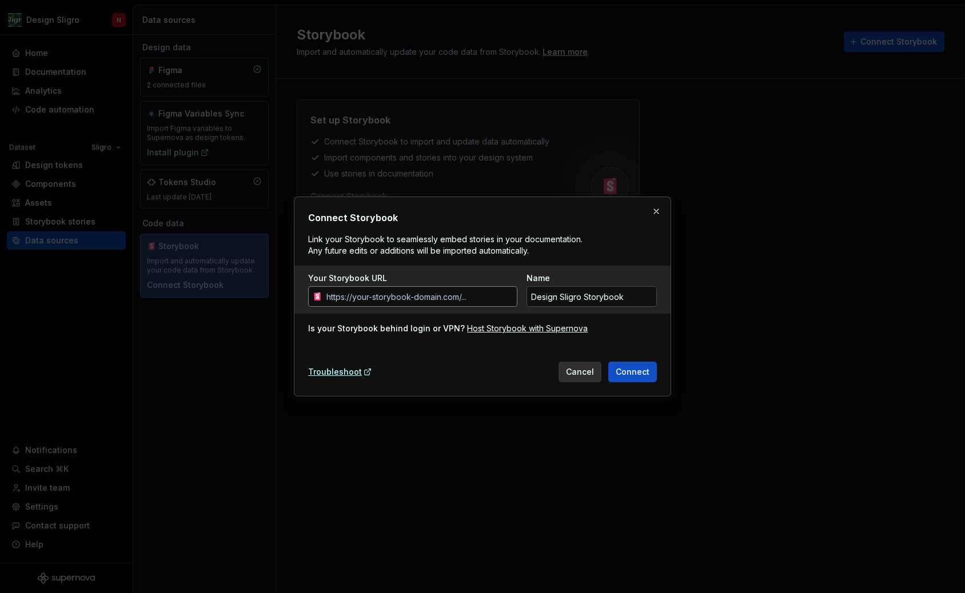
click at [438, 300] on input "Your Storybook URL" at bounding box center [420, 296] width 196 height 21
type input "[URL][DOMAIN_NAME][SECURITY_DATA]"
click at [641, 373] on span "Connect" at bounding box center [633, 371] width 34 height 11
